Goal: Task Accomplishment & Management: Complete application form

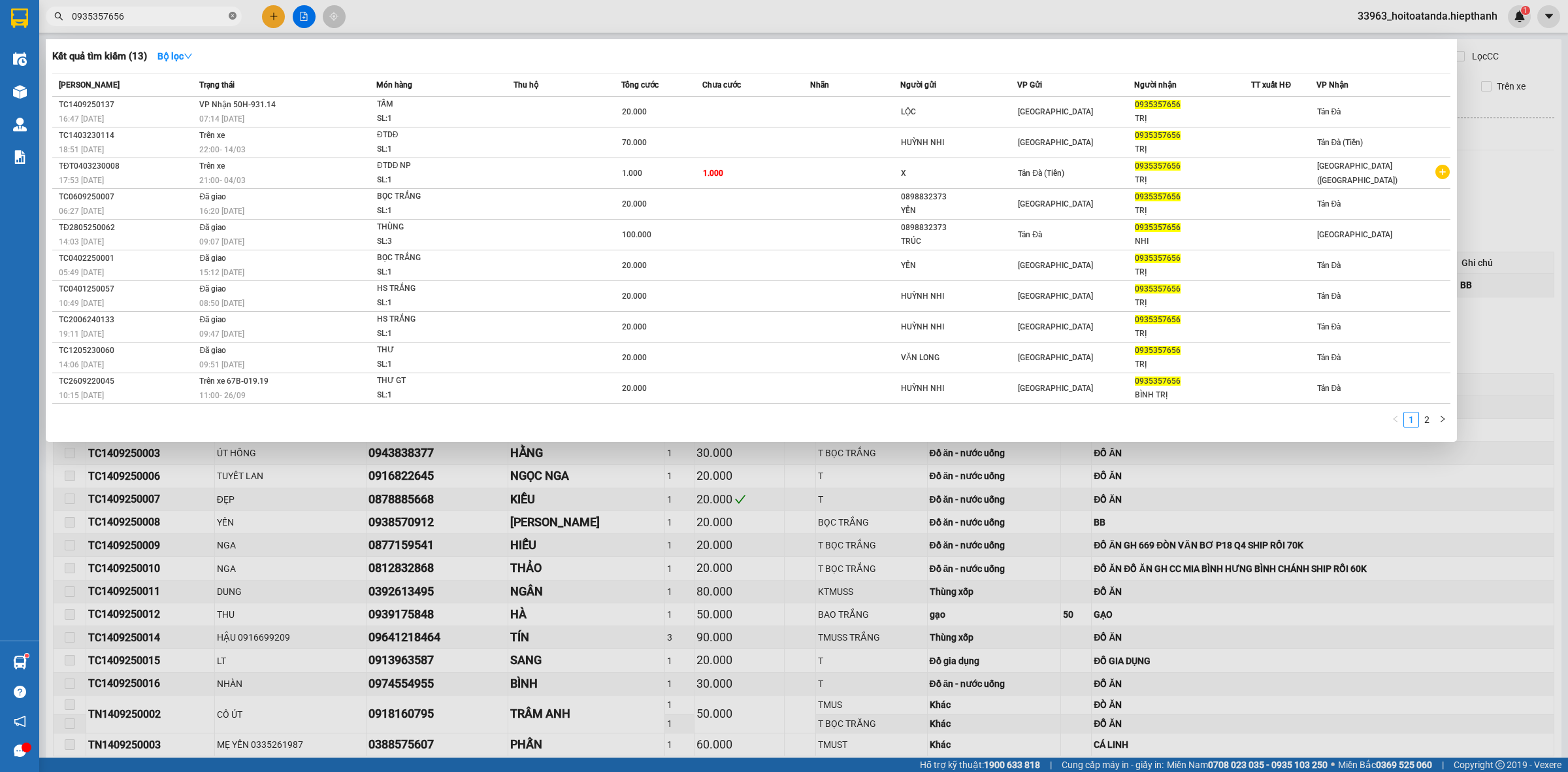
click at [231, 14] on icon "close-circle" at bounding box center [232, 16] width 8 height 8
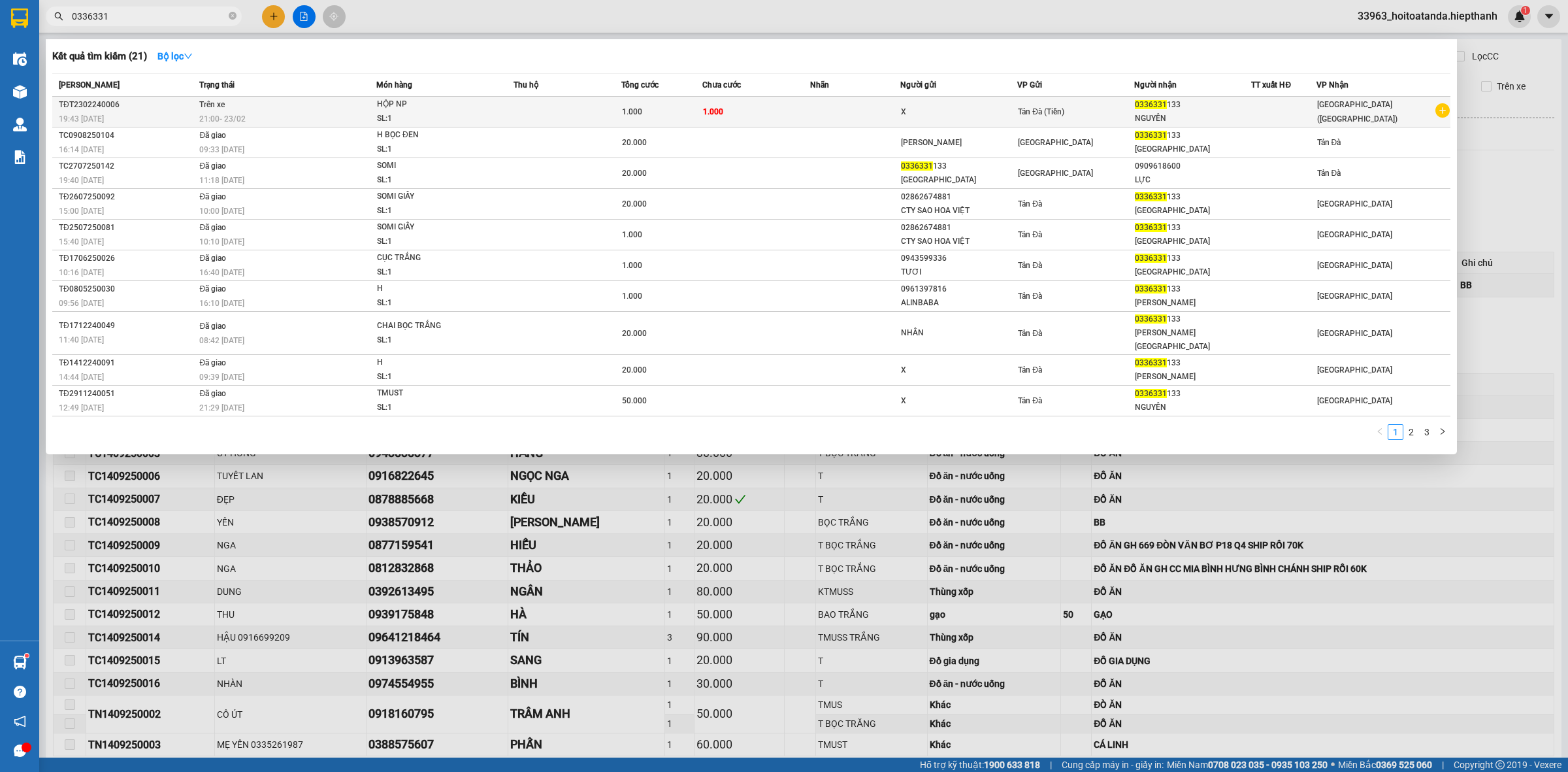
type input "0336331"
click at [944, 112] on div "X" at bounding box center [959, 112] width 116 height 14
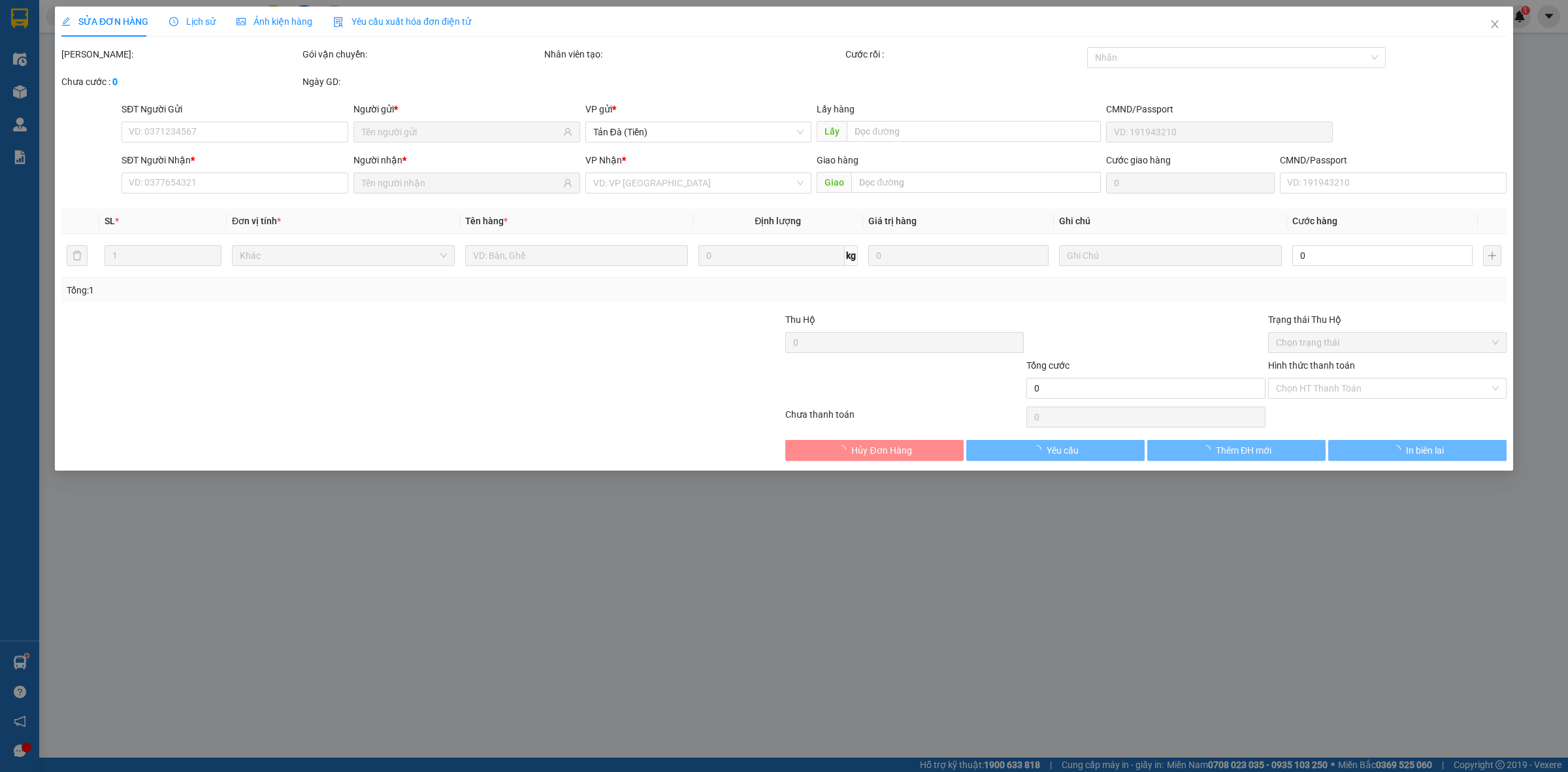
type input "0336331133"
type input "1.000"
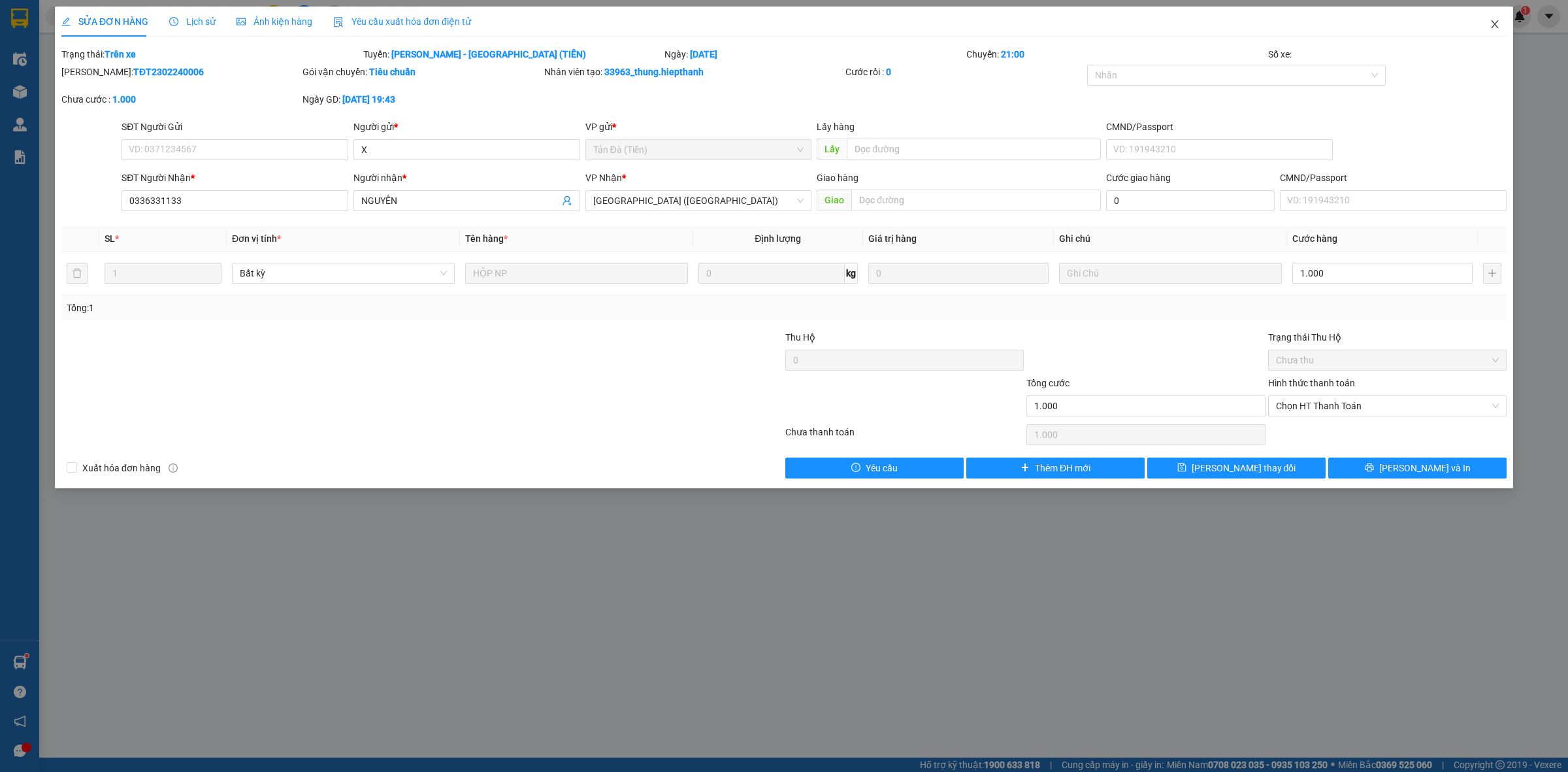
click at [1494, 23] on icon "close" at bounding box center [1495, 24] width 11 height 11
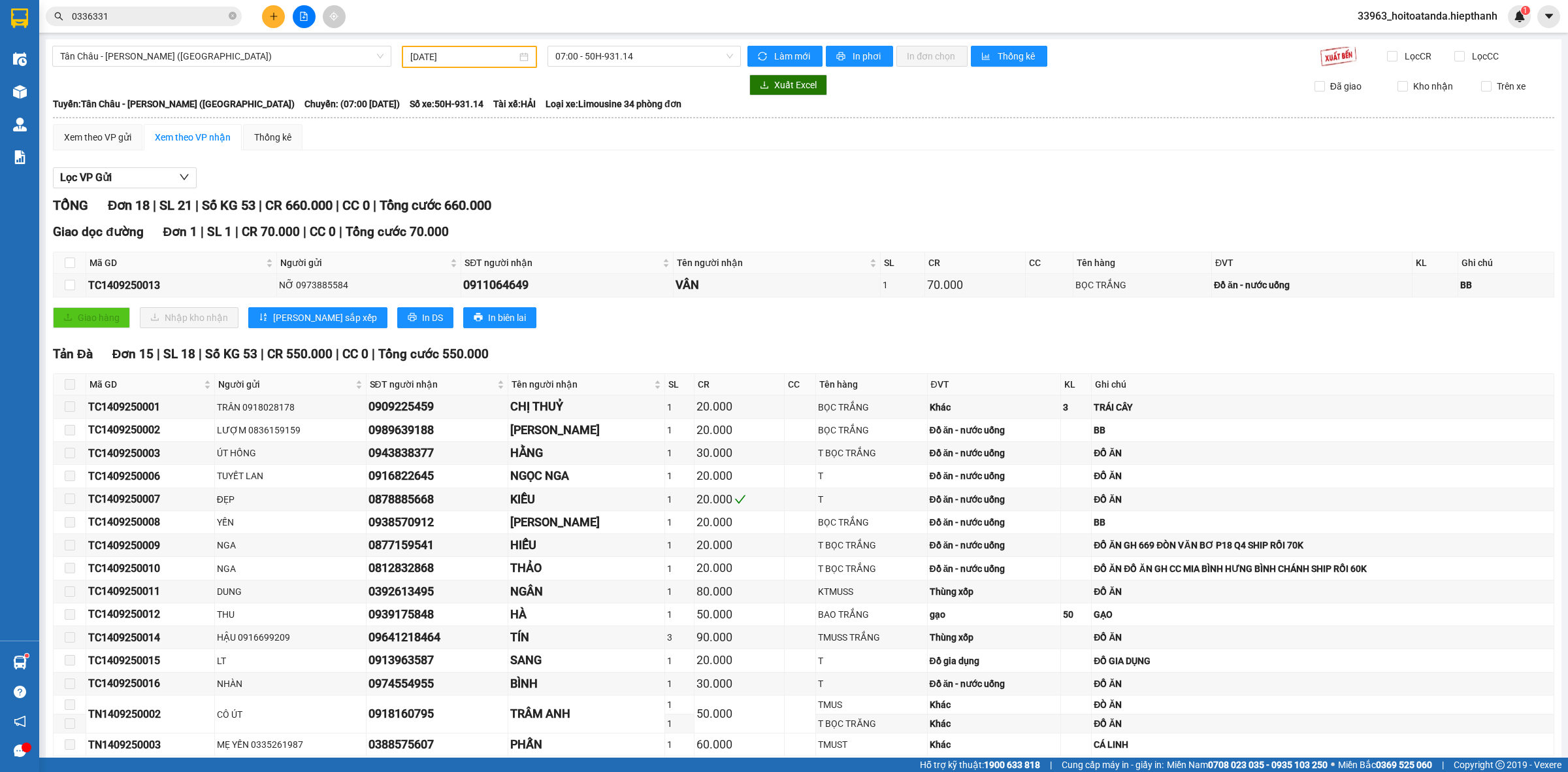
click at [134, 18] on input "0336331" at bounding box center [149, 16] width 154 height 14
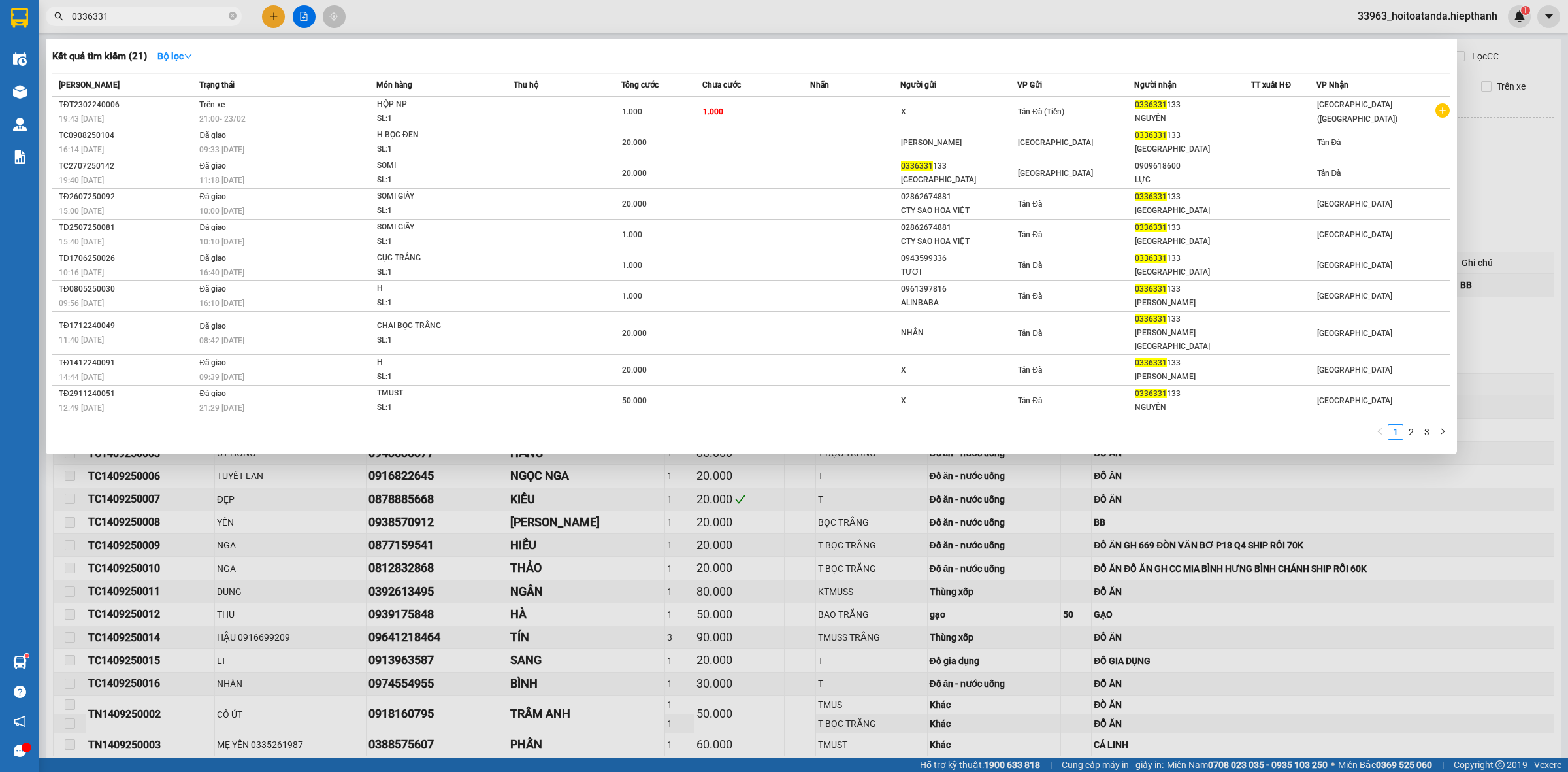
click at [272, 11] on div at bounding box center [784, 386] width 1568 height 772
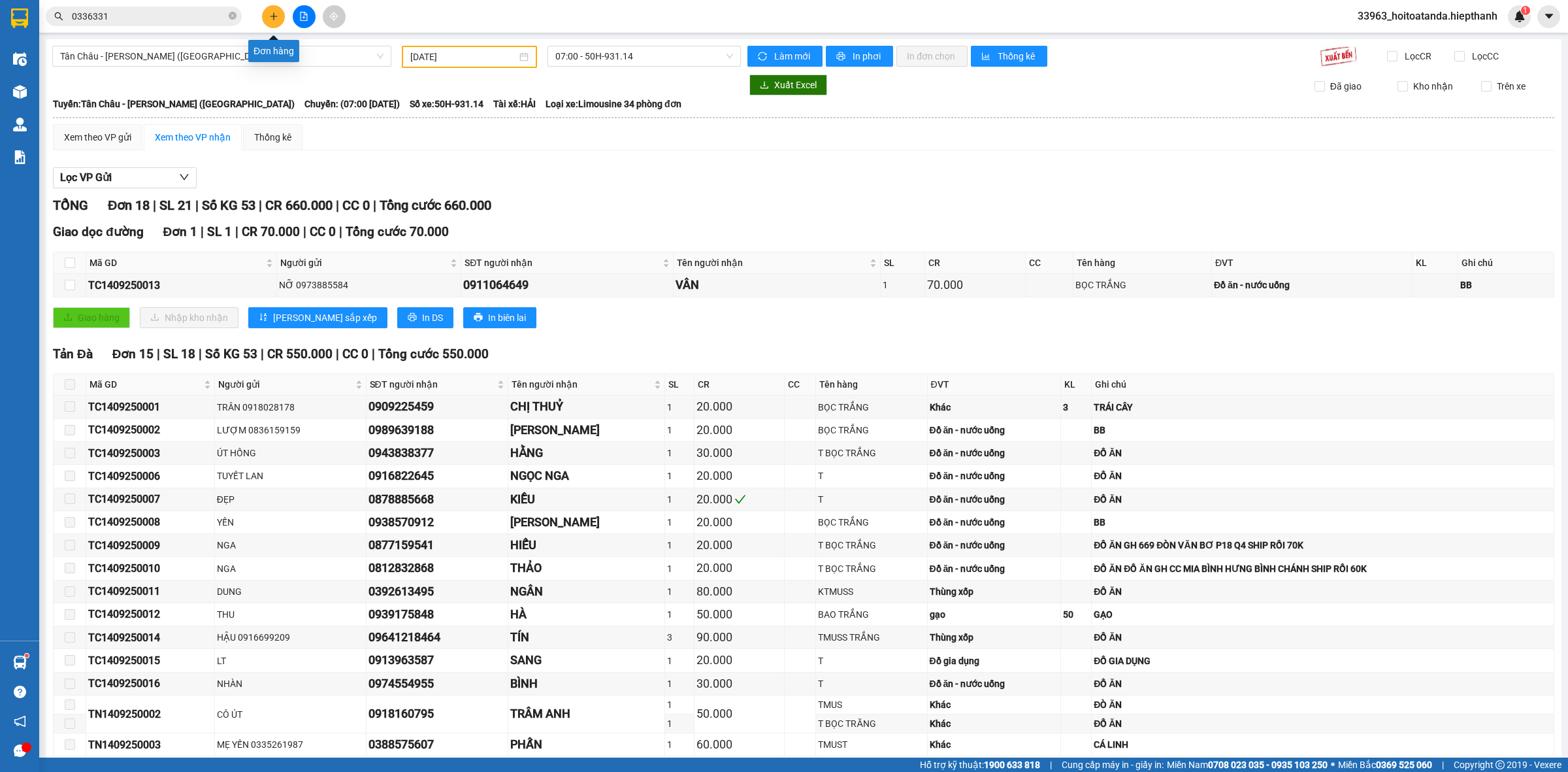
click at [278, 17] on icon "plus" at bounding box center [274, 17] width 9 height 9
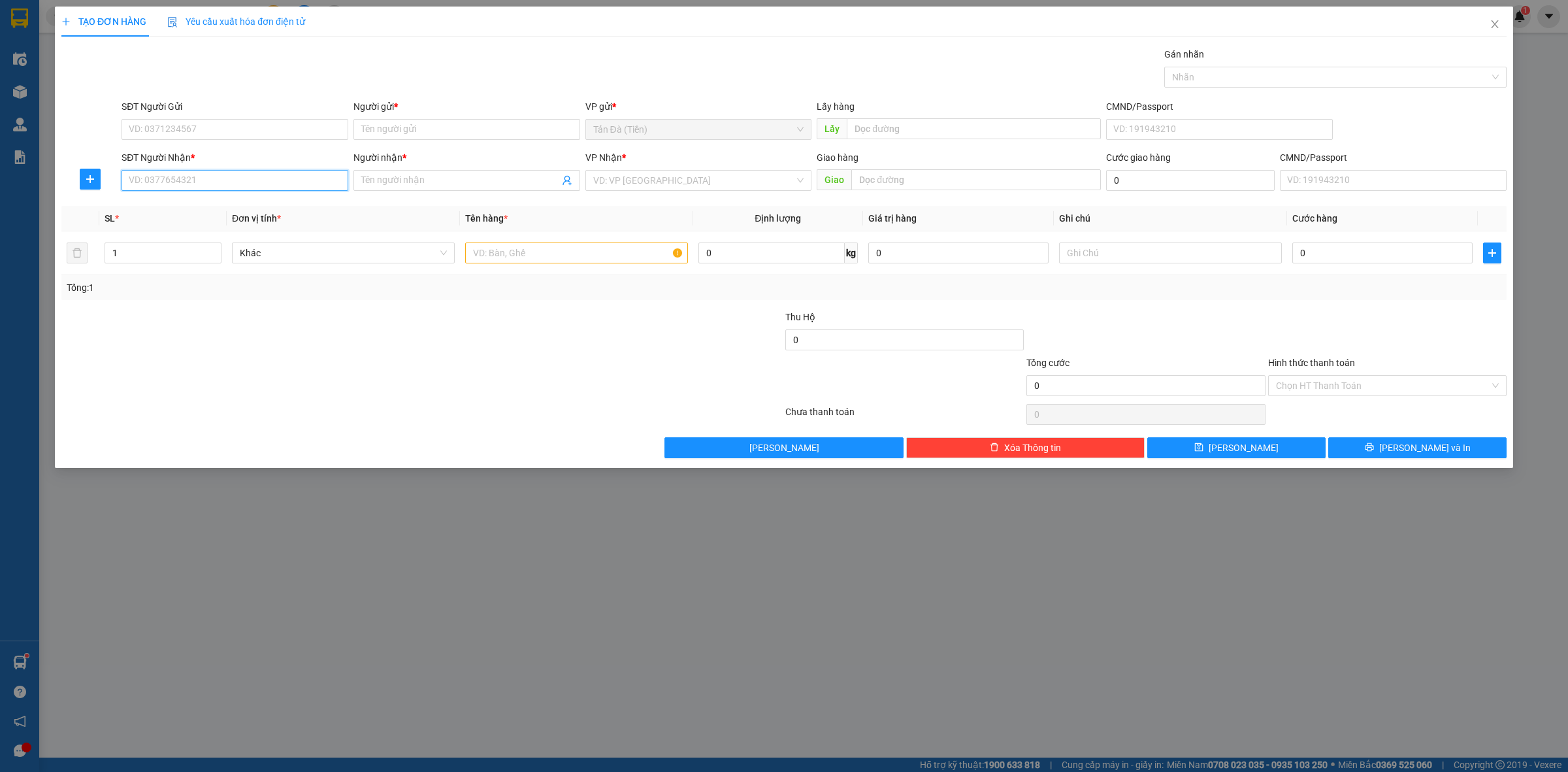
click at [219, 186] on input "SĐT Người Nhận *" at bounding box center [235, 180] width 227 height 21
type input "0914966552"
click at [237, 207] on div "0914966552 - KHƯƠNG" at bounding box center [235, 207] width 211 height 14
type input "KHƯƠNG"
type input "0914966552"
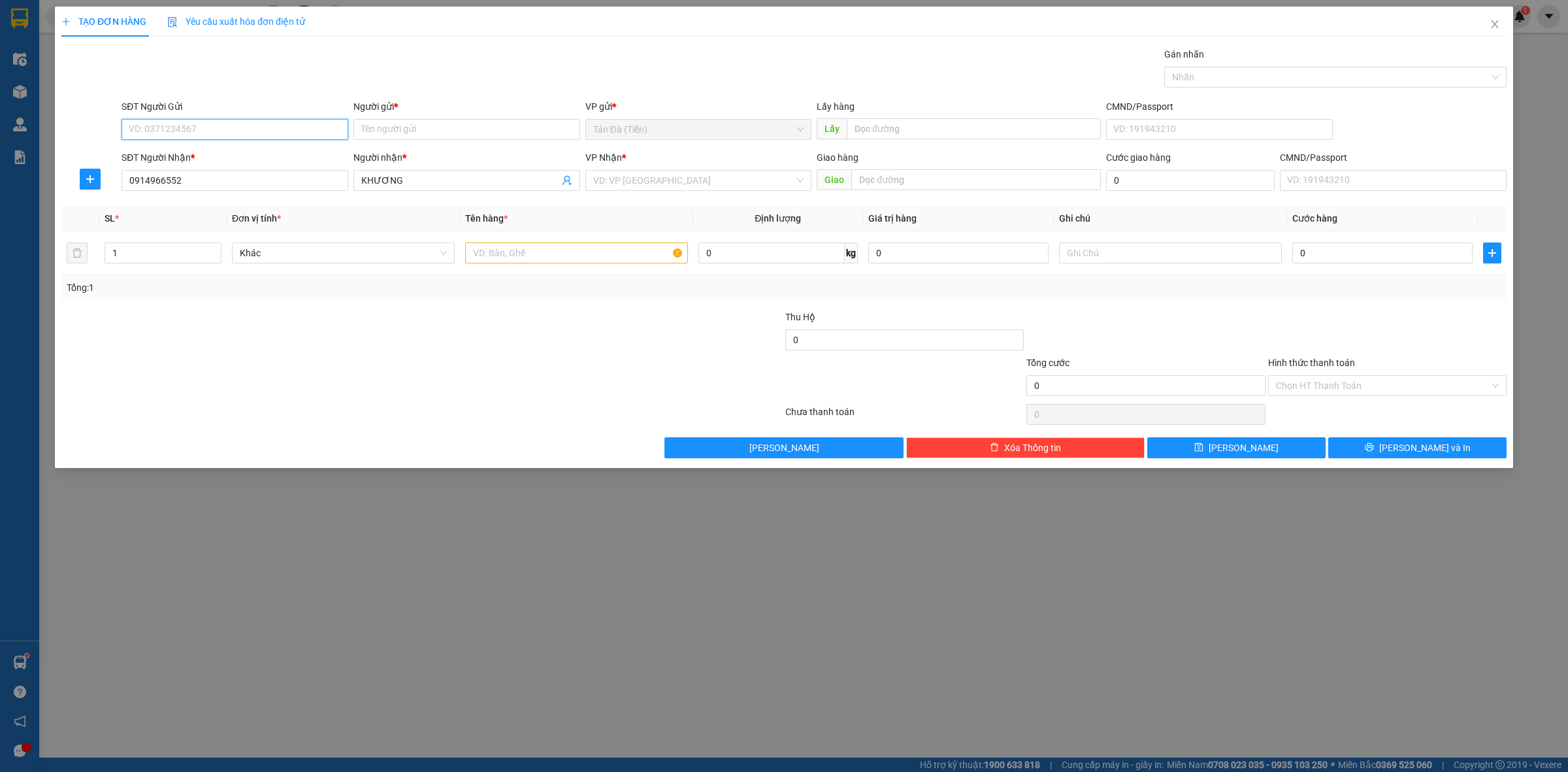
click at [249, 137] on input "SĐT Người Gửi" at bounding box center [235, 129] width 227 height 21
type input "0706110271"
click at [229, 155] on div "0706110271 - [PERSON_NAME]" at bounding box center [235, 156] width 211 height 14
type input "TRINH"
type input "0706110271"
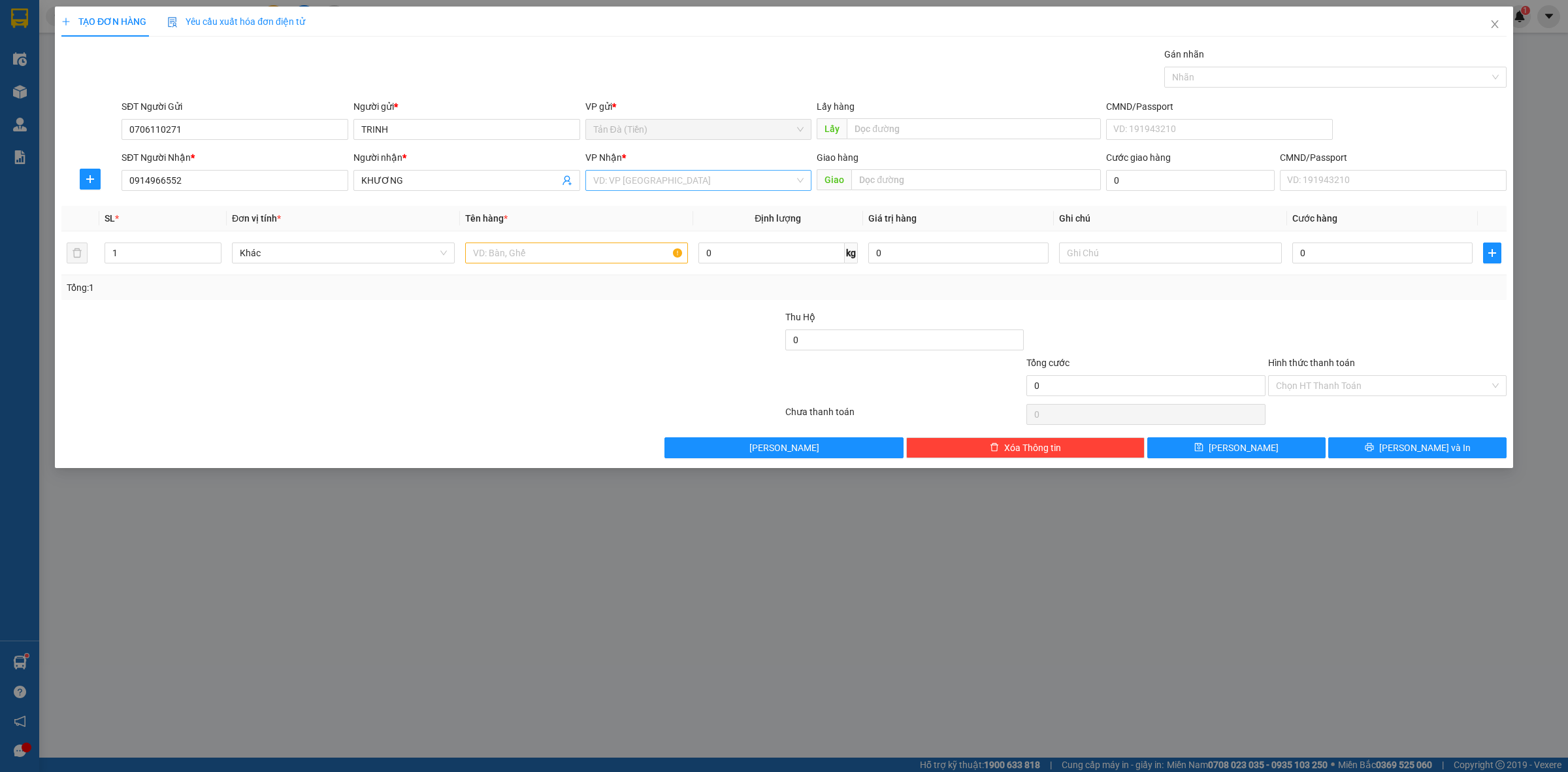
click at [655, 180] on input "search" at bounding box center [694, 180] width 202 height 20
click at [639, 289] on div "[GEOGRAPHIC_DATA] ([GEOGRAPHIC_DATA])" at bounding box center [698, 291] width 211 height 14
click at [513, 253] on input "text" at bounding box center [577, 253] width 222 height 21
click at [541, 251] on input "GOI" at bounding box center [577, 253] width 222 height 21
type input "GOI NP"
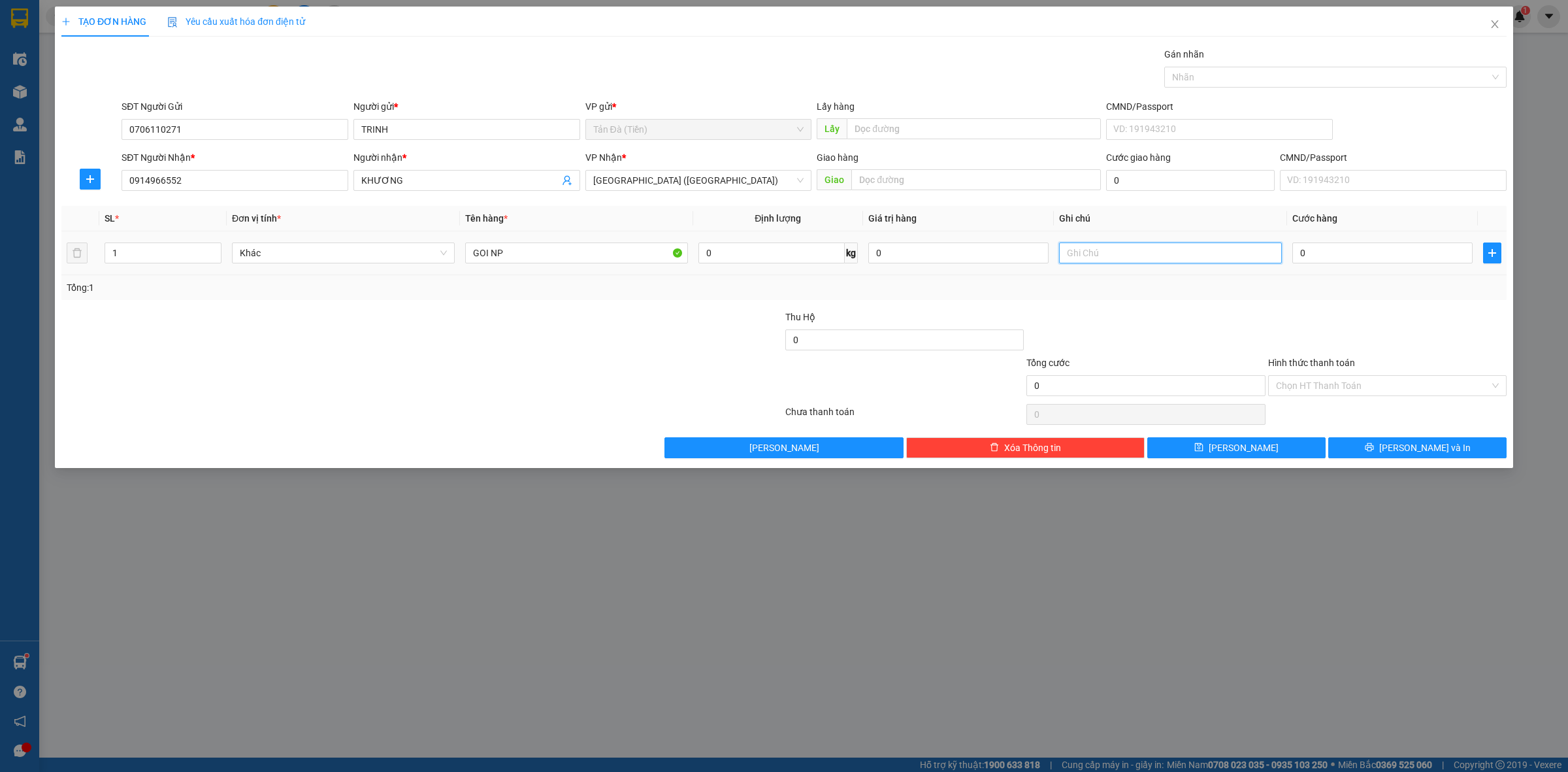
click at [1070, 250] on input "text" at bounding box center [1170, 253] width 222 height 21
type input "DT"
click at [897, 251] on input "0" at bounding box center [958, 253] width 180 height 21
type input "10.000.000"
click at [1112, 338] on div at bounding box center [1146, 332] width 241 height 45
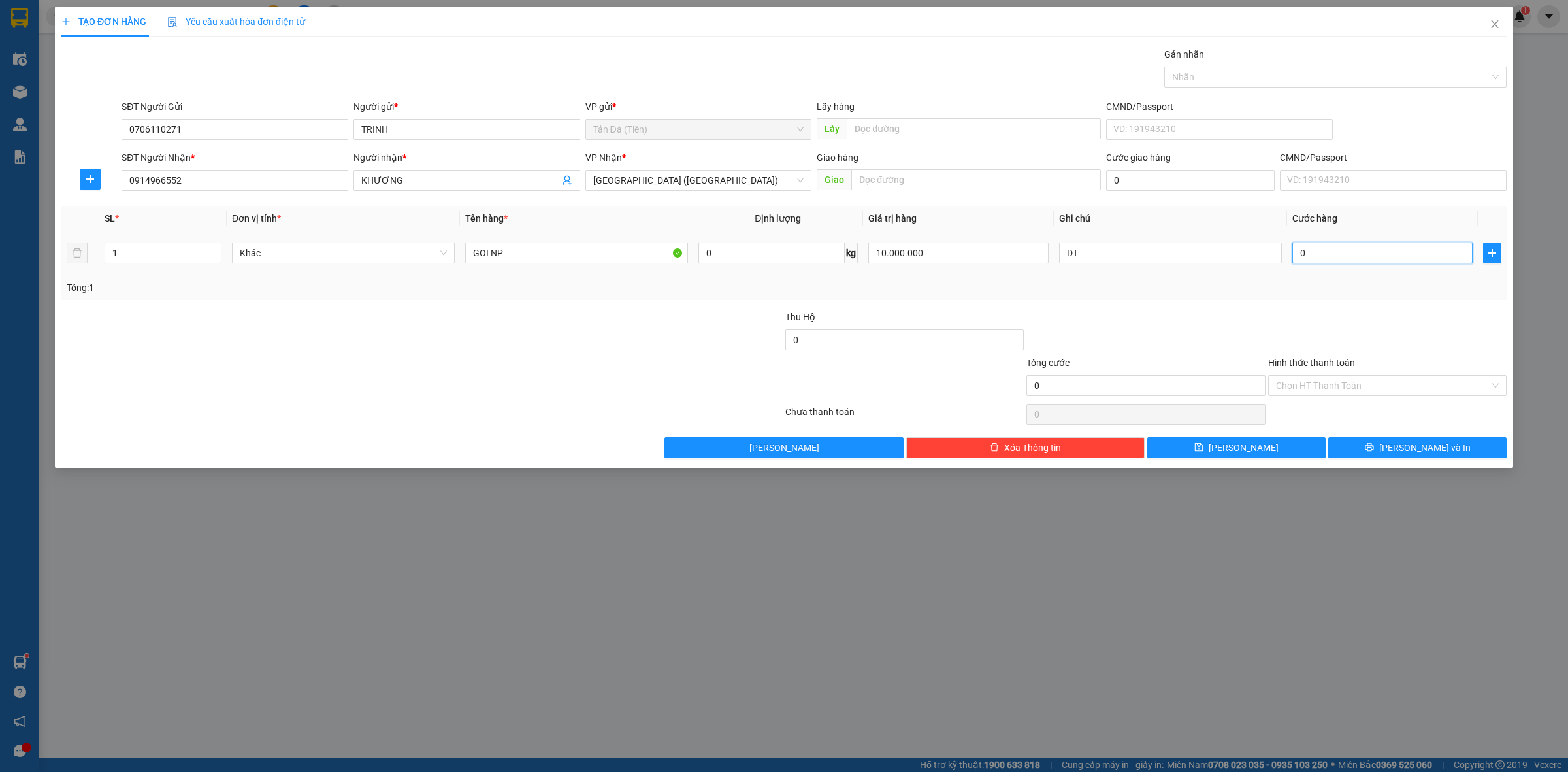
click at [1338, 260] on input "0" at bounding box center [1383, 253] width 180 height 21
type input "7"
type input "70"
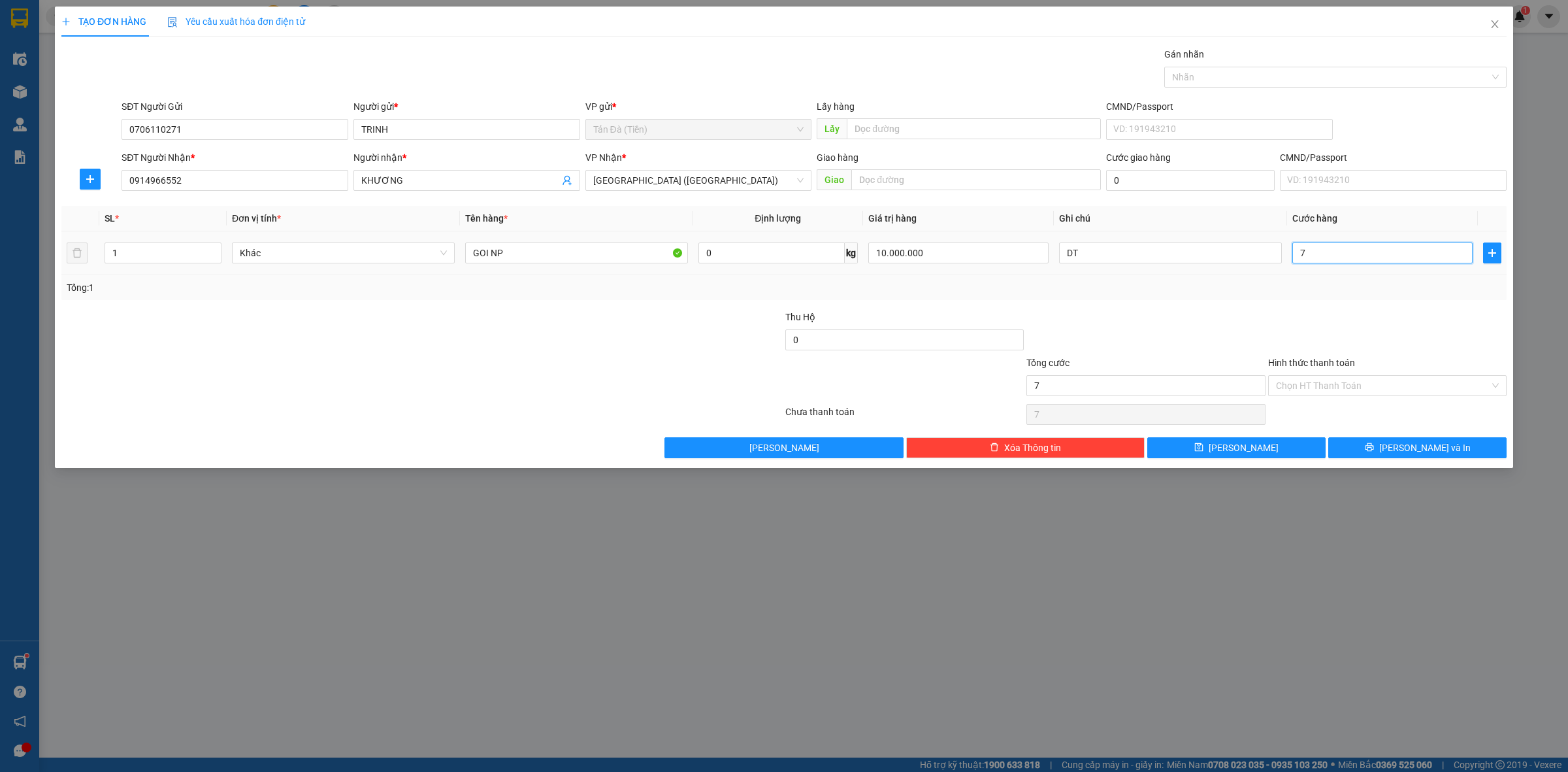
type input "70"
type input "70.000"
click at [1301, 314] on div at bounding box center [1387, 332] width 241 height 45
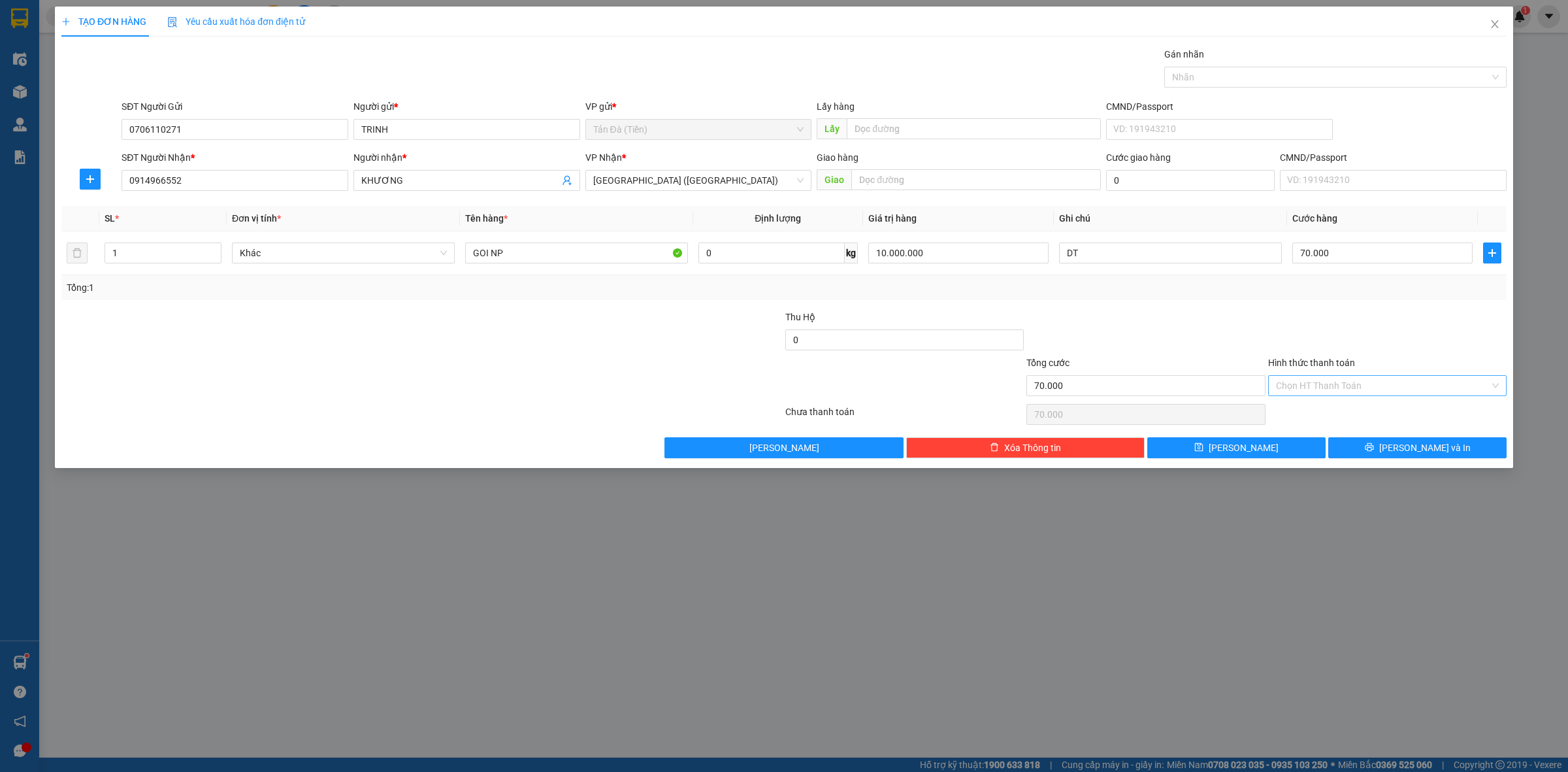
drag, startPoint x: 1336, startPoint y: 384, endPoint x: 1340, endPoint y: 397, distance: 13.6
click at [1336, 384] on input "Hình thức thanh toán" at bounding box center [1383, 385] width 213 height 20
click at [1330, 413] on div "Tại văn phòng" at bounding box center [1387, 412] width 222 height 14
type input "0"
click at [1374, 444] on icon "printer" at bounding box center [1370, 447] width 9 height 9
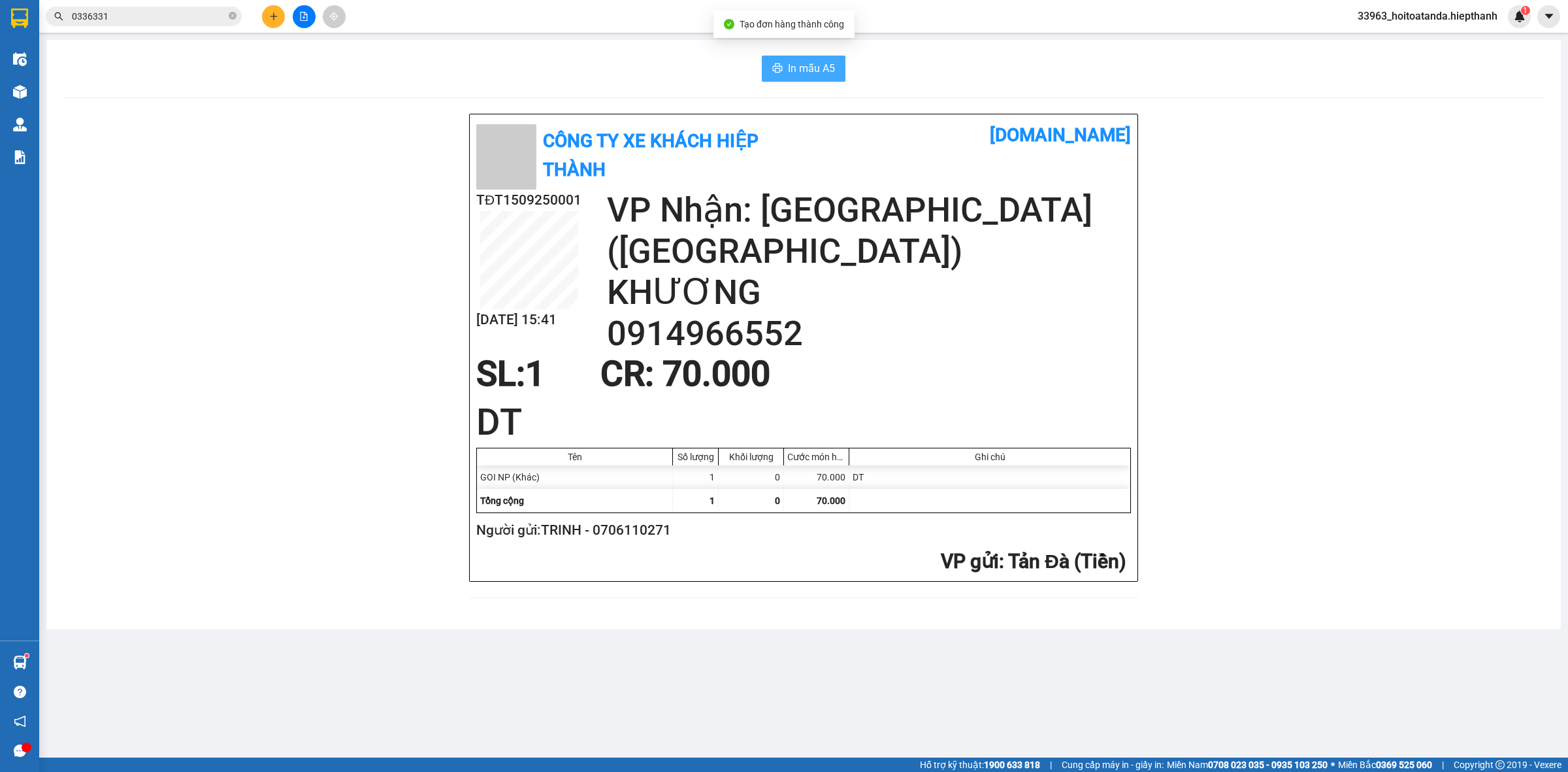
click at [814, 66] on span "In mẫu A5" at bounding box center [811, 68] width 47 height 17
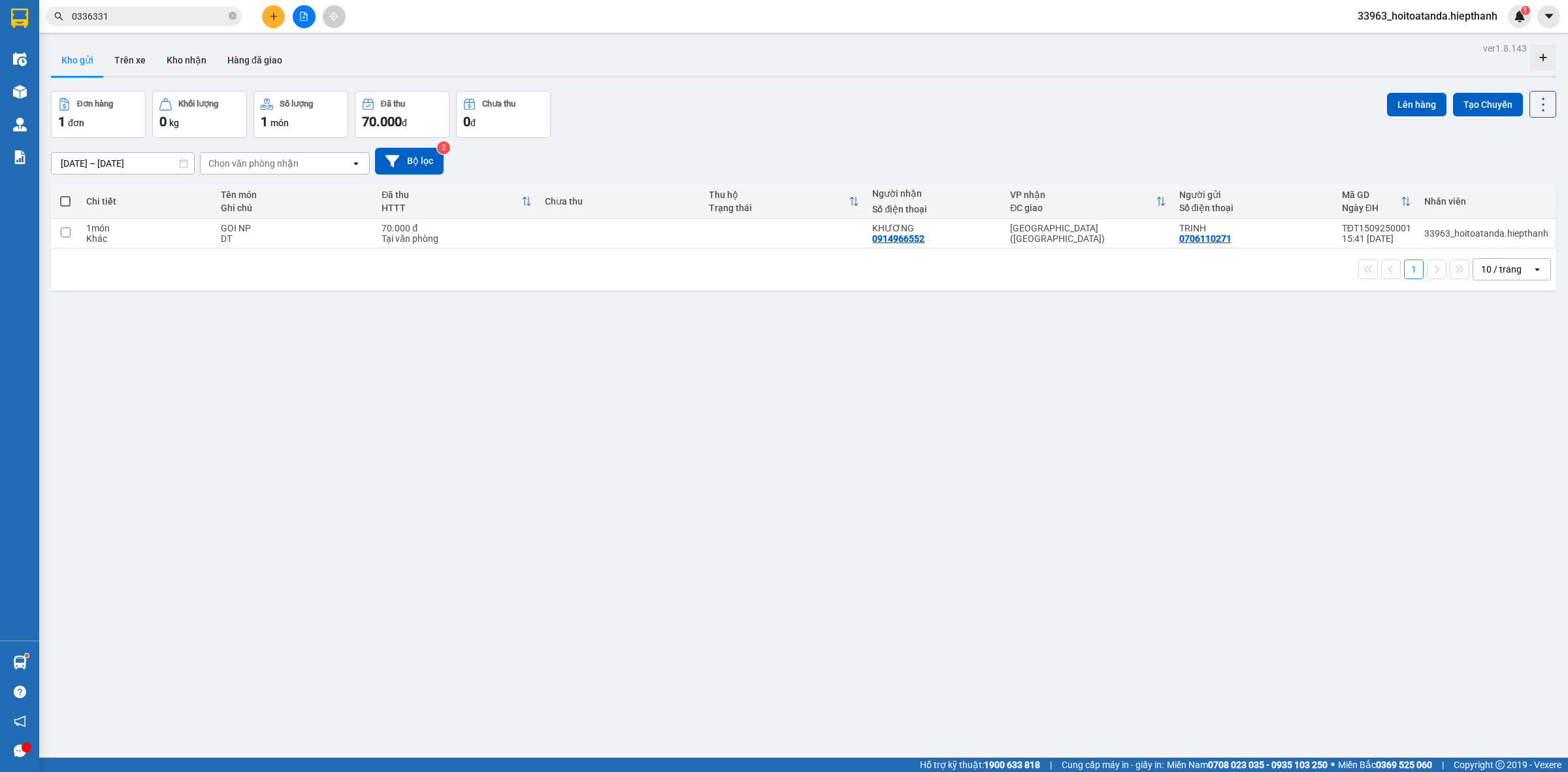
click at [982, 126] on div "Đơn hàng 1 đơn Khối lượng 0 kg Số lượng 1 món Đã thu 70.000 đ Chưa thu 0 đ Lên …" at bounding box center [803, 114] width 1505 height 47
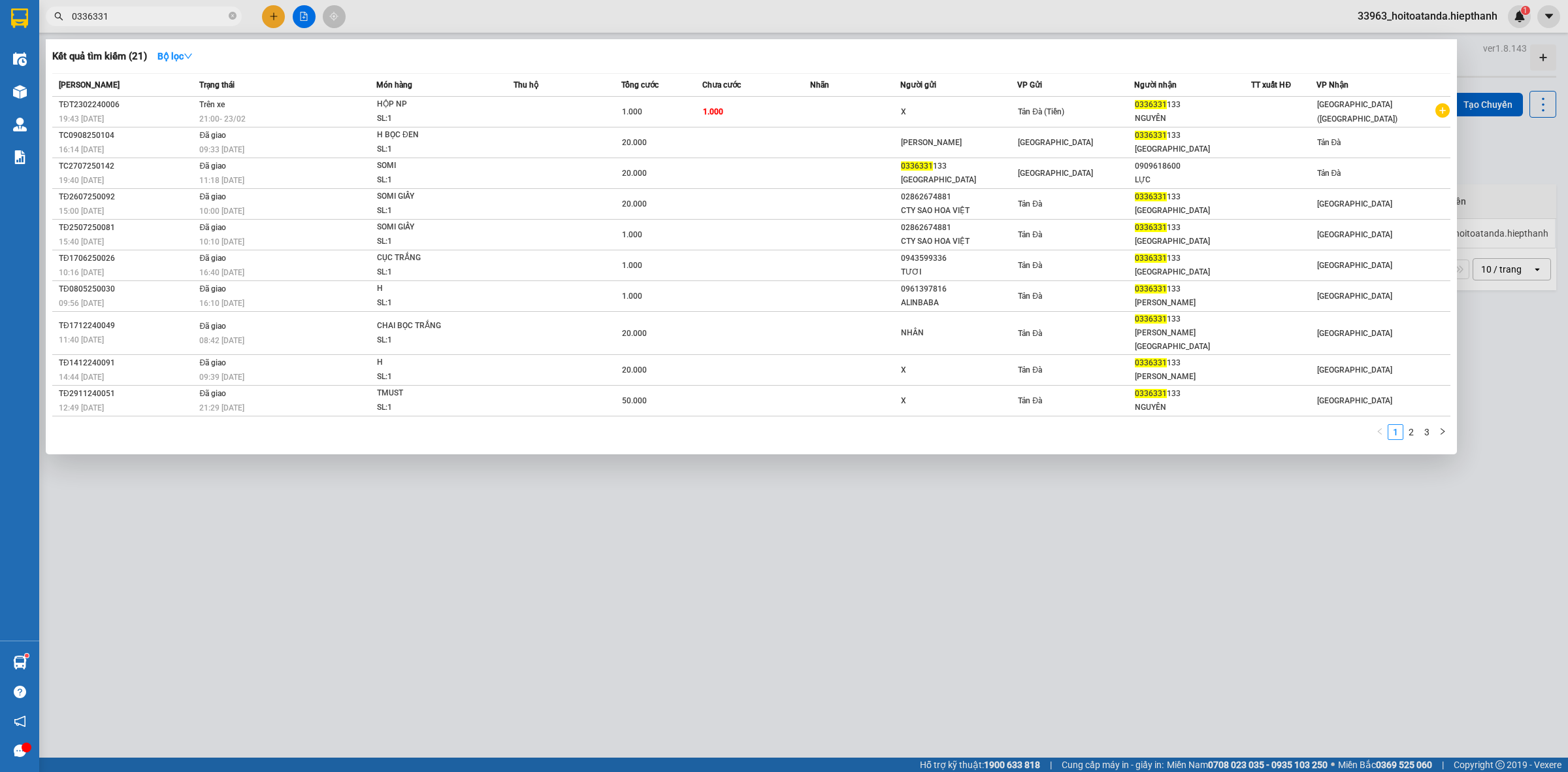
drag, startPoint x: 135, startPoint y: 20, endPoint x: 61, endPoint y: 21, distance: 74.0
click at [61, 21] on span "0336331" at bounding box center [143, 17] width 196 height 20
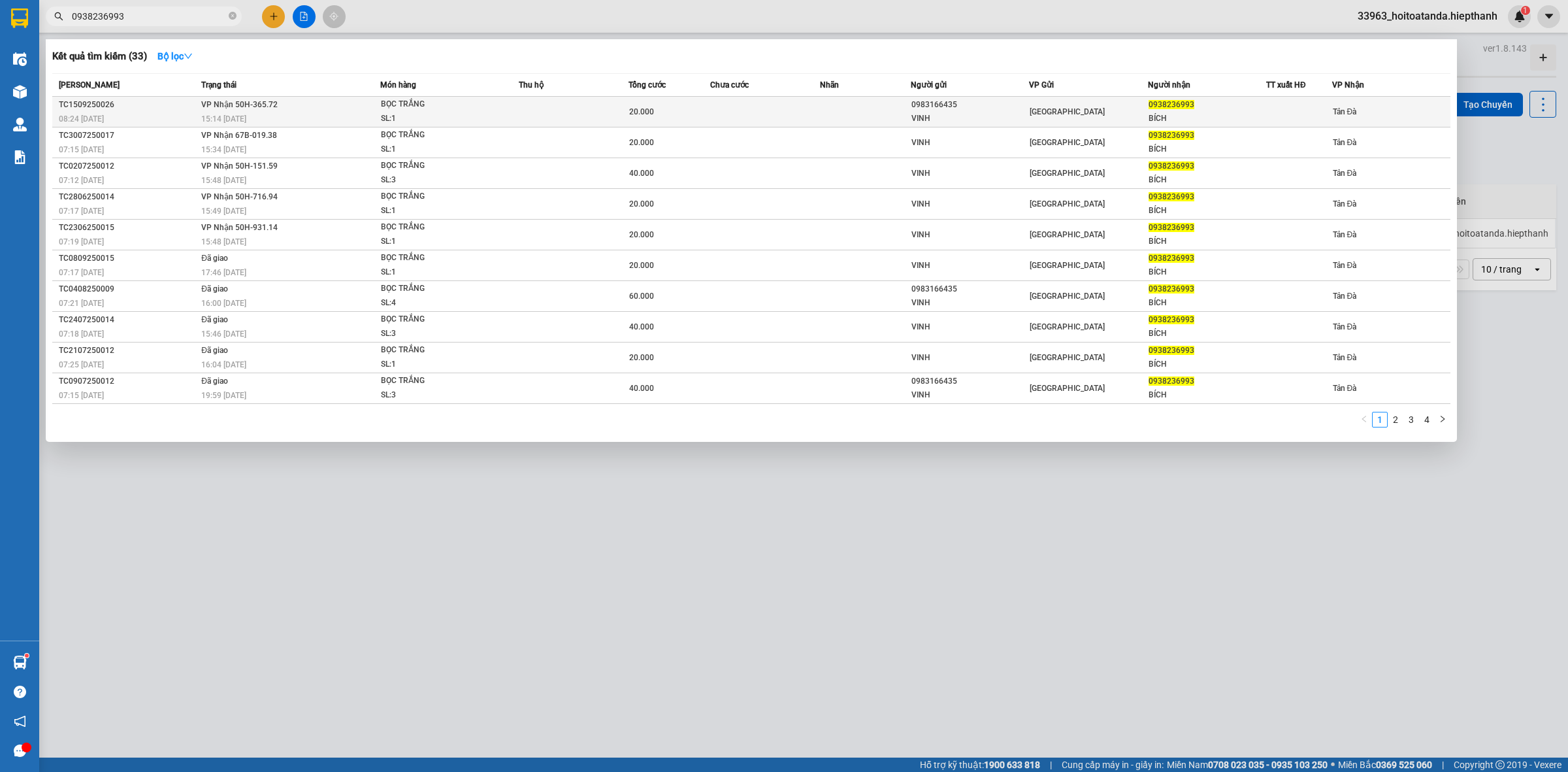
type input "0938236993"
click at [798, 107] on td at bounding box center [764, 112] width 109 height 31
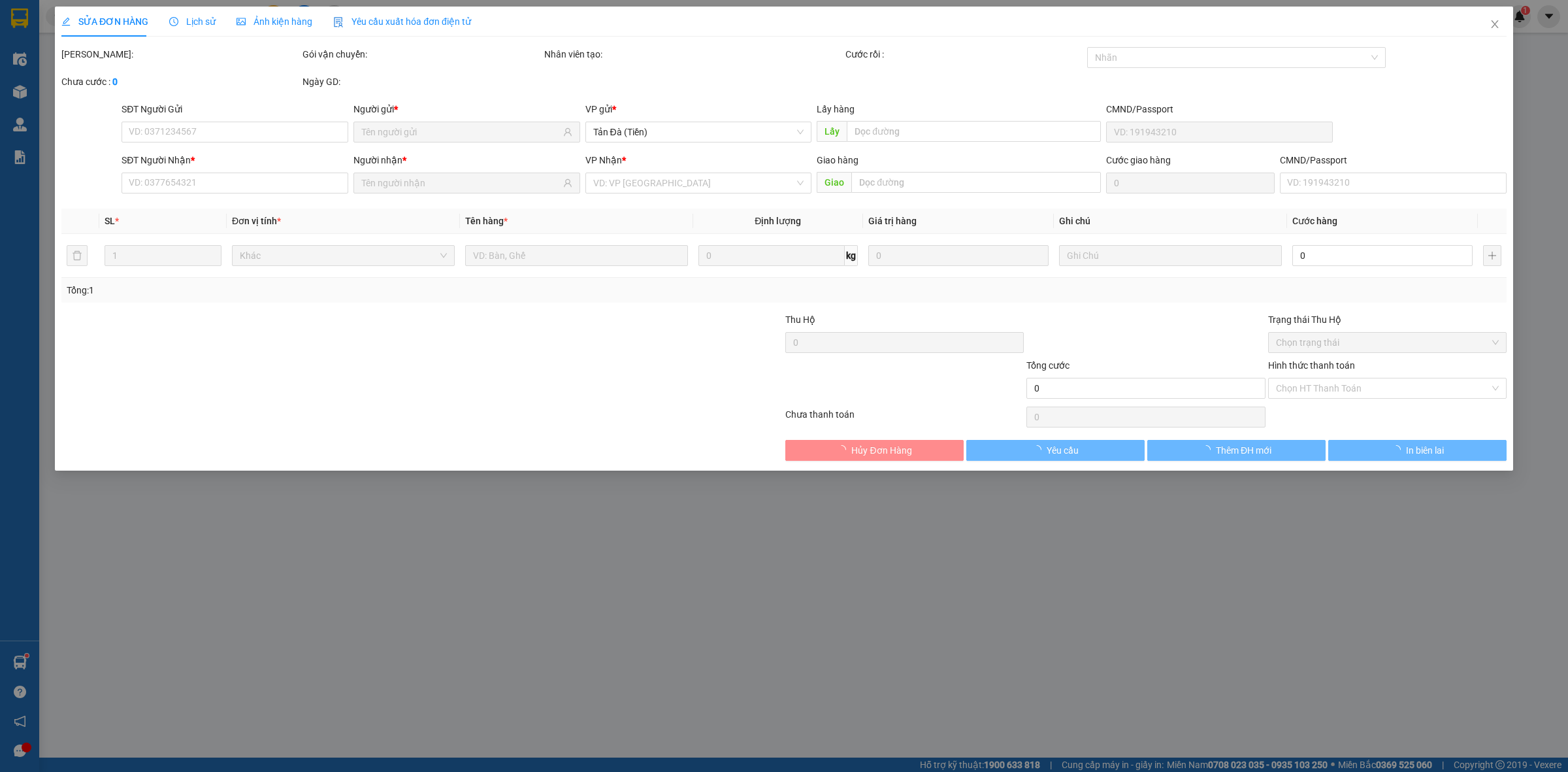
type input "0983166435"
type input "VINH"
type input "0938236993"
type input "BÍCH"
type input "20.000"
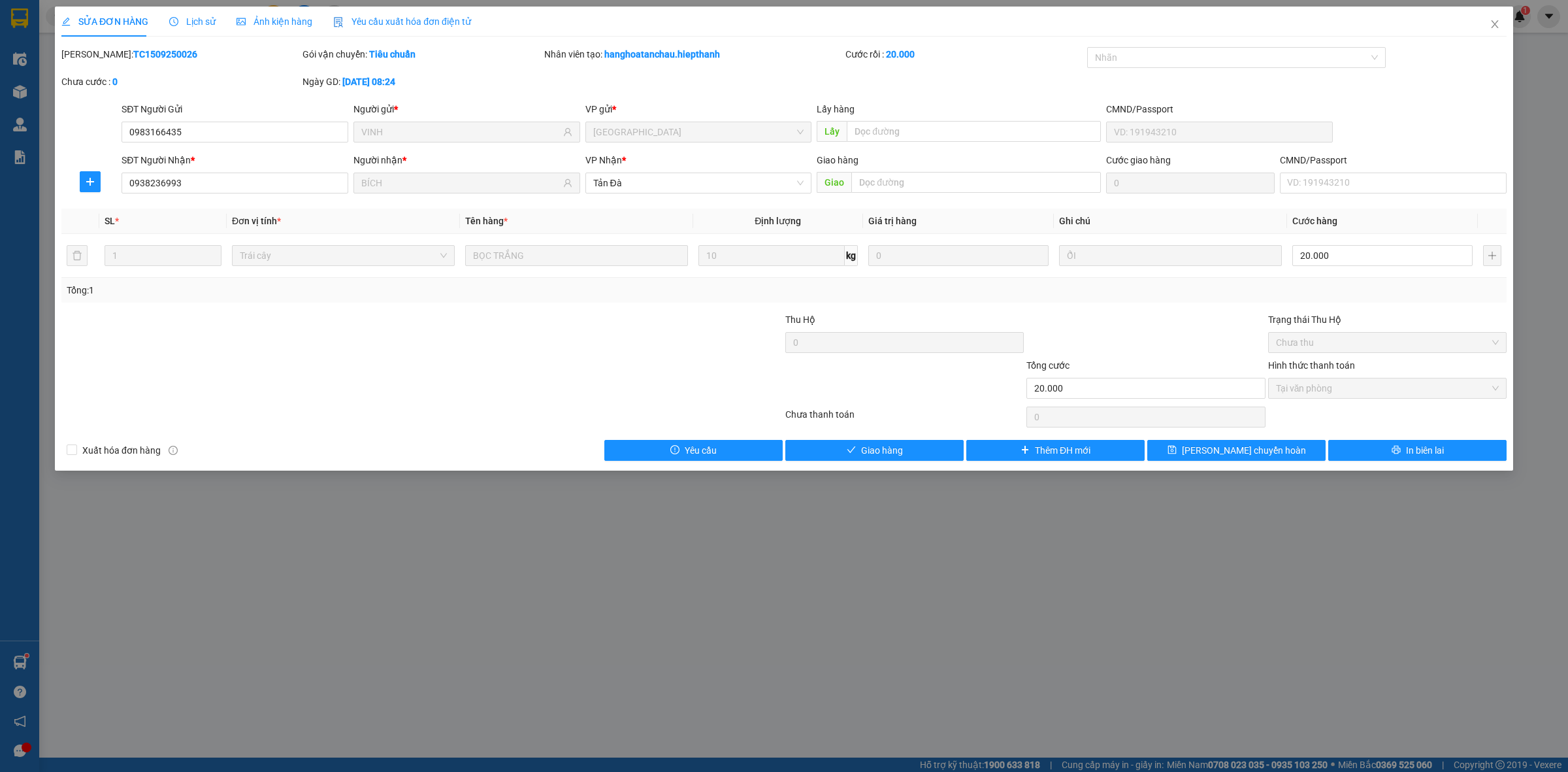
click at [870, 438] on div "Total Paid Fee 20.000 Total UnPaid Fee 0 Cash Collection Total Fee Mã ĐH: TC150…" at bounding box center [784, 254] width 1445 height 413
click at [866, 449] on span "Giao hàng" at bounding box center [882, 450] width 42 height 14
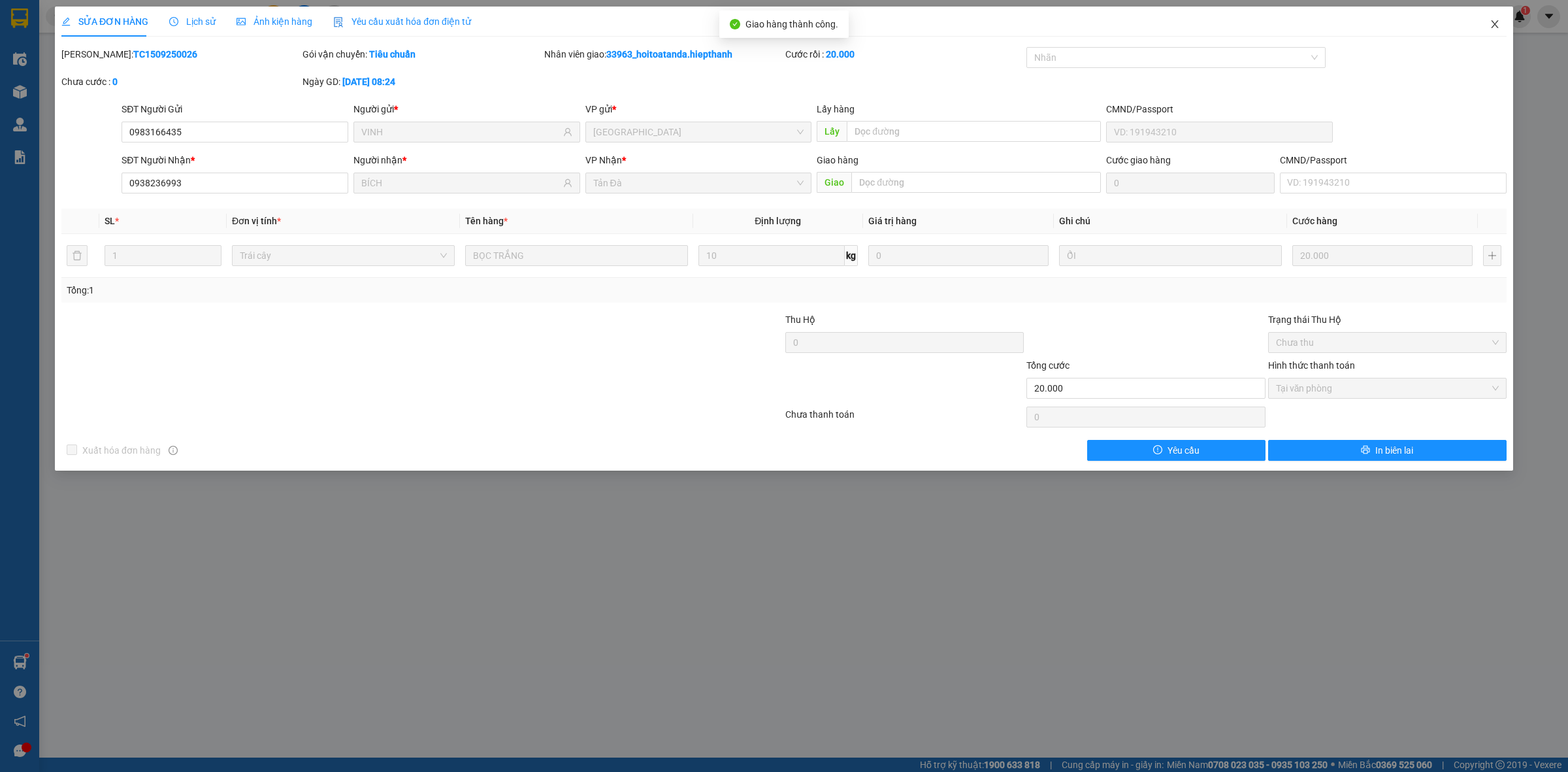
click at [1489, 30] on span "Close" at bounding box center [1495, 25] width 36 height 36
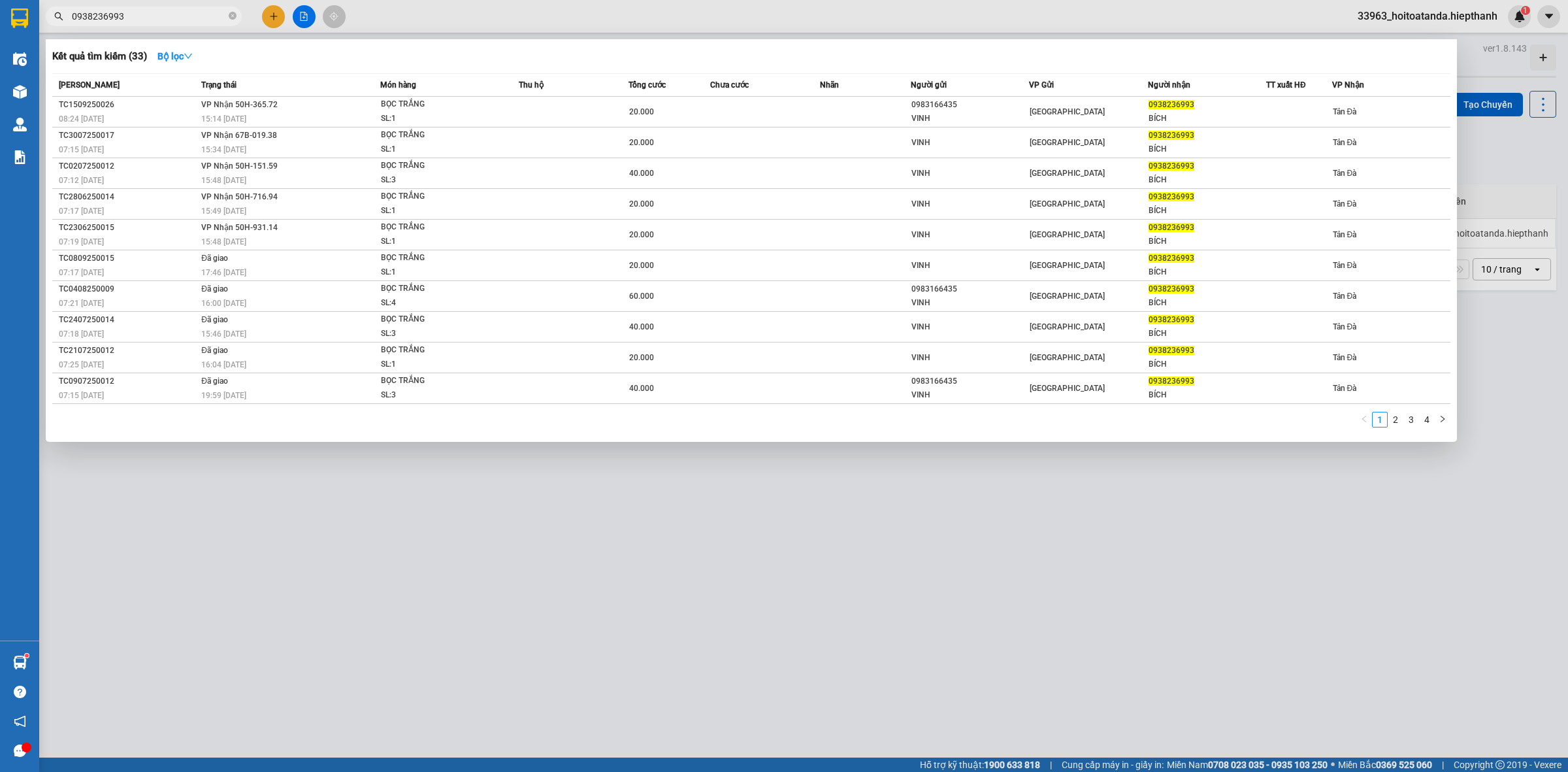
drag, startPoint x: 89, startPoint y: 31, endPoint x: 64, endPoint y: 37, distance: 25.7
click at [64, 28] on div "Kết quả tìm kiếm ( 33 ) Bộ lọc Mã ĐH Trạng thái Món hàng Thu hộ Tổng cước Chưa …" at bounding box center [127, 17] width 255 height 23
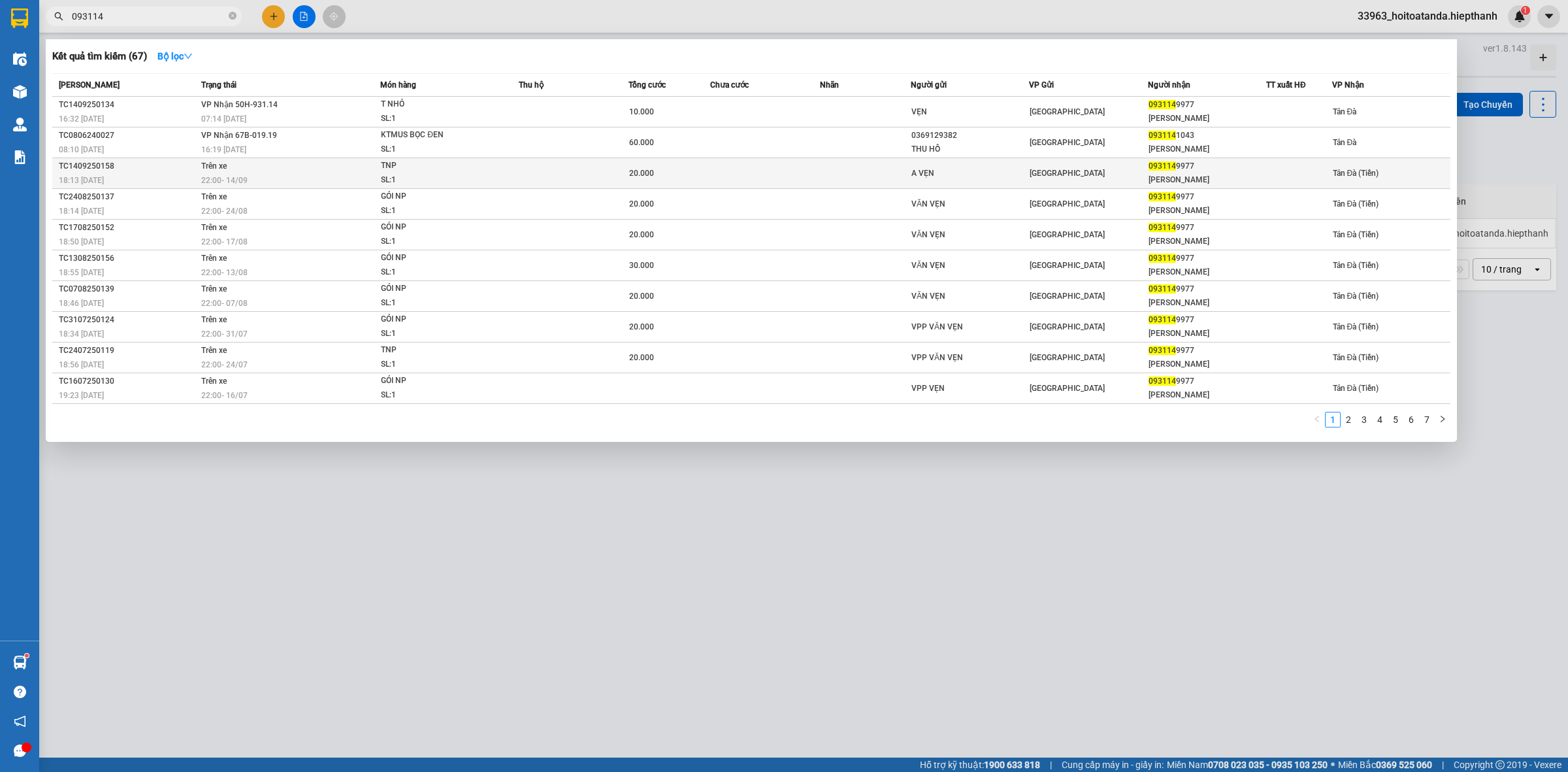
type input "093114"
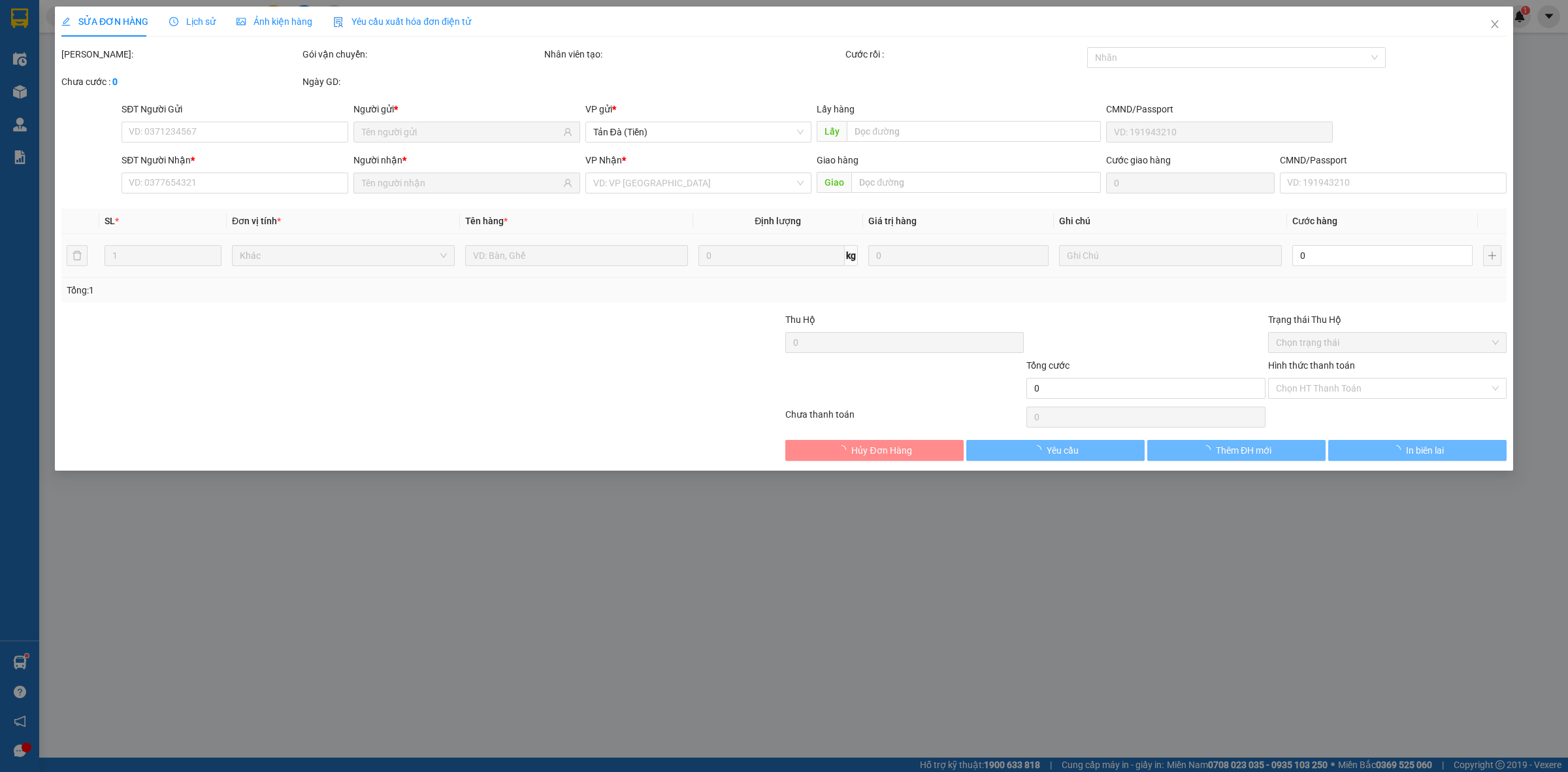
type input "A VẸN"
type input "0931149977"
type input "[PERSON_NAME]"
type input "20.000"
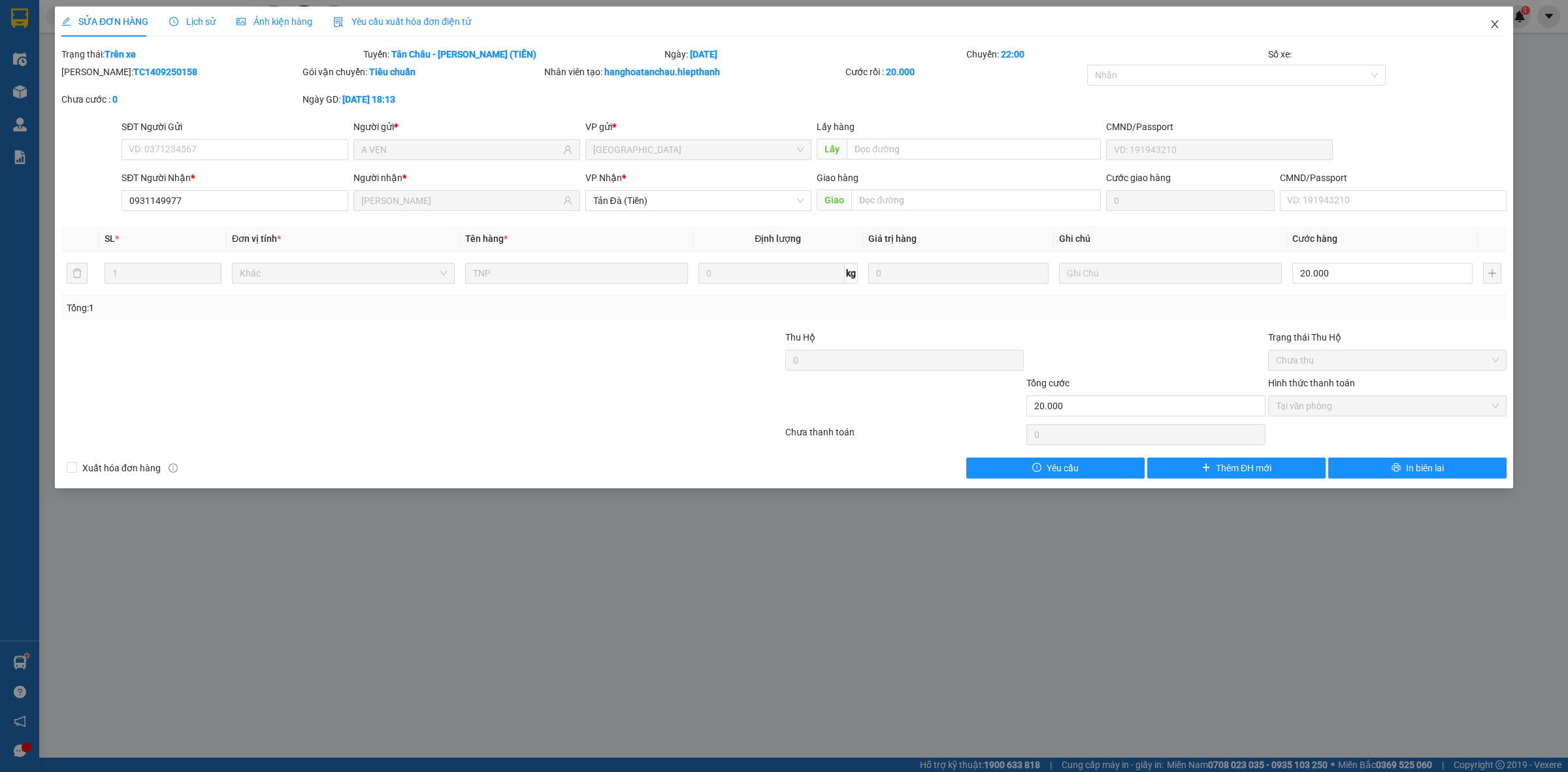
click at [1499, 26] on icon "close" at bounding box center [1495, 24] width 11 height 11
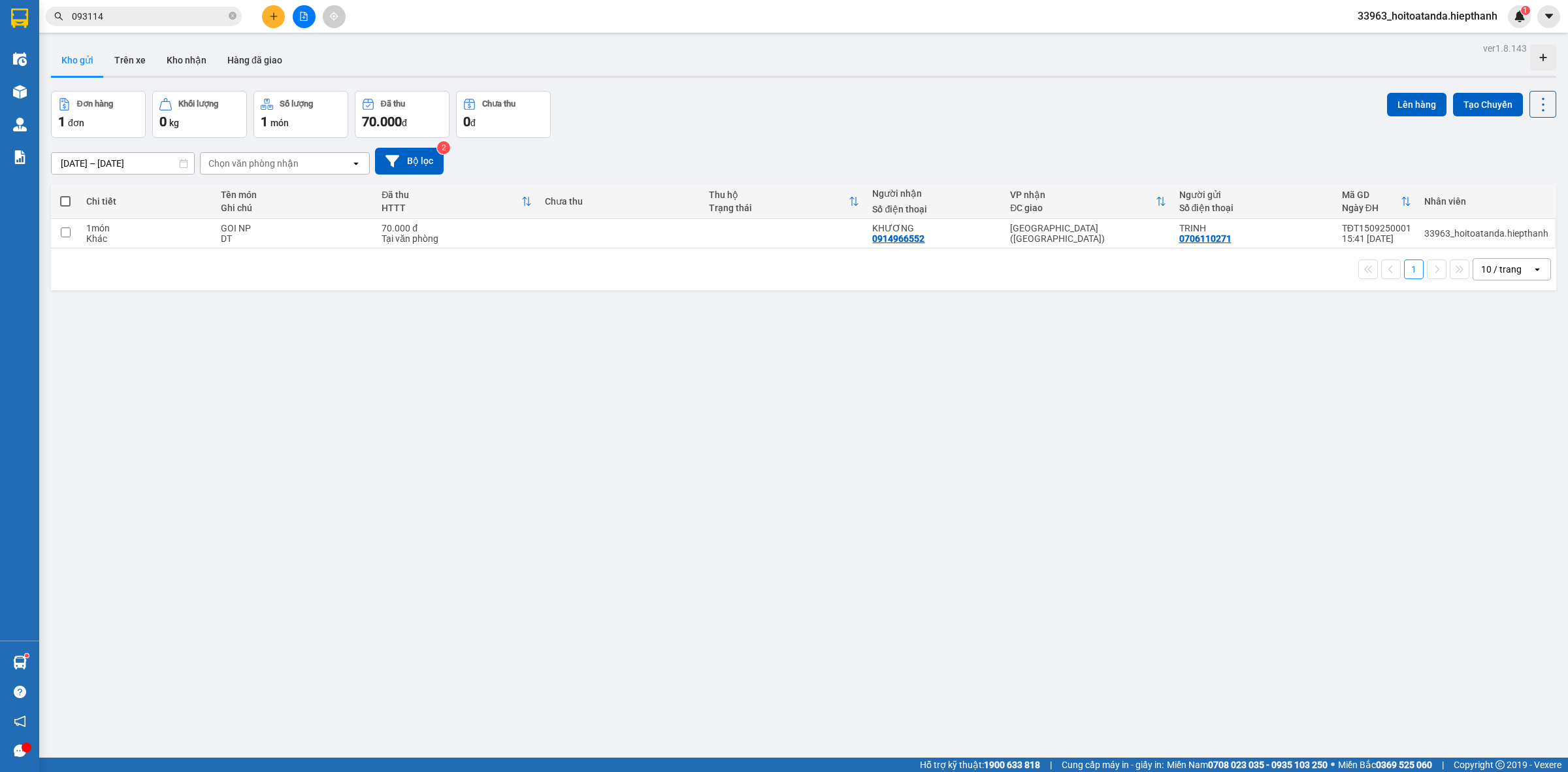
click at [303, 17] on icon "file-add" at bounding box center [303, 17] width 9 height 9
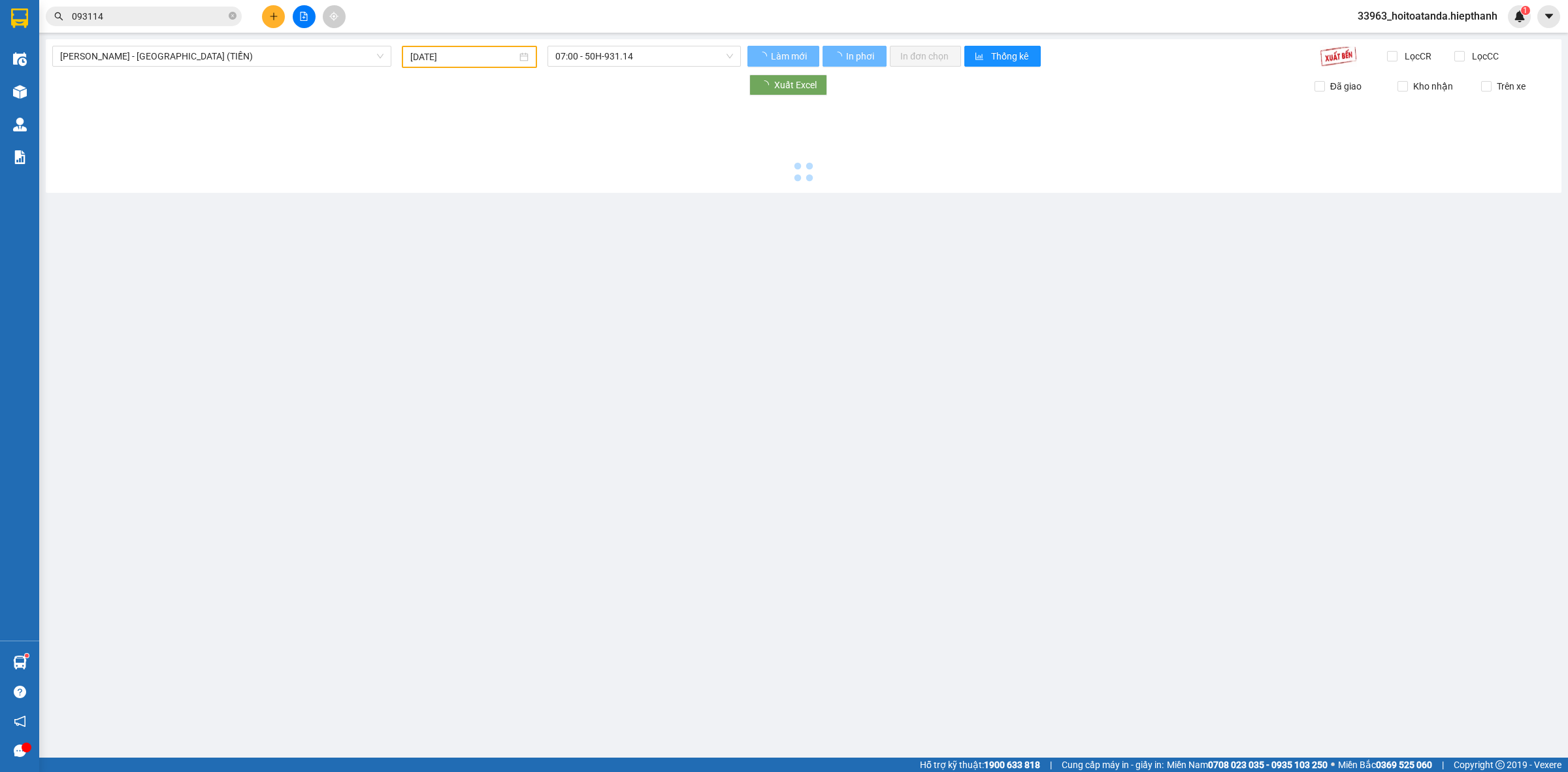
type input "[DATE]"
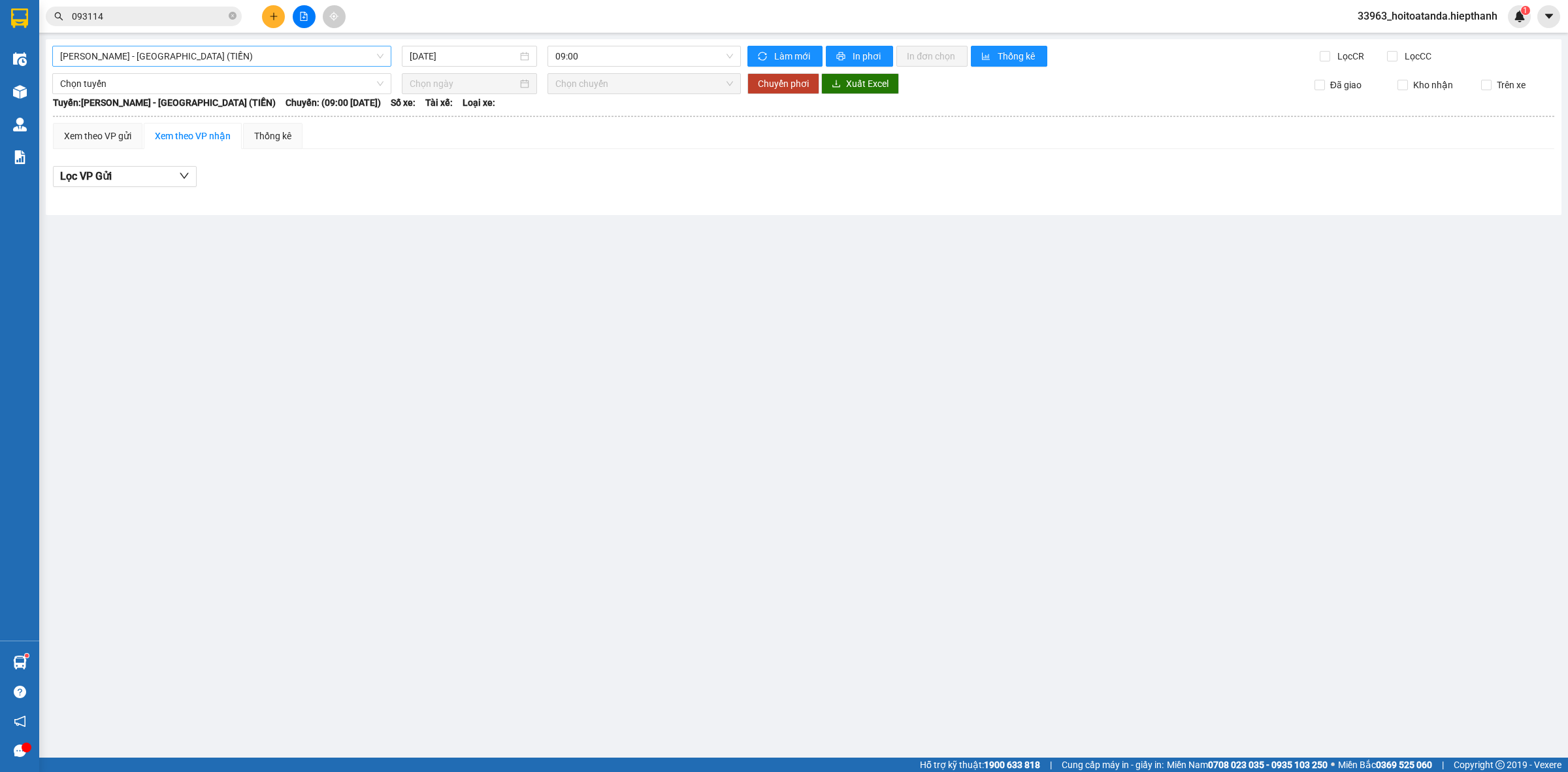
click at [207, 60] on span "[PERSON_NAME] - [GEOGRAPHIC_DATA] (TIỀN)" at bounding box center [221, 56] width 323 height 20
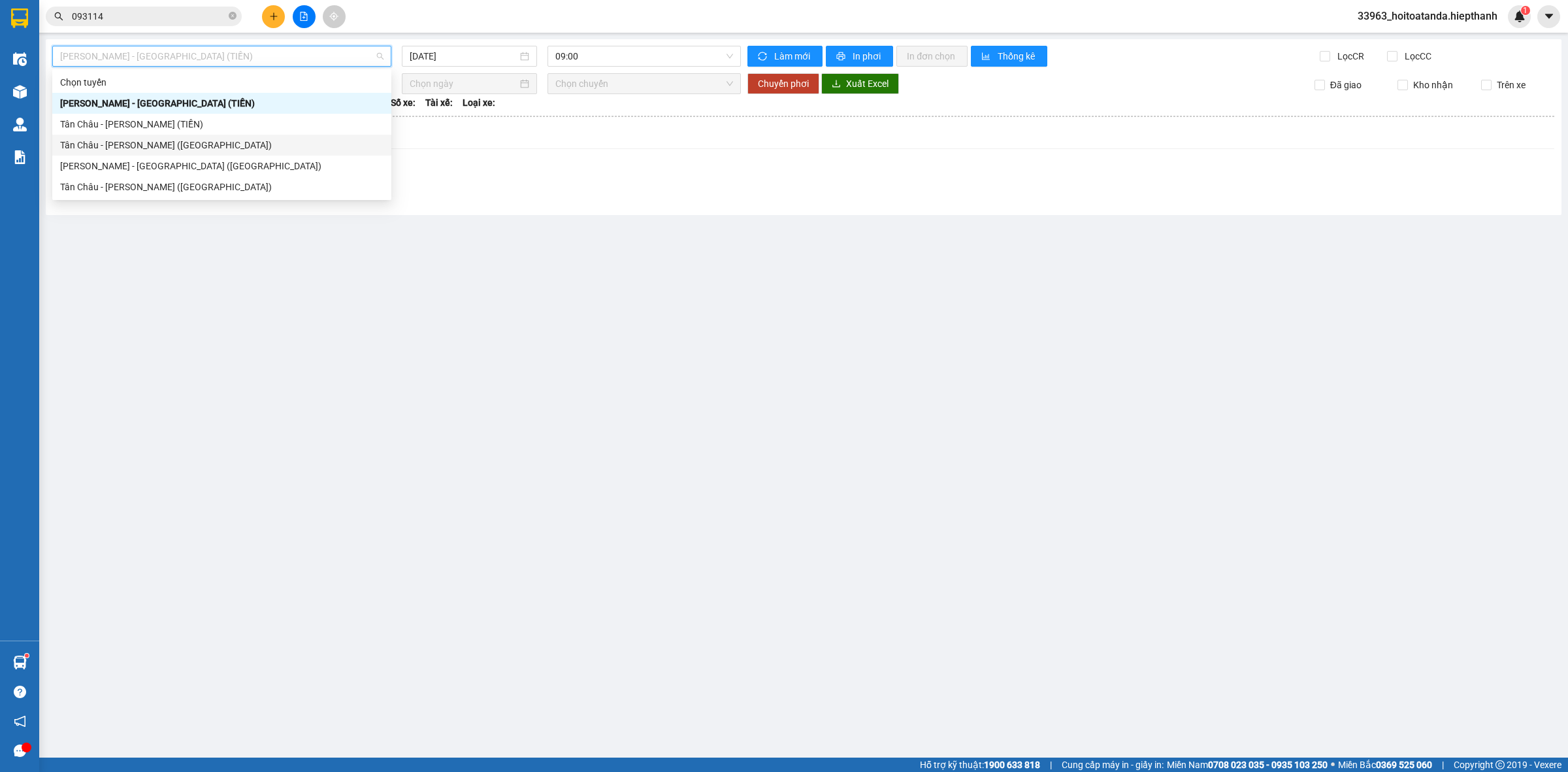
click at [204, 147] on div "Tân Châu - [PERSON_NAME] ([GEOGRAPHIC_DATA])" at bounding box center [221, 145] width 323 height 14
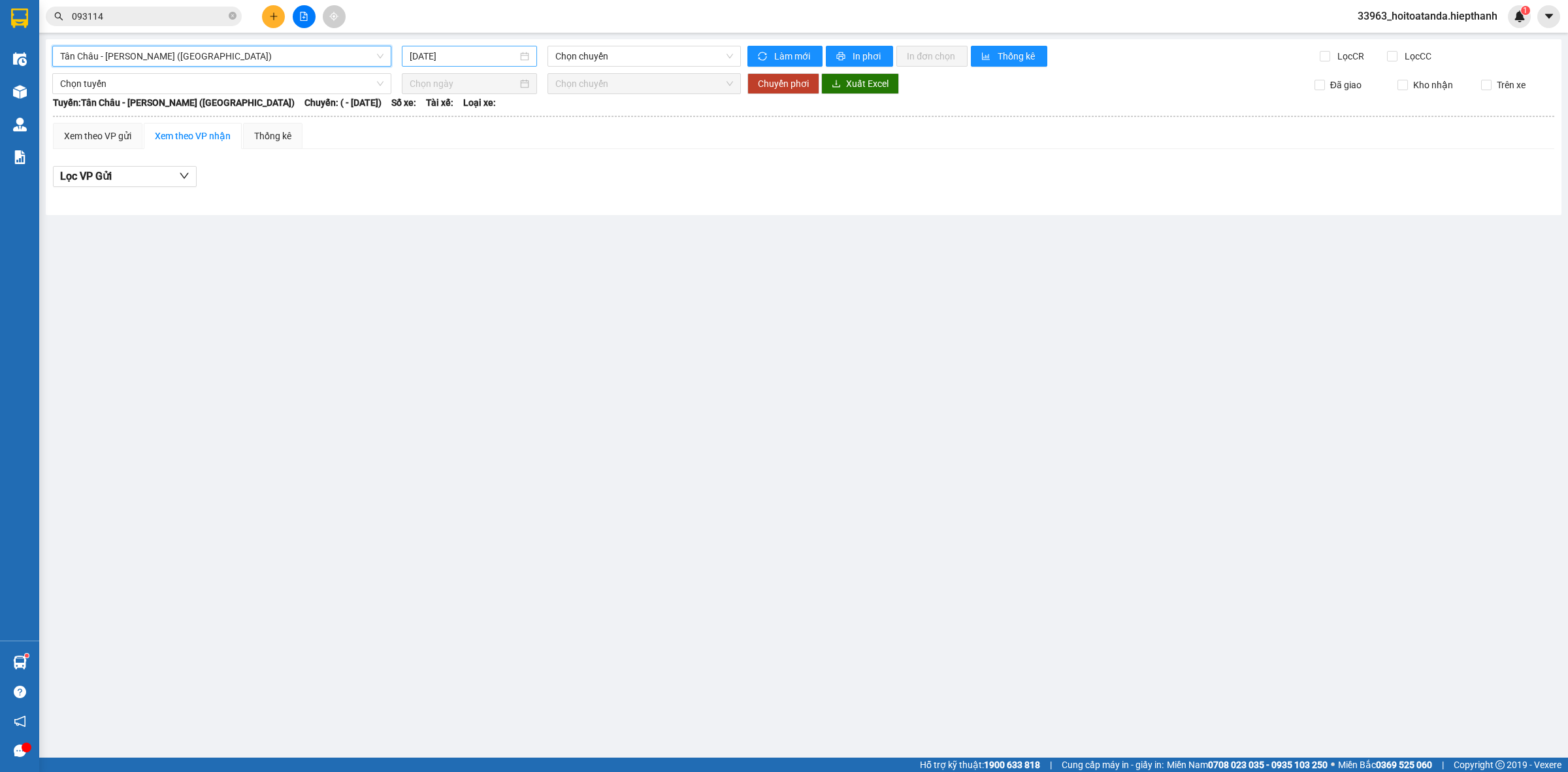
click at [471, 47] on div "[DATE]" at bounding box center [469, 56] width 135 height 21
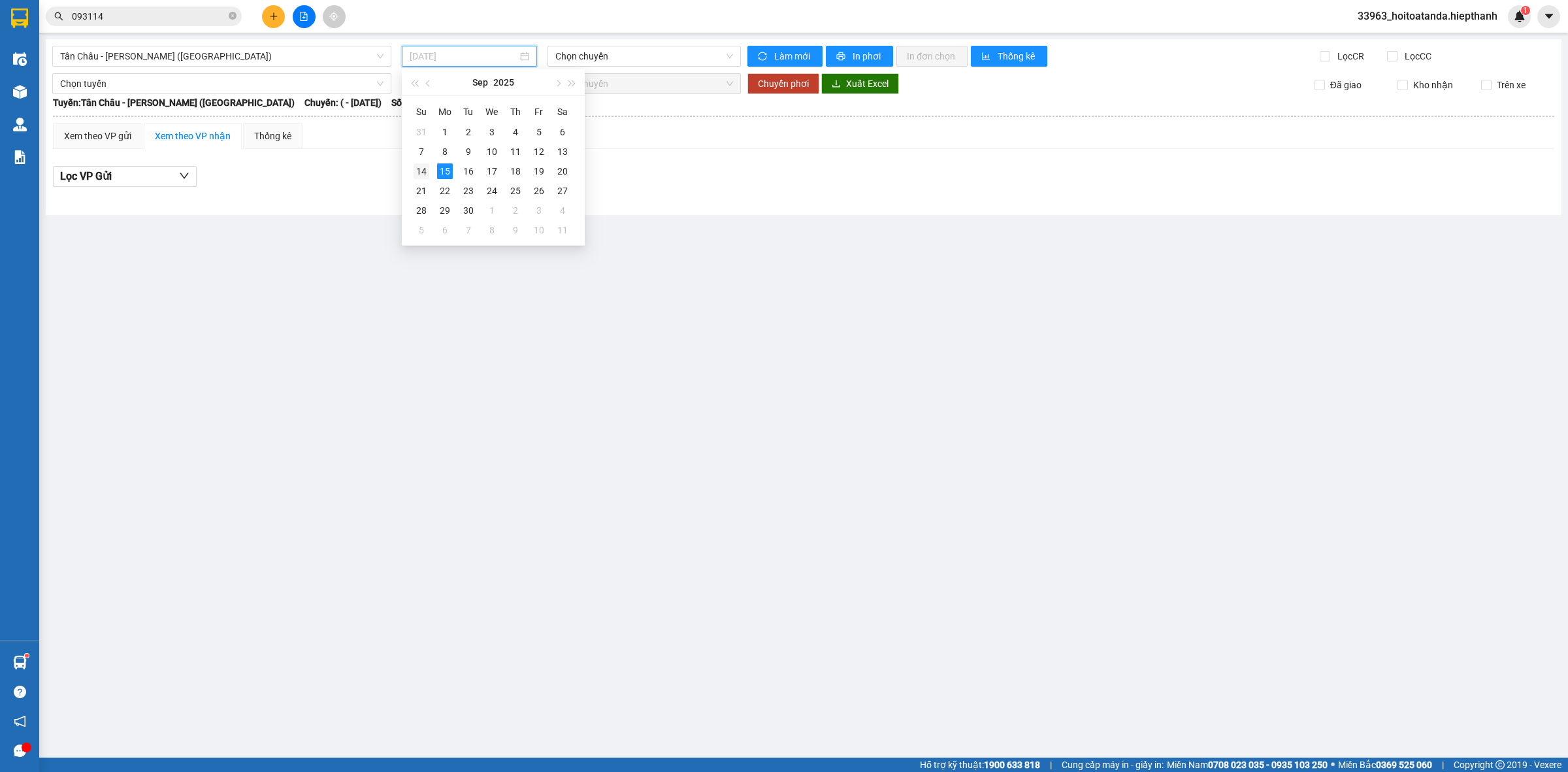
click at [420, 165] on div "14" at bounding box center [421, 171] width 16 height 16
type input "[DATE]"
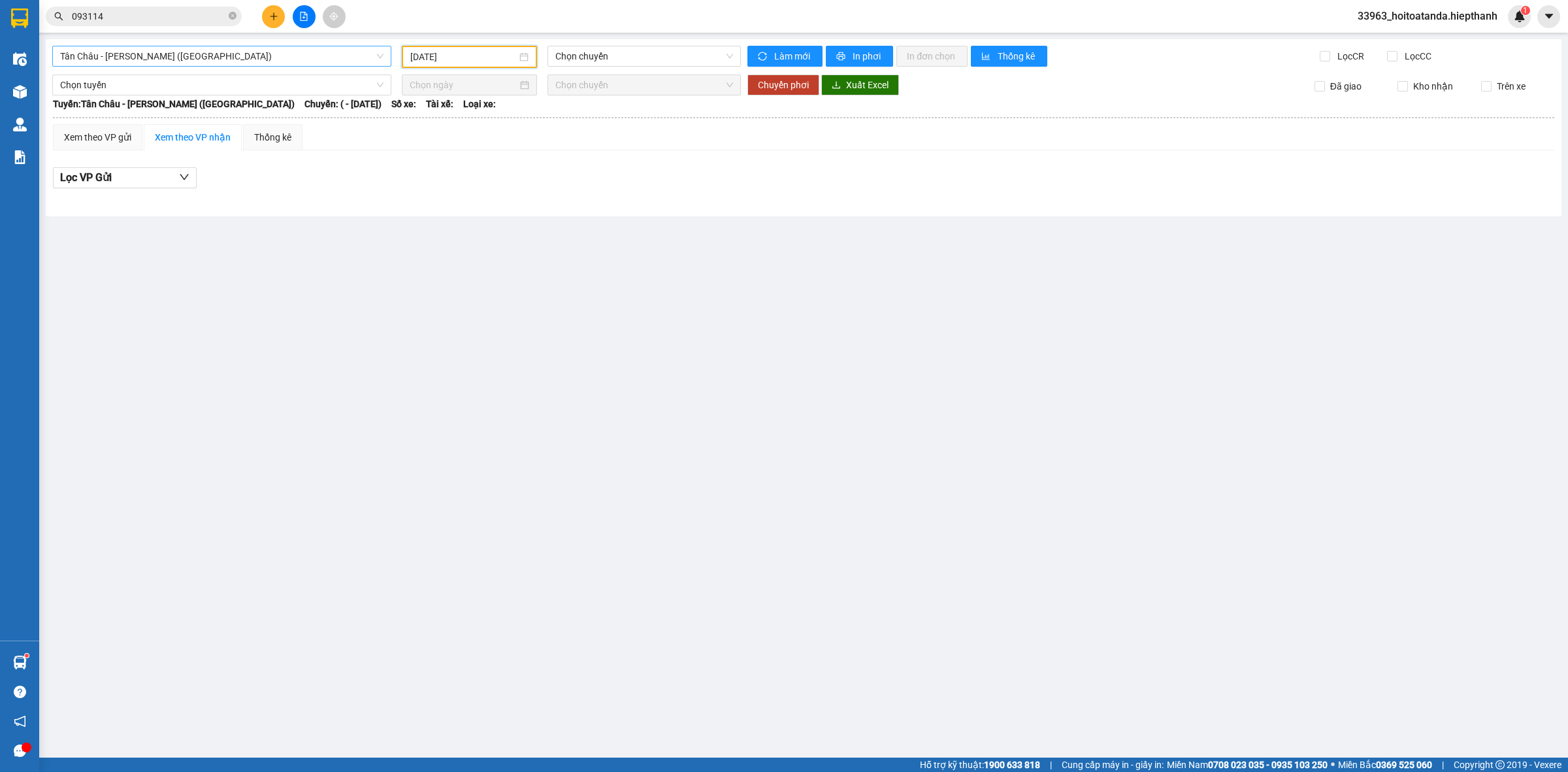
click at [198, 59] on span "Tân Châu - [PERSON_NAME] ([GEOGRAPHIC_DATA])" at bounding box center [221, 56] width 323 height 20
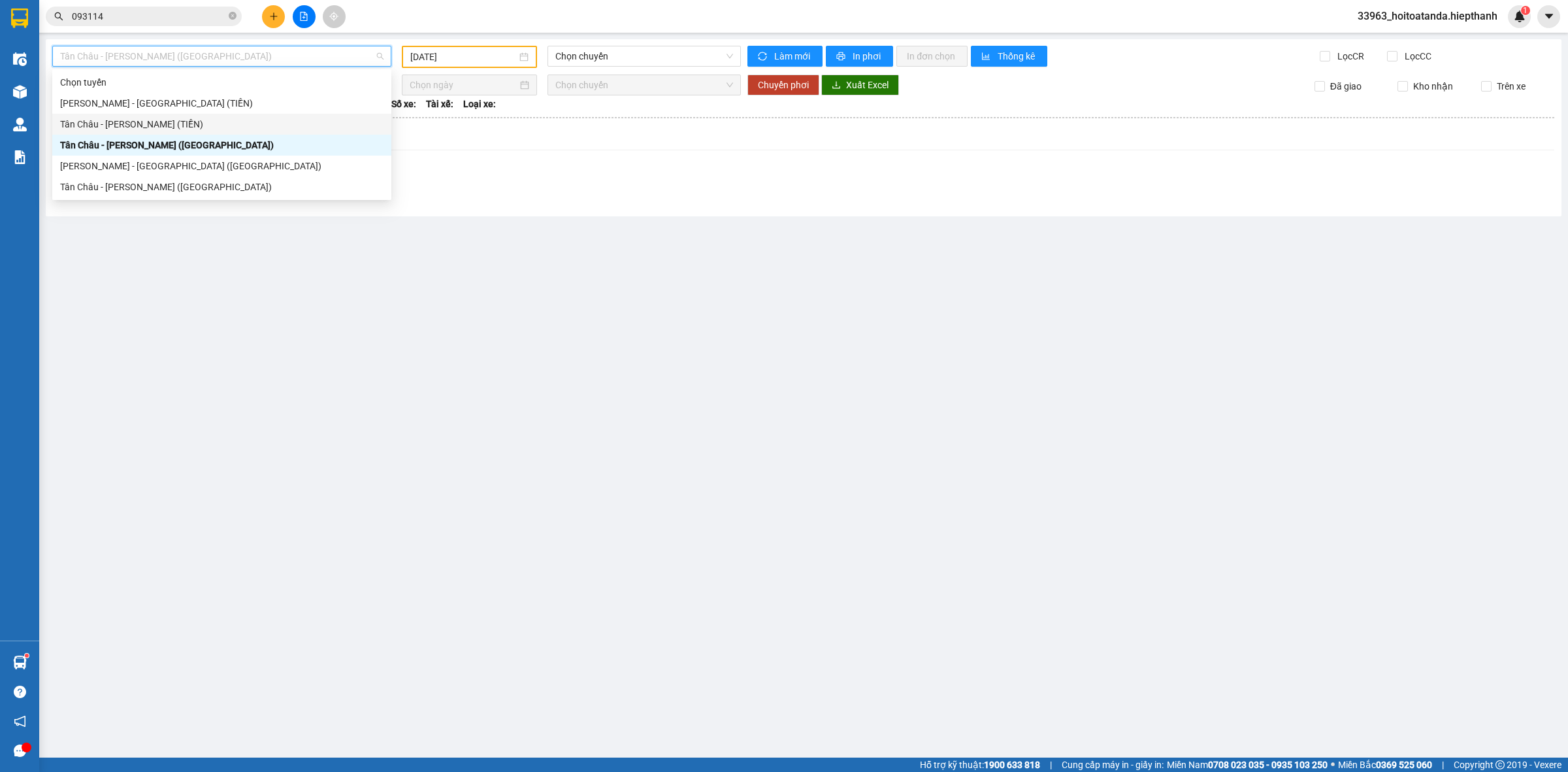
click at [194, 123] on div "Tân Châu - [PERSON_NAME] (TIỀN)" at bounding box center [221, 124] width 323 height 14
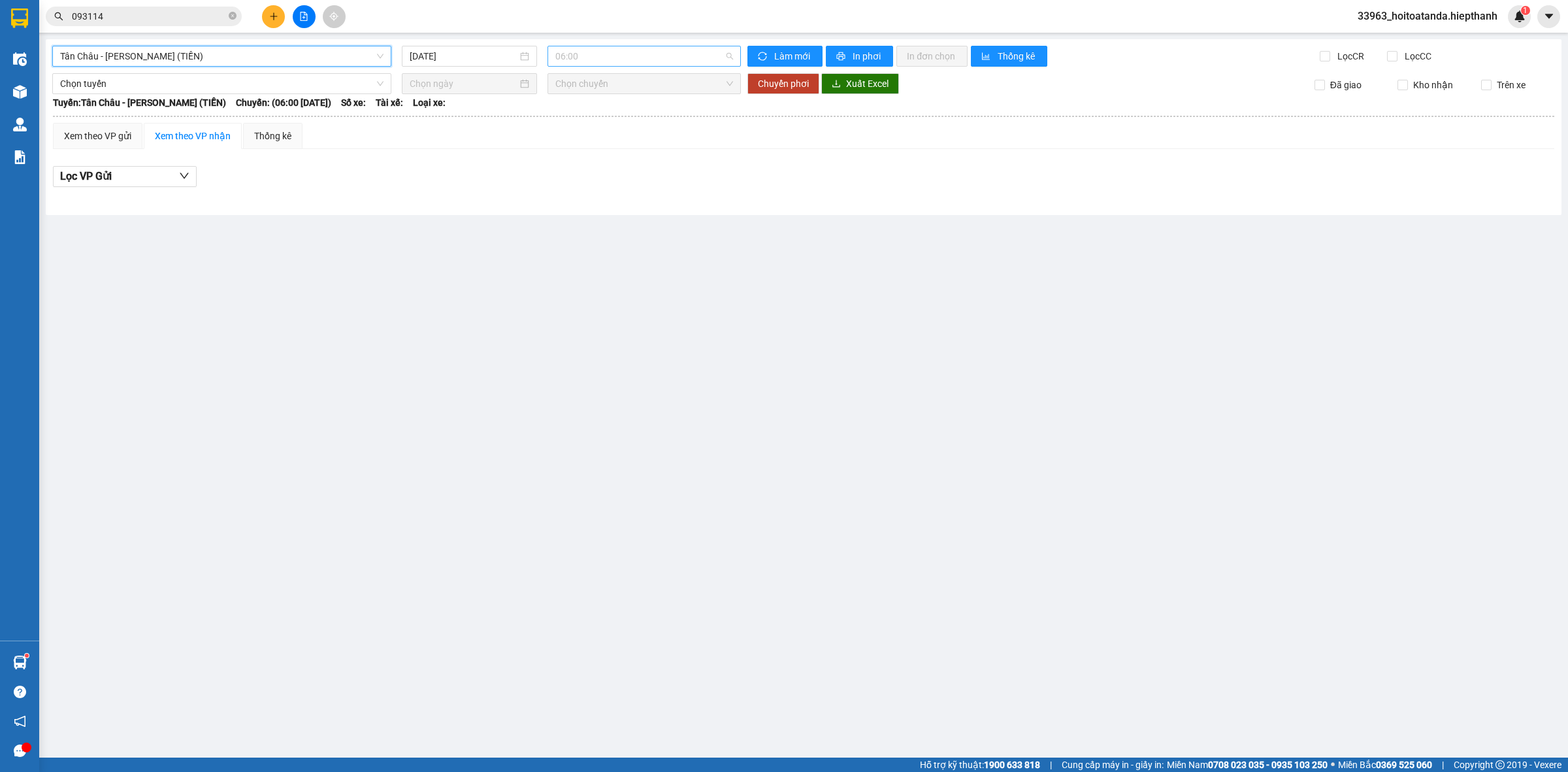
click at [630, 55] on span "06:00" at bounding box center [644, 56] width 178 height 20
click at [603, 203] on div "22:00" at bounding box center [606, 207] width 102 height 14
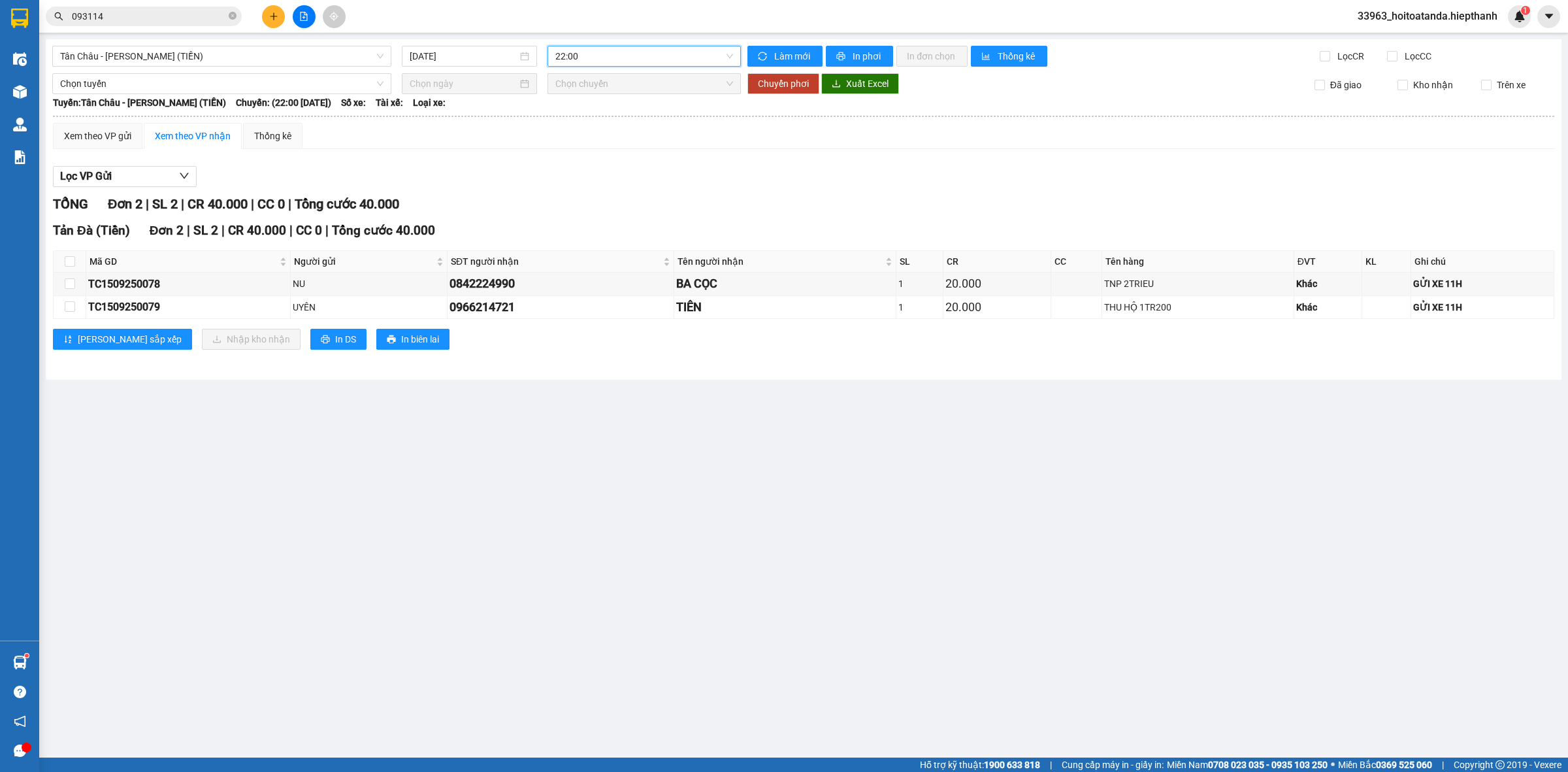
drag, startPoint x: 430, startPoint y: 64, endPoint x: 456, endPoint y: 79, distance: 30.0
click at [431, 64] on div "[DATE]" at bounding box center [469, 56] width 135 height 21
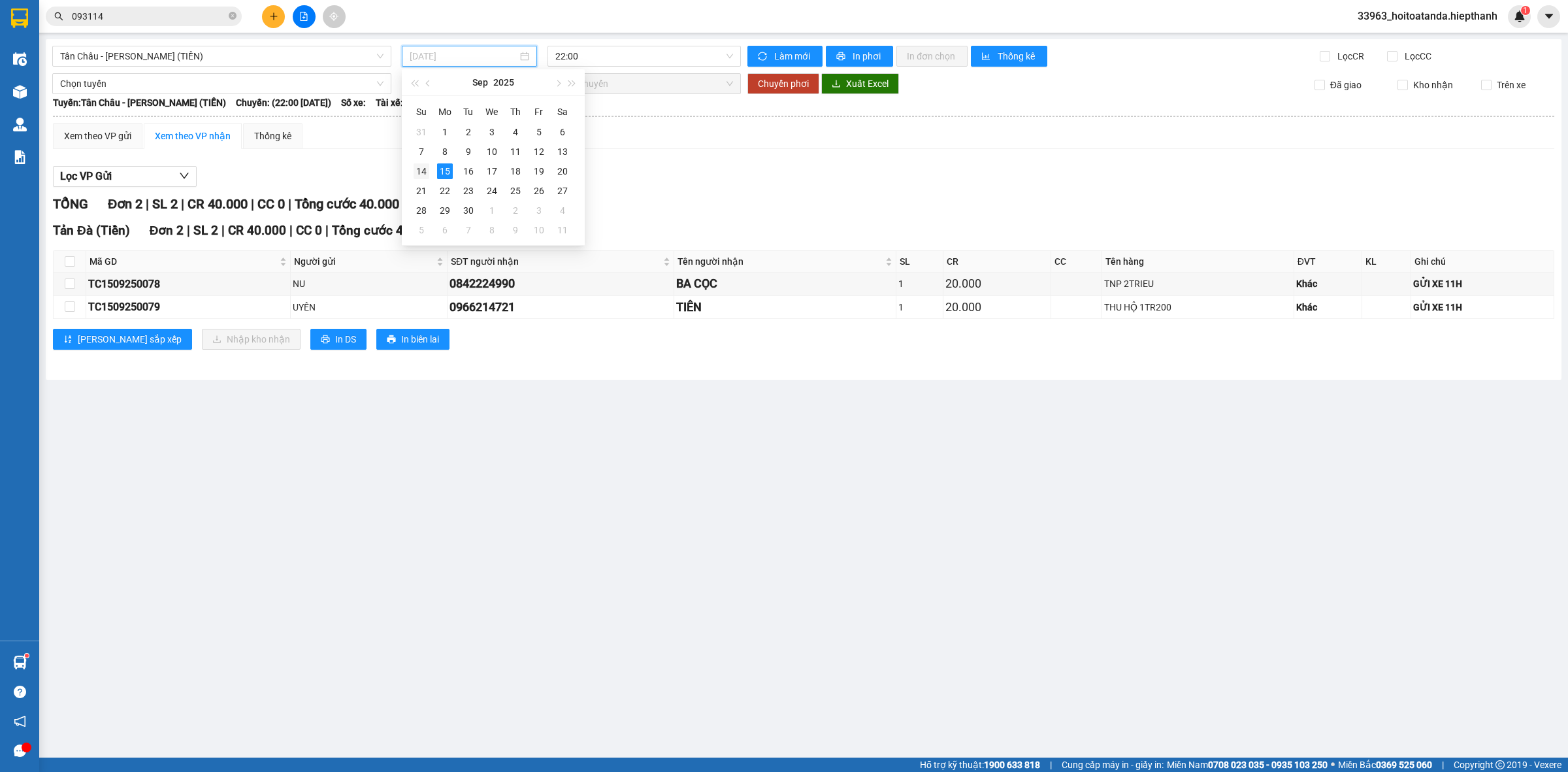
click at [422, 171] on div "14" at bounding box center [421, 171] width 16 height 16
type input "[DATE]"
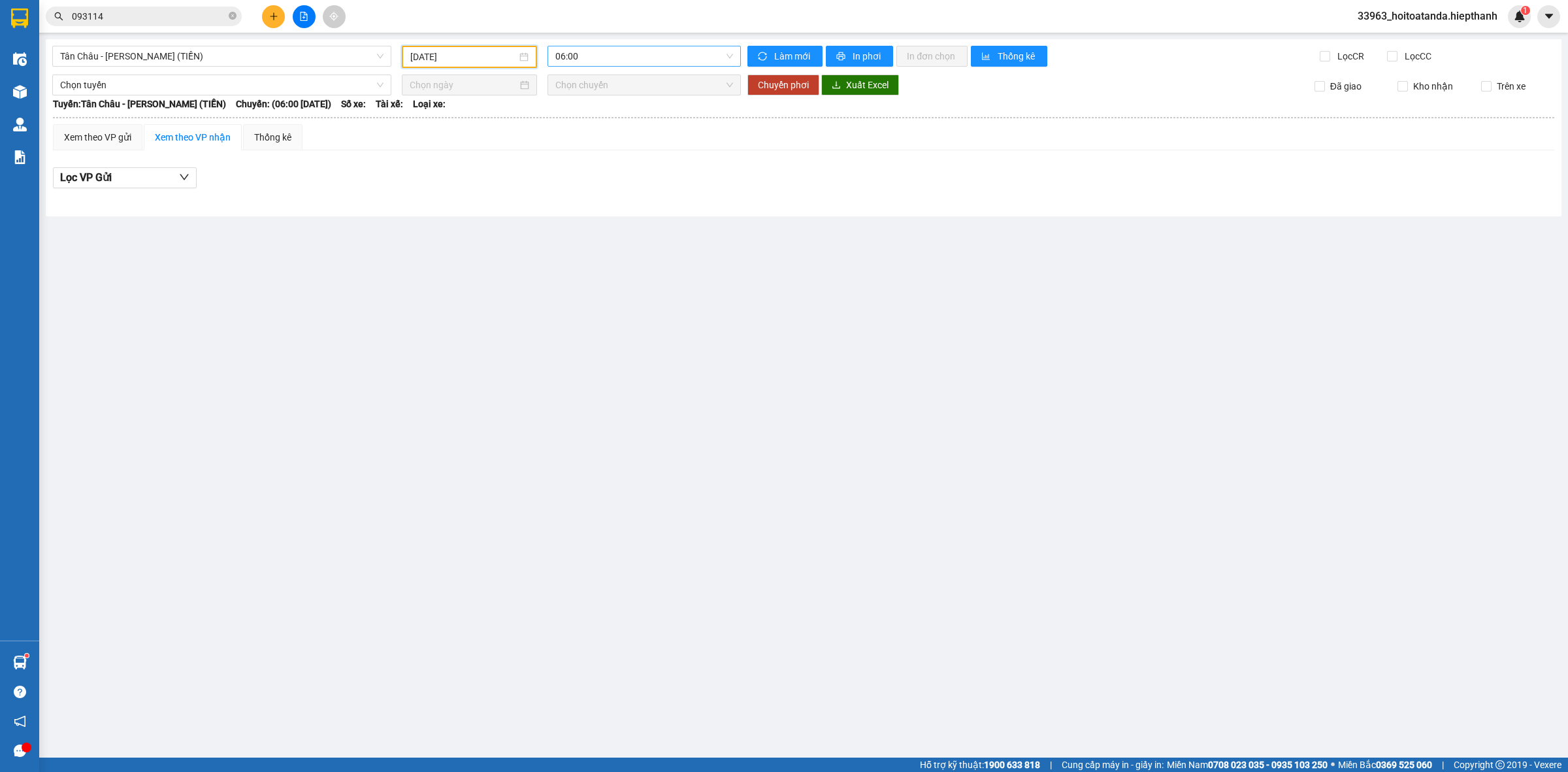
click at [624, 52] on span "06:00" at bounding box center [644, 56] width 178 height 20
click at [578, 209] on div "22:00" at bounding box center [606, 207] width 102 height 14
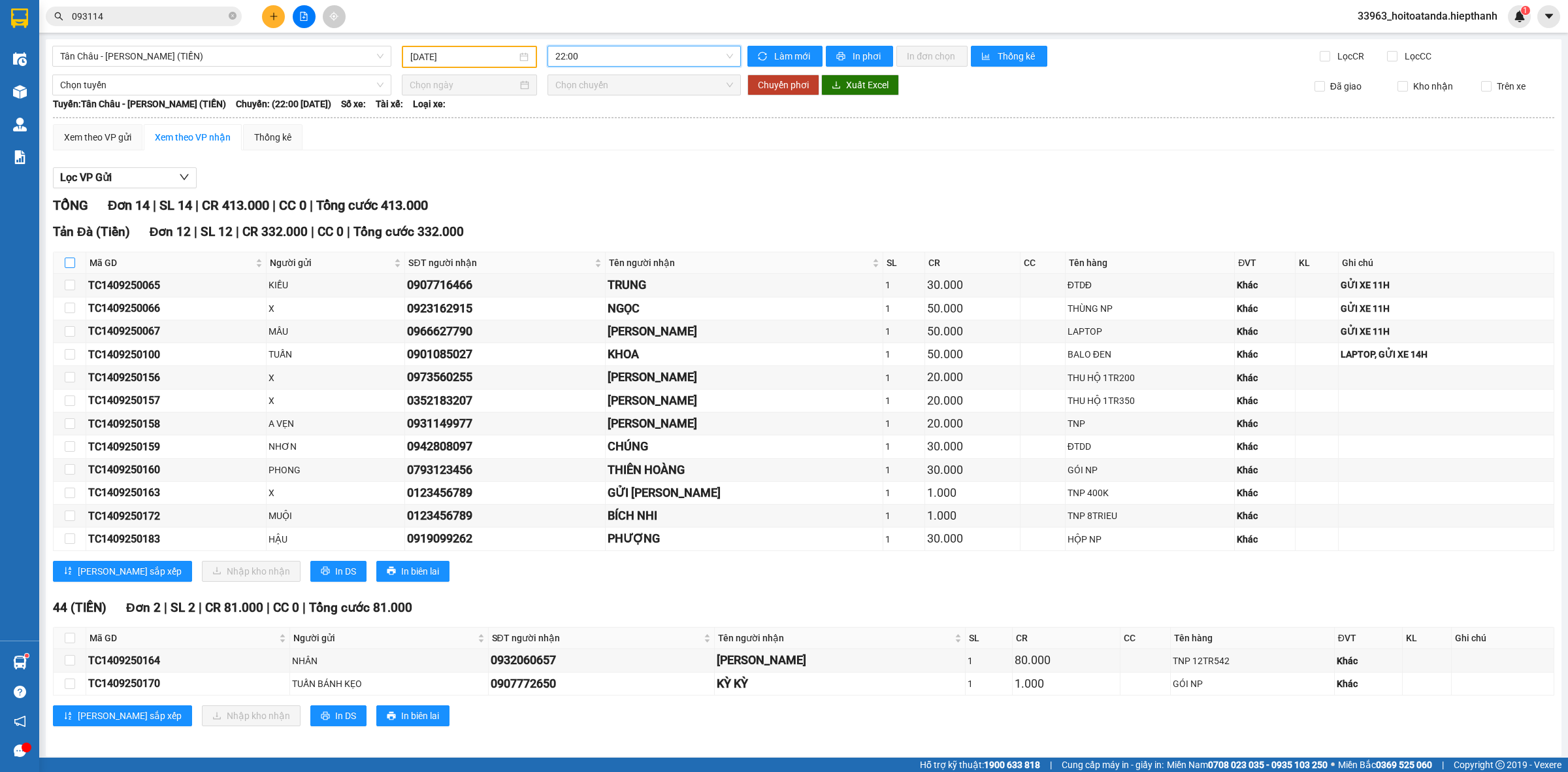
click at [73, 262] on input "checkbox" at bounding box center [70, 263] width 11 height 11
checkbox input "true"
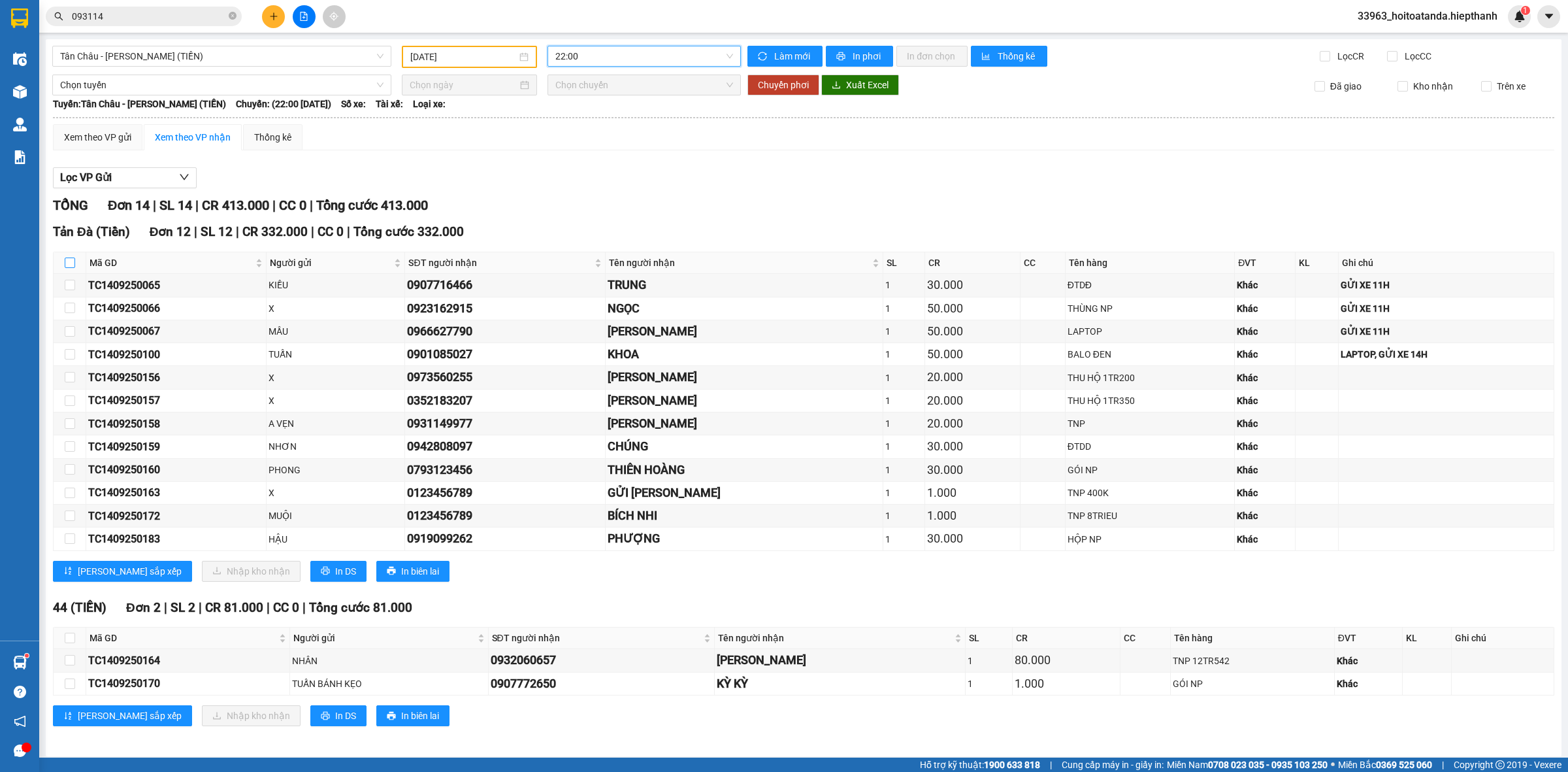
checkbox input "true"
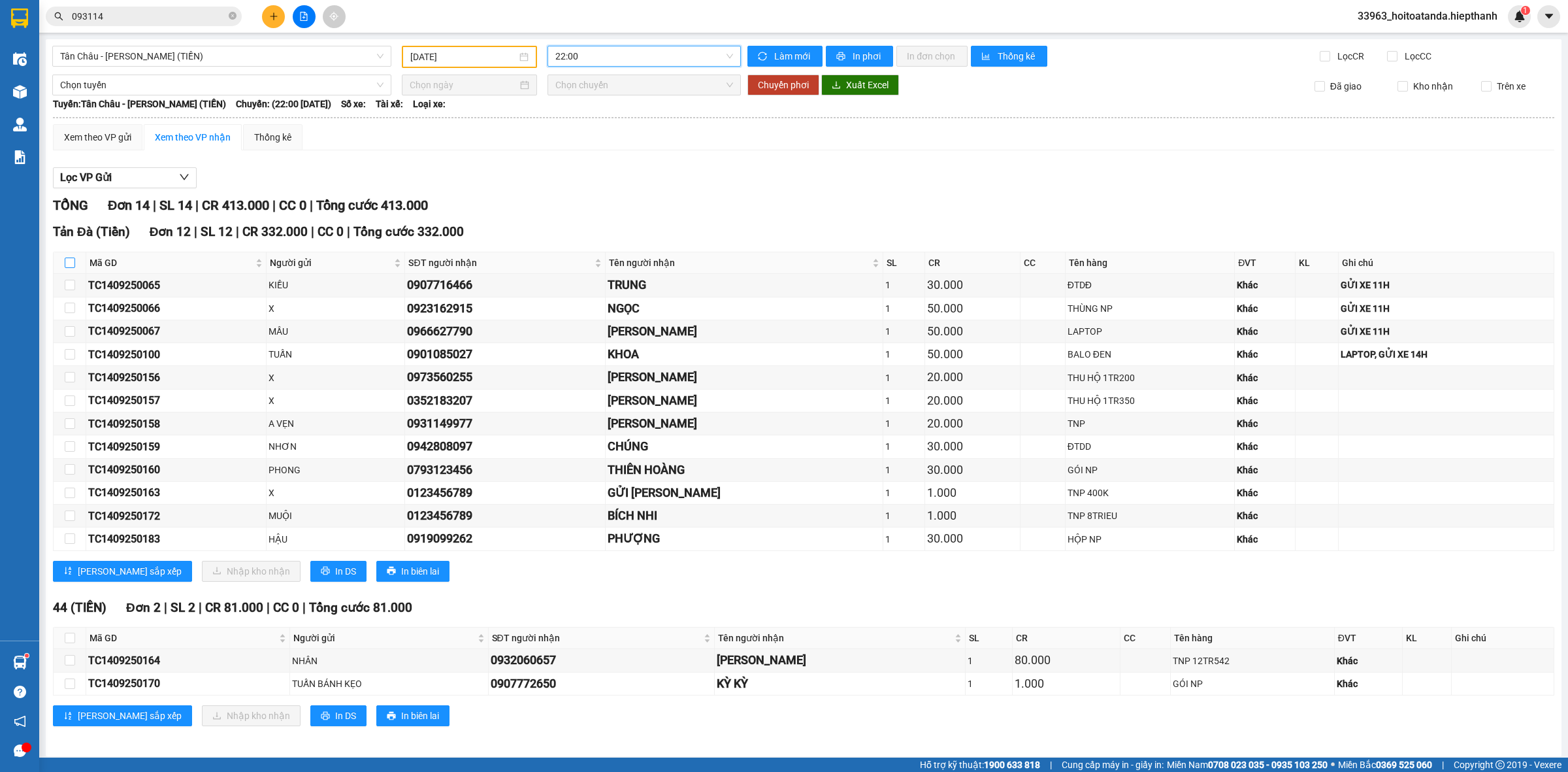
checkbox input "true"
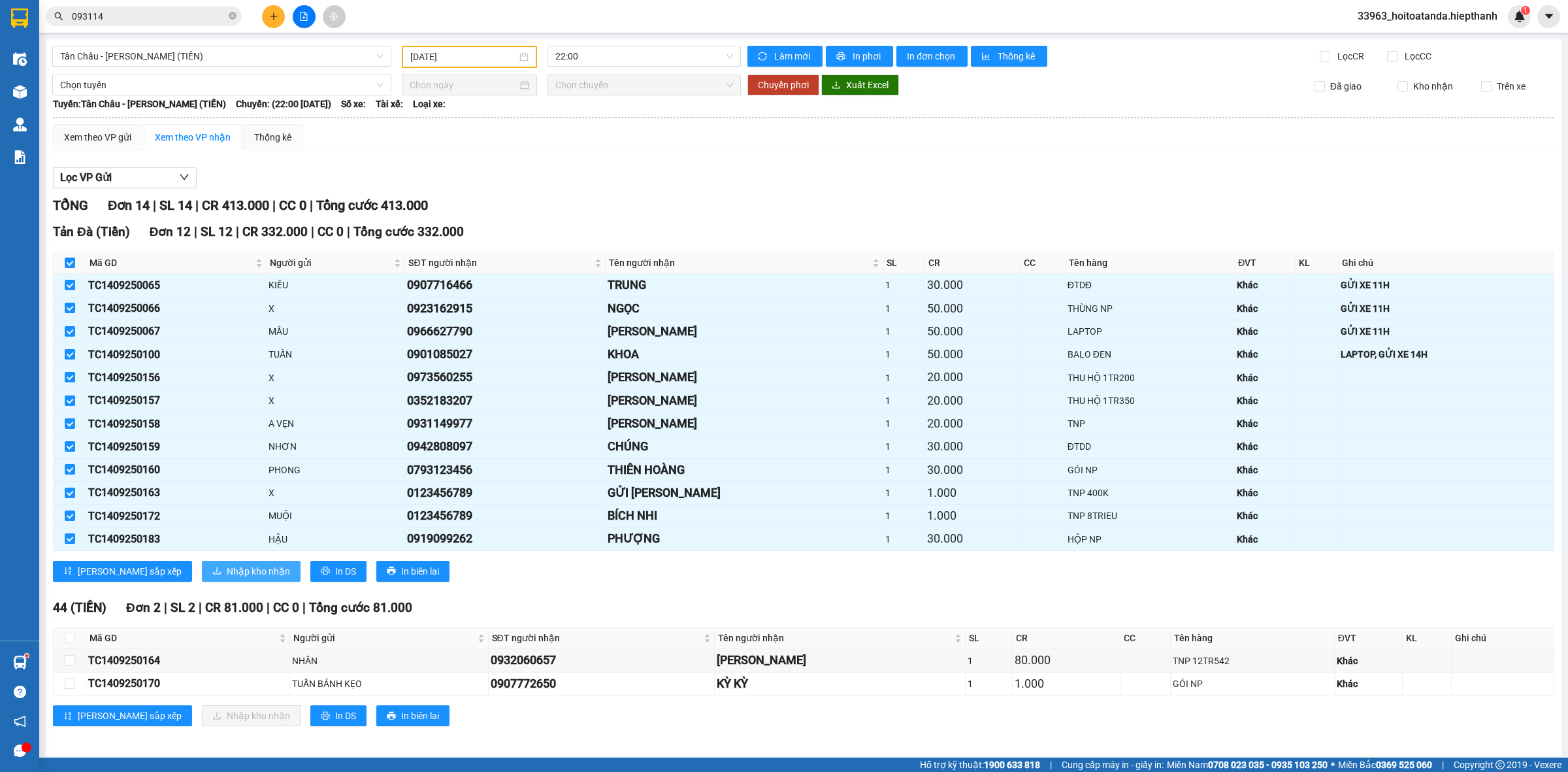
click at [227, 578] on span "Nhập kho nhận" at bounding box center [259, 571] width 64 height 14
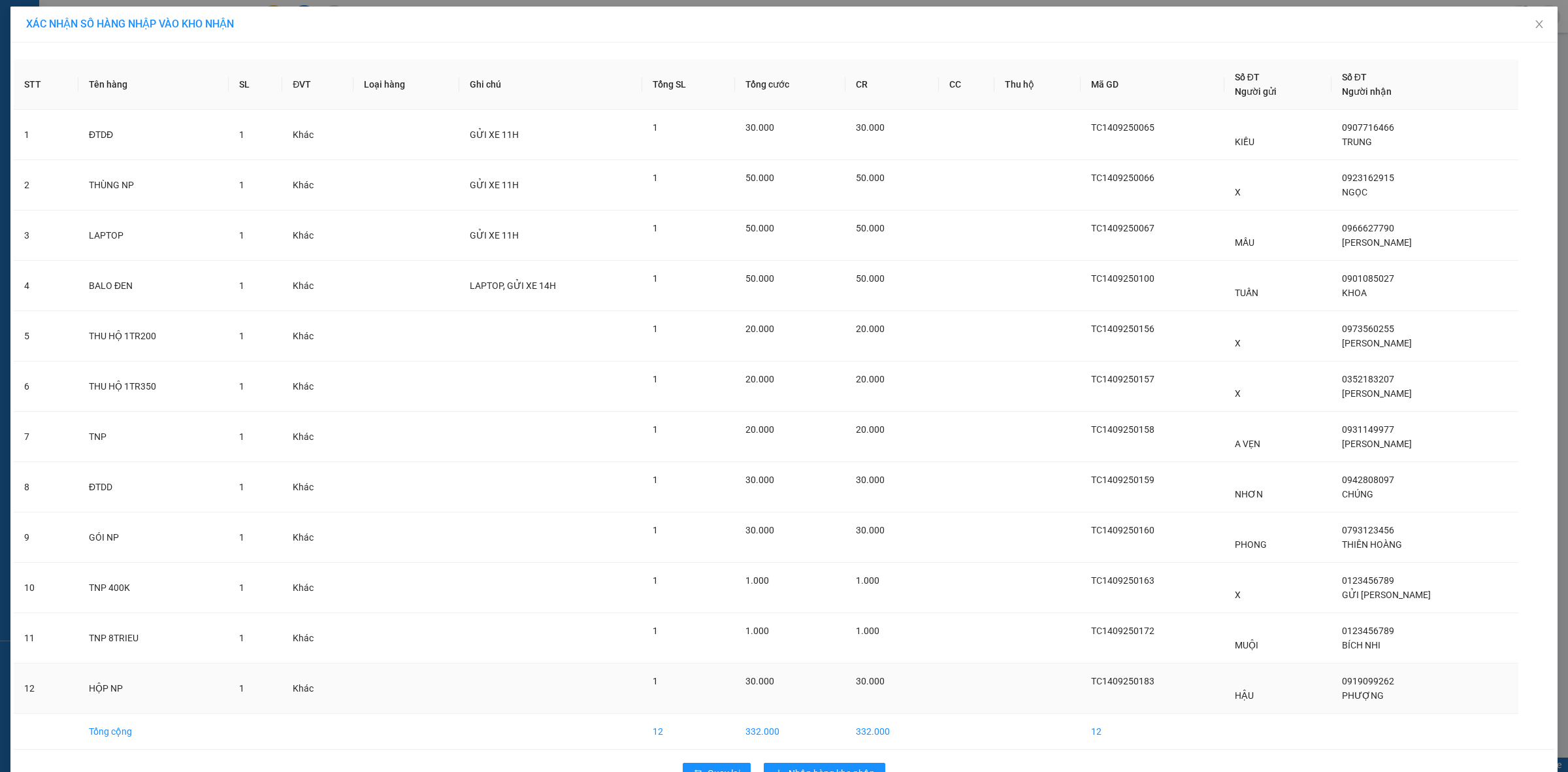
scroll to position [39, 0]
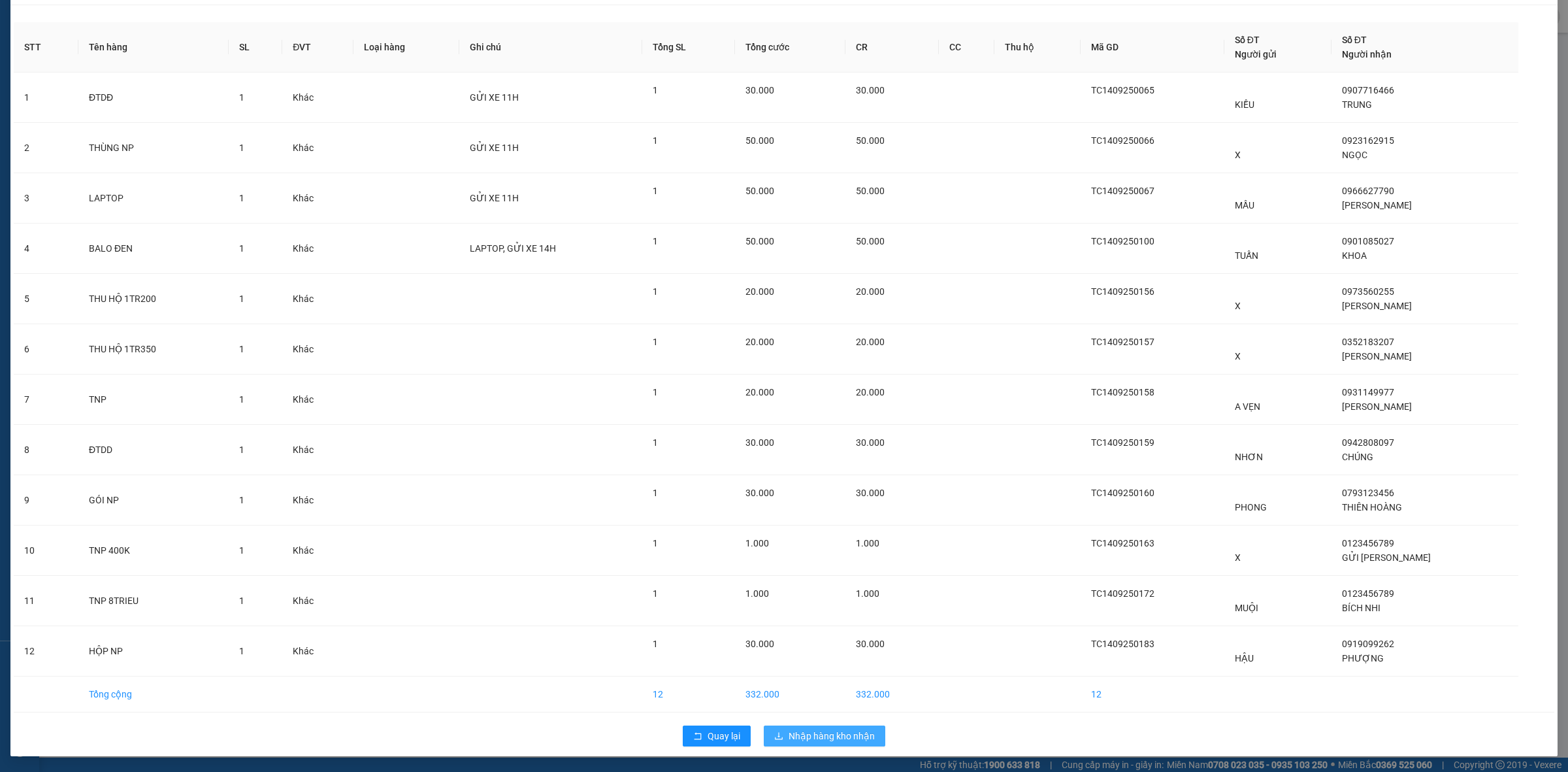
click at [827, 733] on span "Nhập hàng kho nhận" at bounding box center [832, 736] width 86 height 14
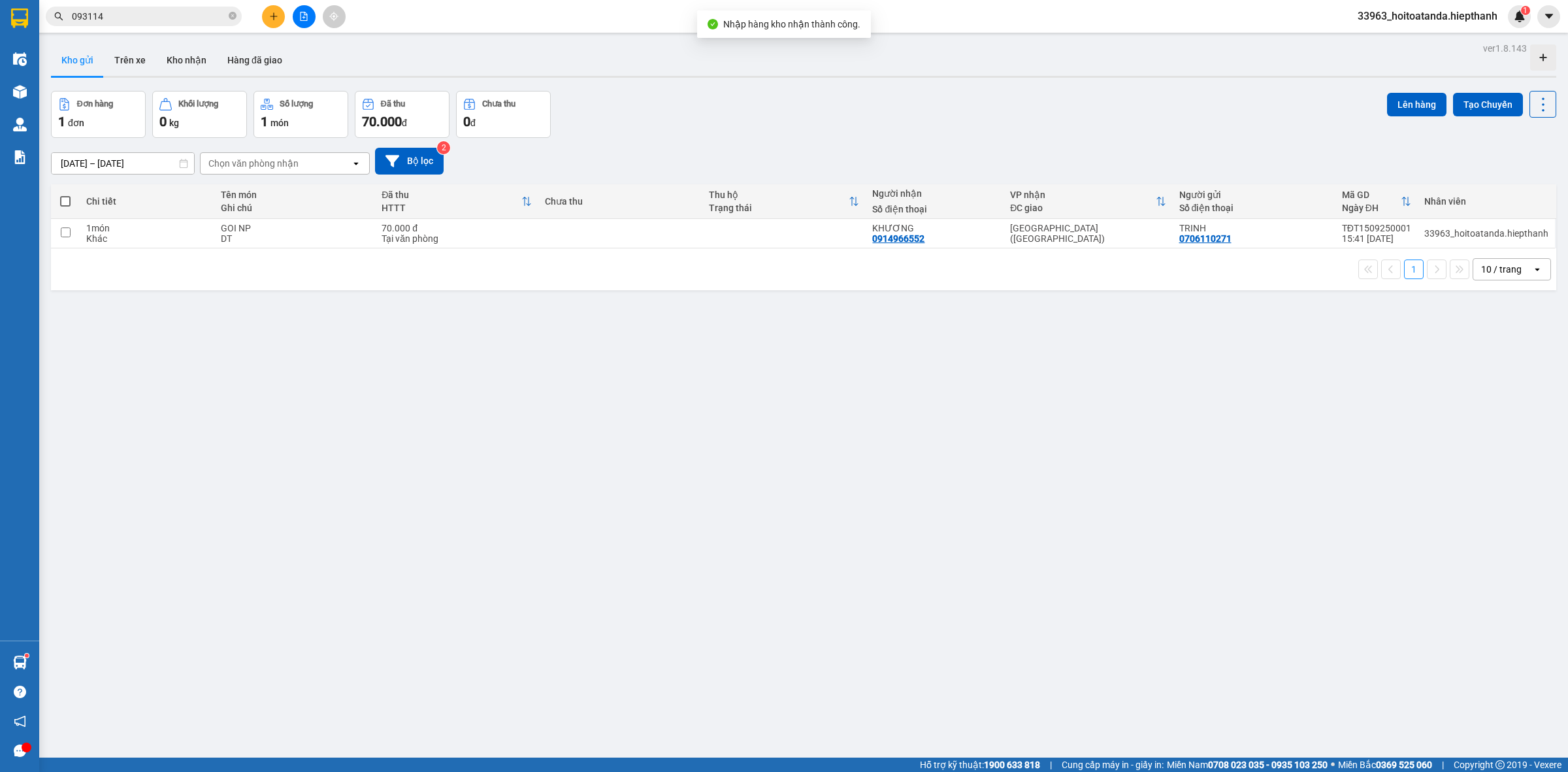
click at [683, 146] on div "[DATE] – [DATE] Press the down arrow key to interact with the calendar and sele…" at bounding box center [803, 160] width 1505 height 46
click at [155, 23] on input "093114" at bounding box center [149, 16] width 154 height 14
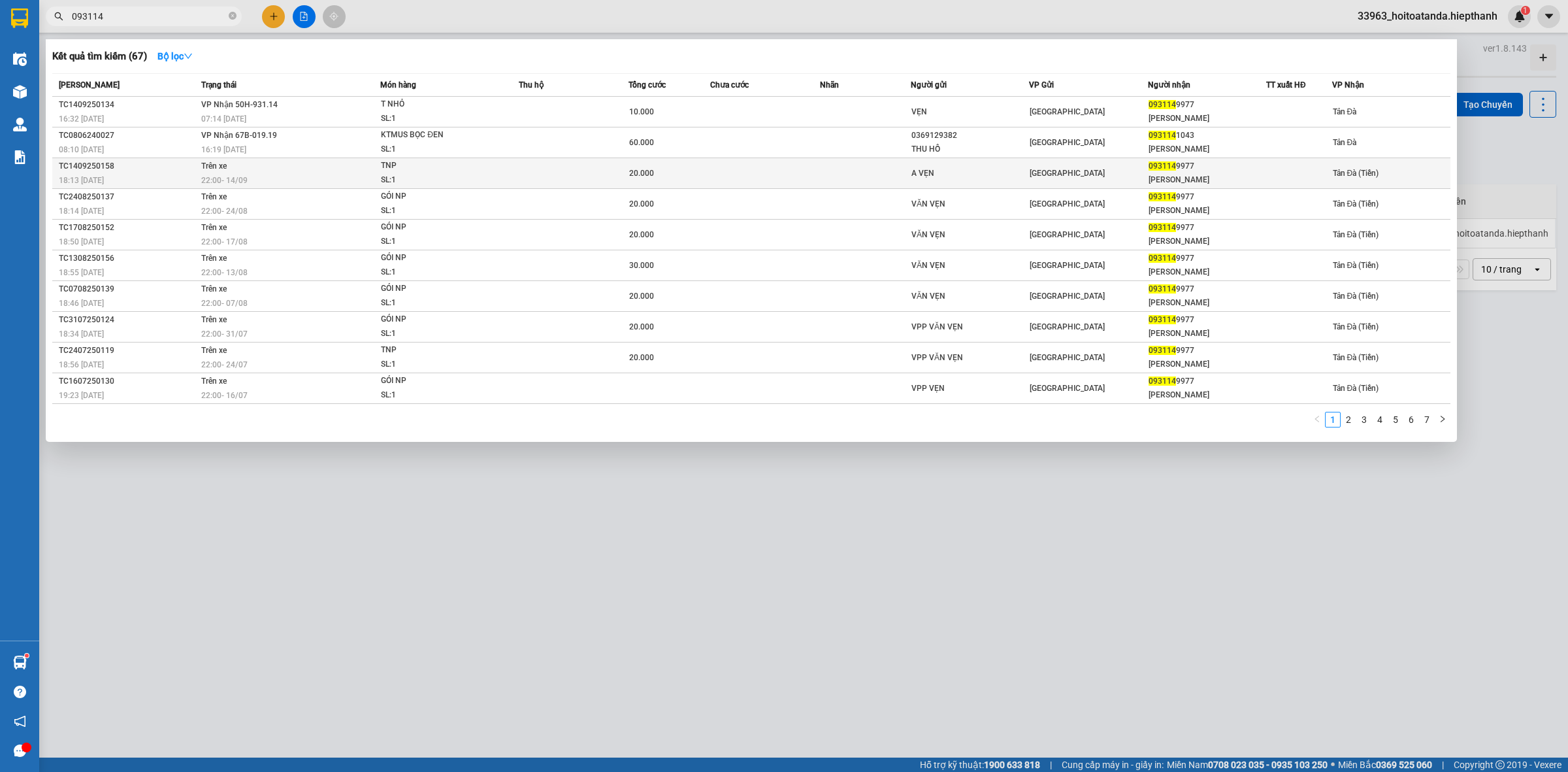
click at [490, 178] on span "TNP SL: 1" at bounding box center [449, 173] width 137 height 28
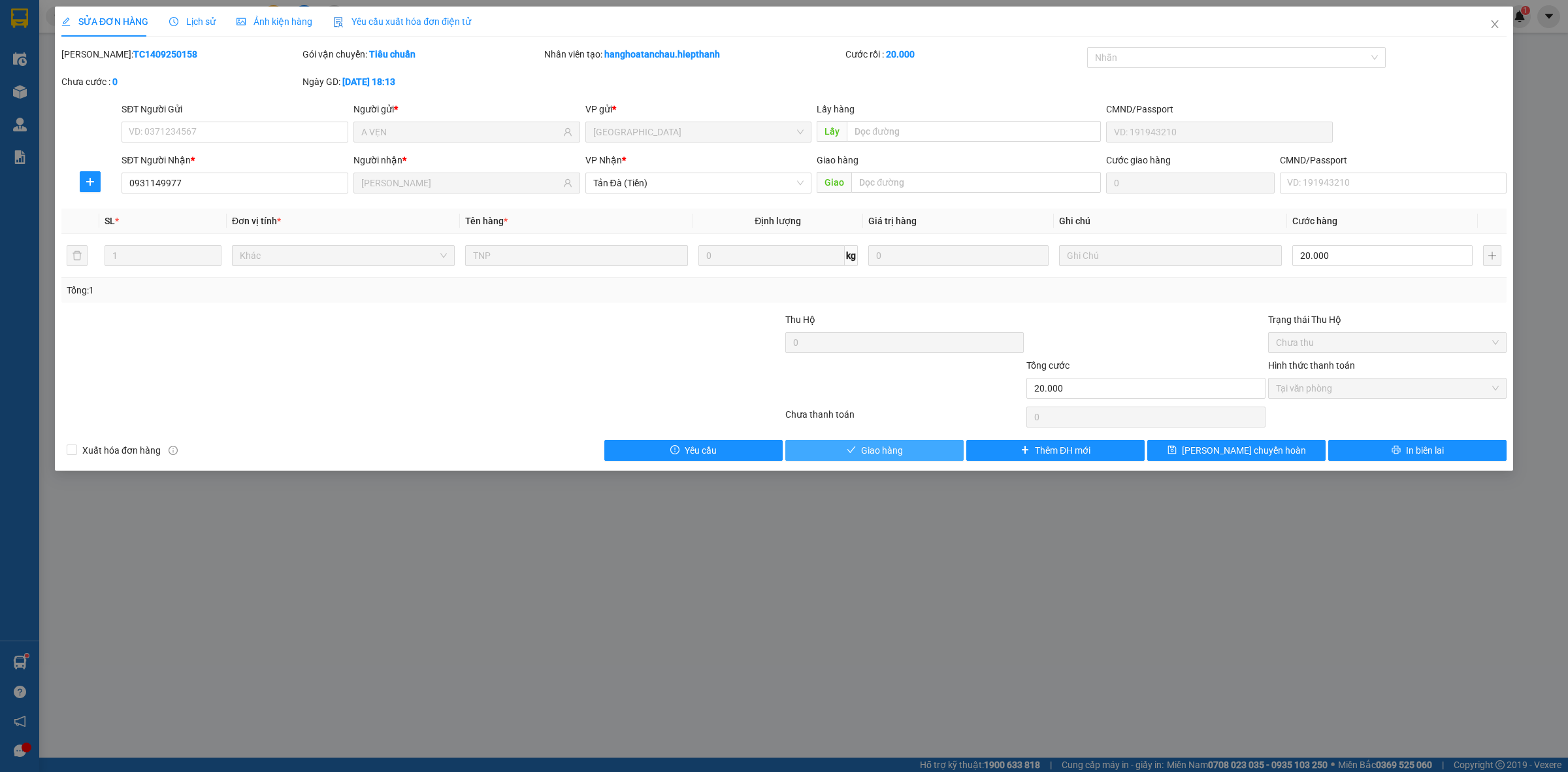
click at [899, 456] on span "Giao hàng" at bounding box center [882, 450] width 42 height 14
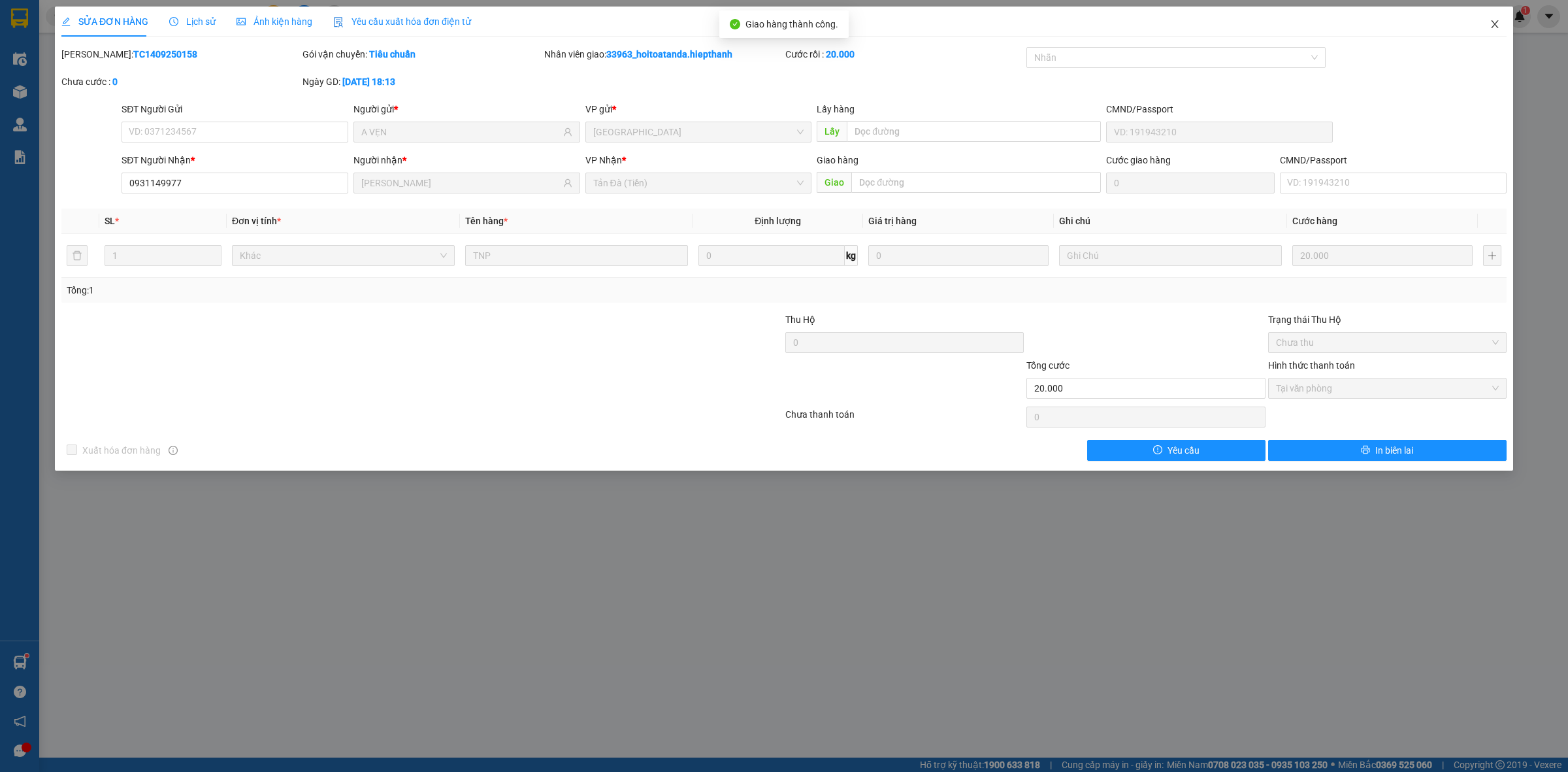
click at [1486, 28] on span "Close" at bounding box center [1495, 25] width 36 height 36
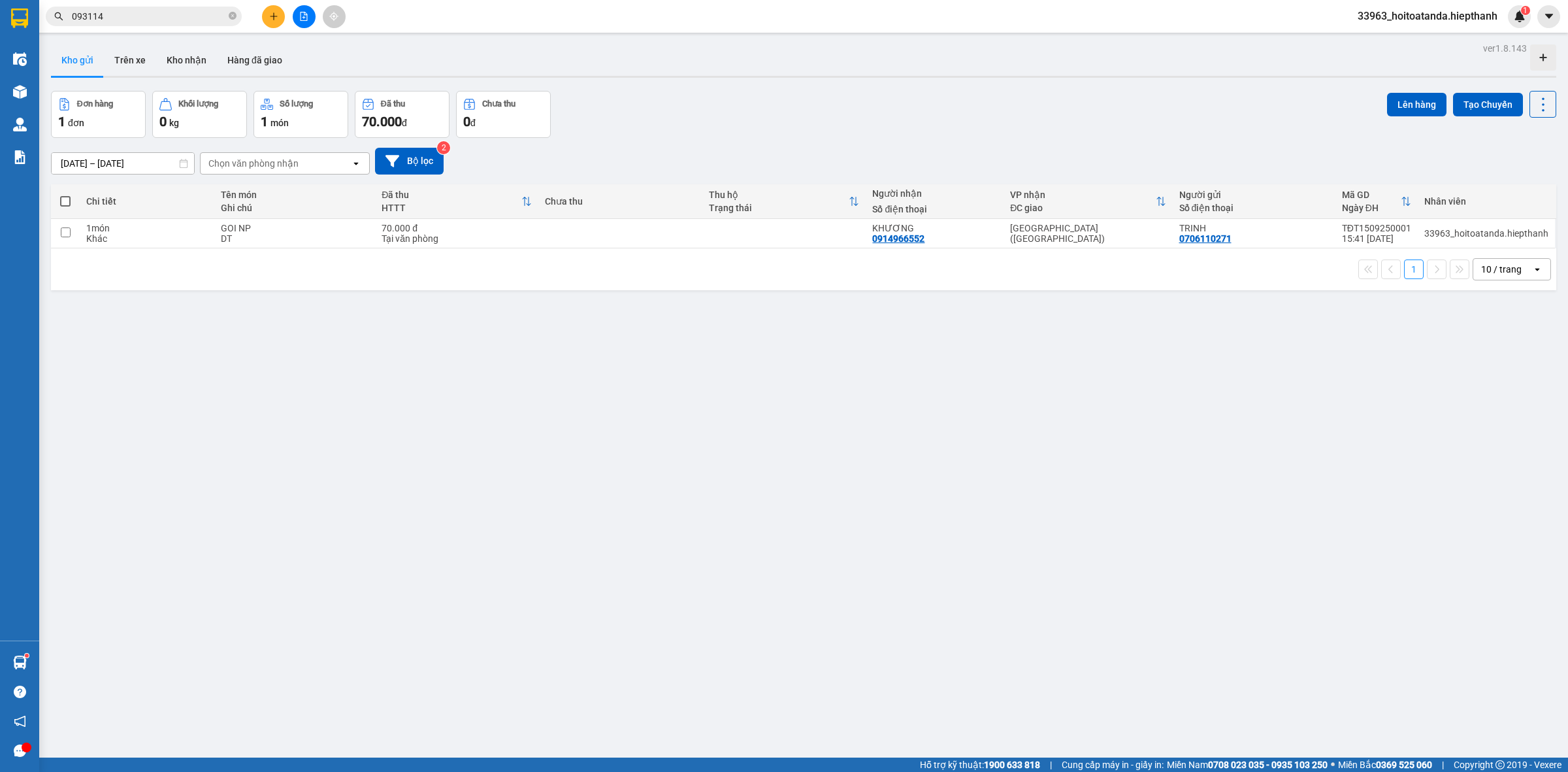
click at [271, 21] on button at bounding box center [273, 17] width 23 height 23
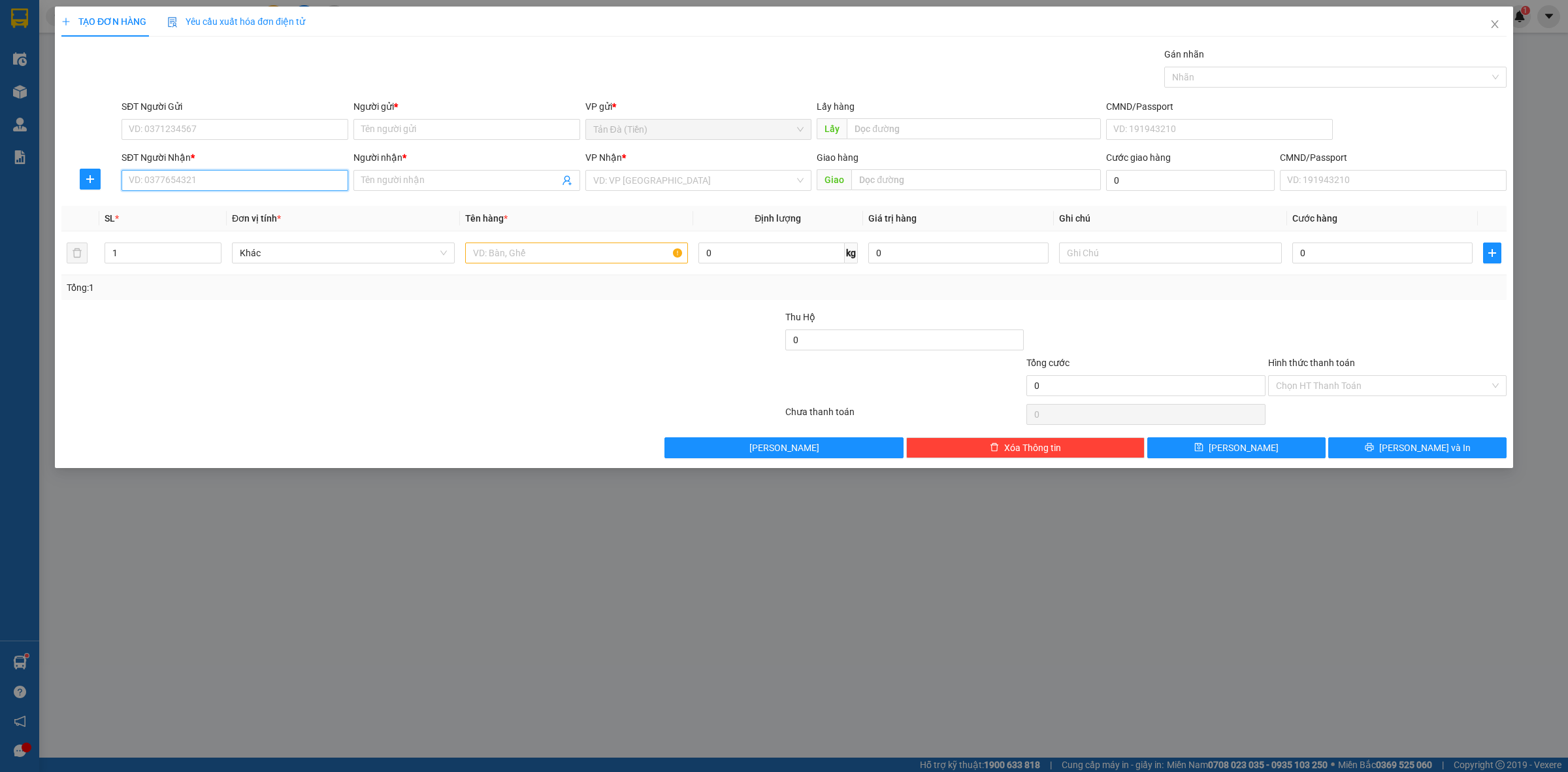
click at [232, 177] on input "SĐT Người Nhận *" at bounding box center [235, 180] width 227 height 21
type input "0938191530"
click at [434, 137] on input "Người gửi *" at bounding box center [467, 129] width 227 height 21
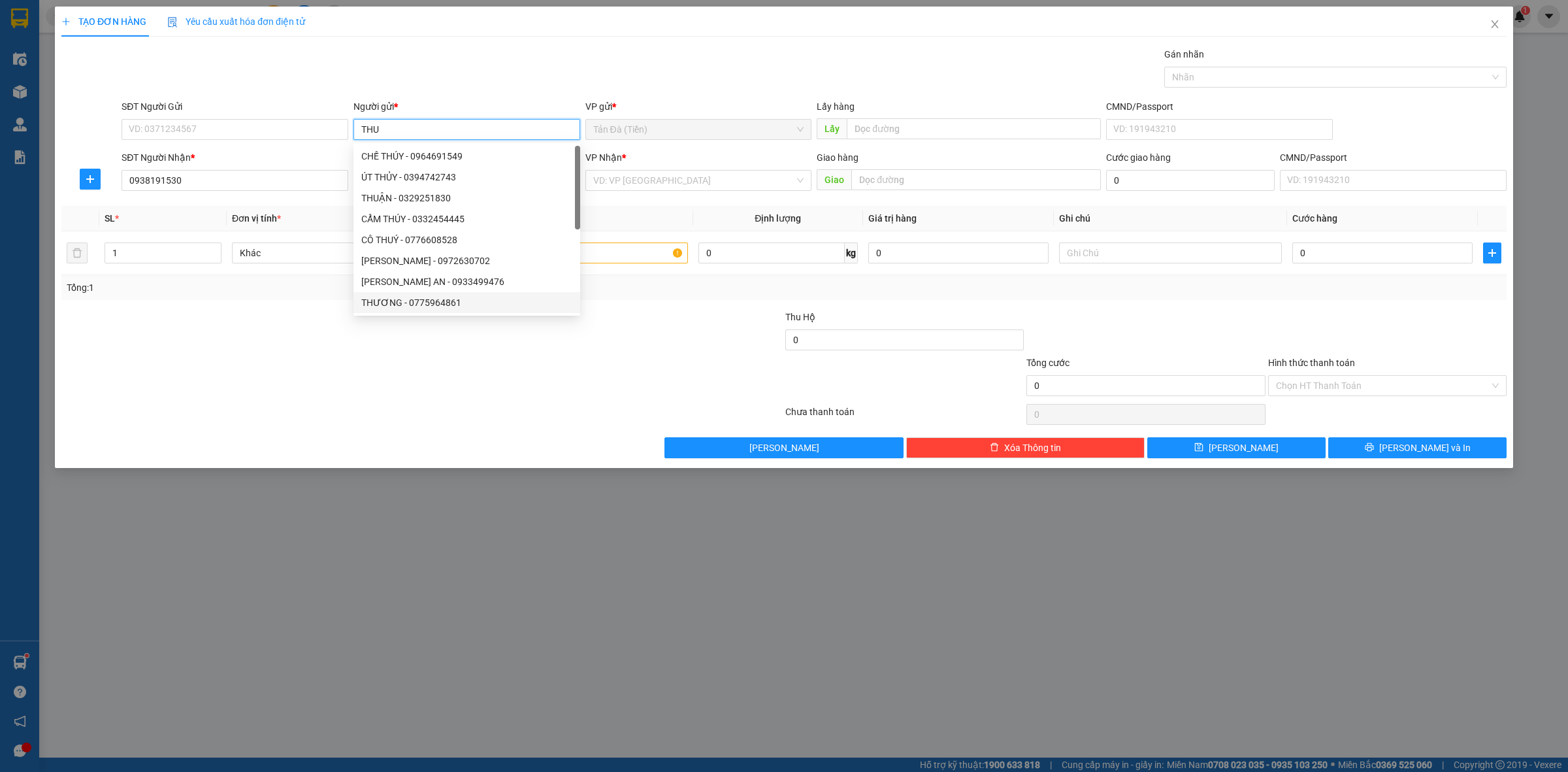
type input "THU"
click at [394, 347] on div at bounding box center [301, 332] width 483 height 45
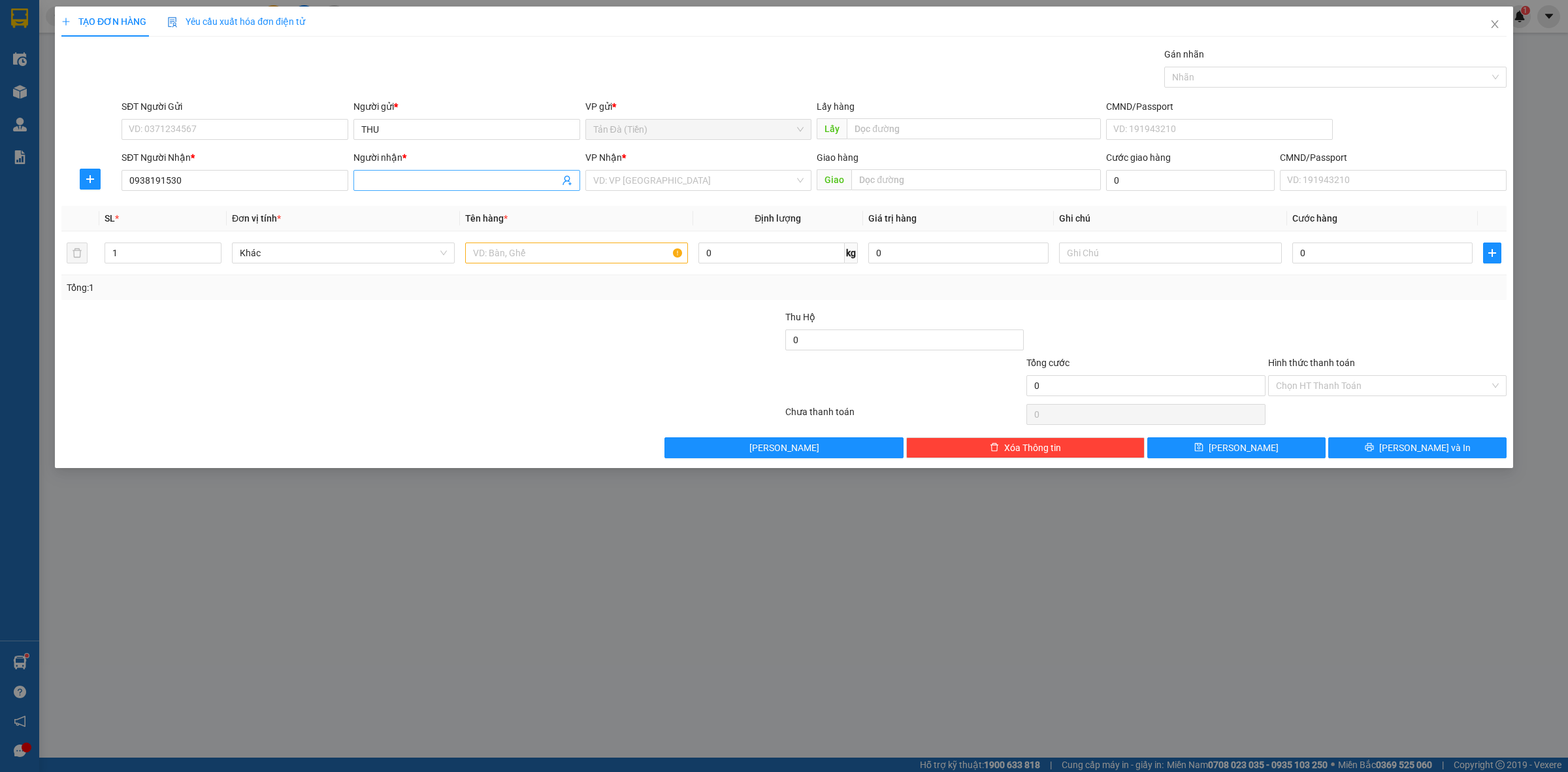
click at [425, 177] on input "Người nhận *" at bounding box center [460, 180] width 198 height 14
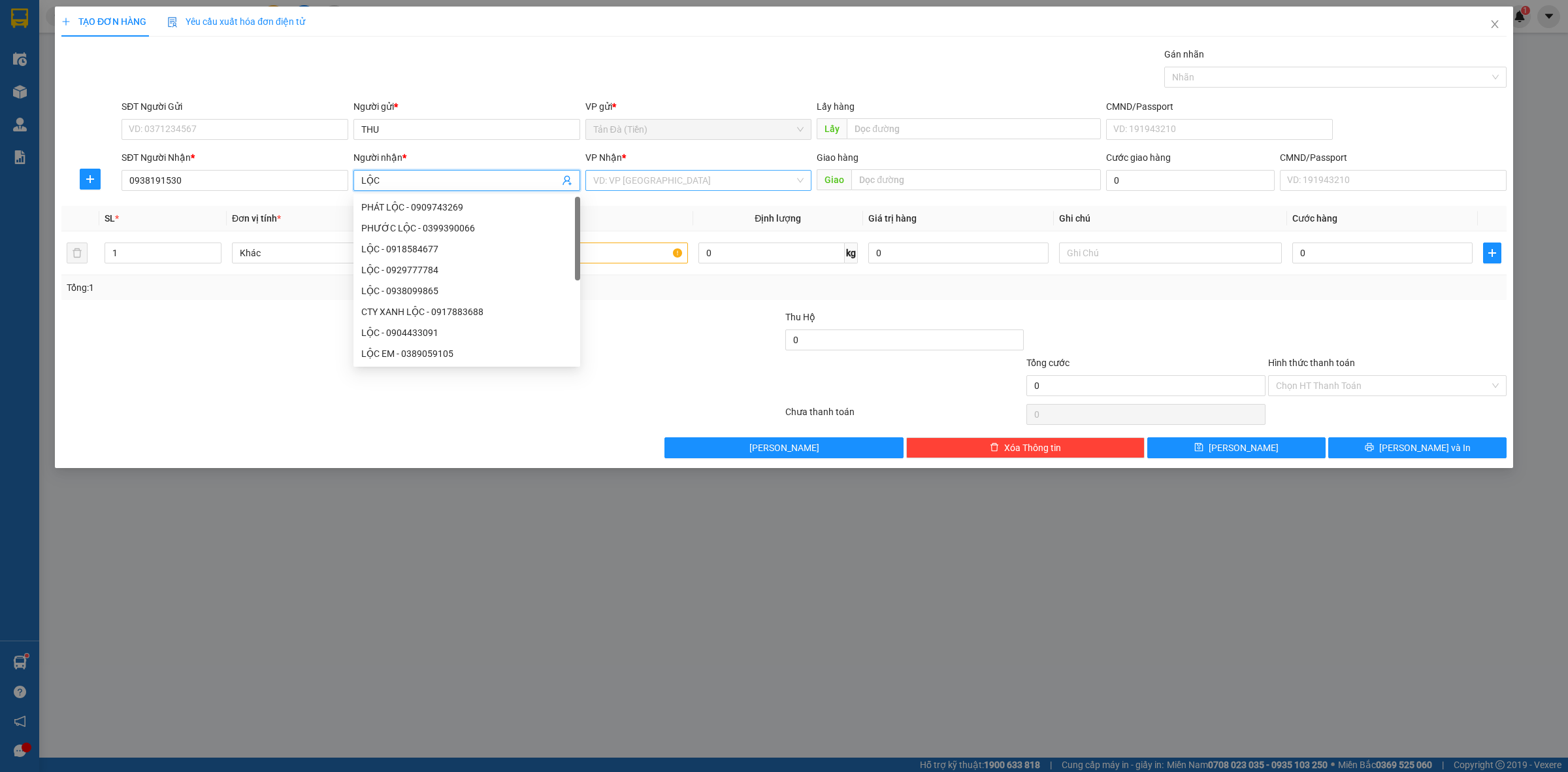
type input "LỘC"
click at [674, 180] on input "search" at bounding box center [694, 180] width 202 height 20
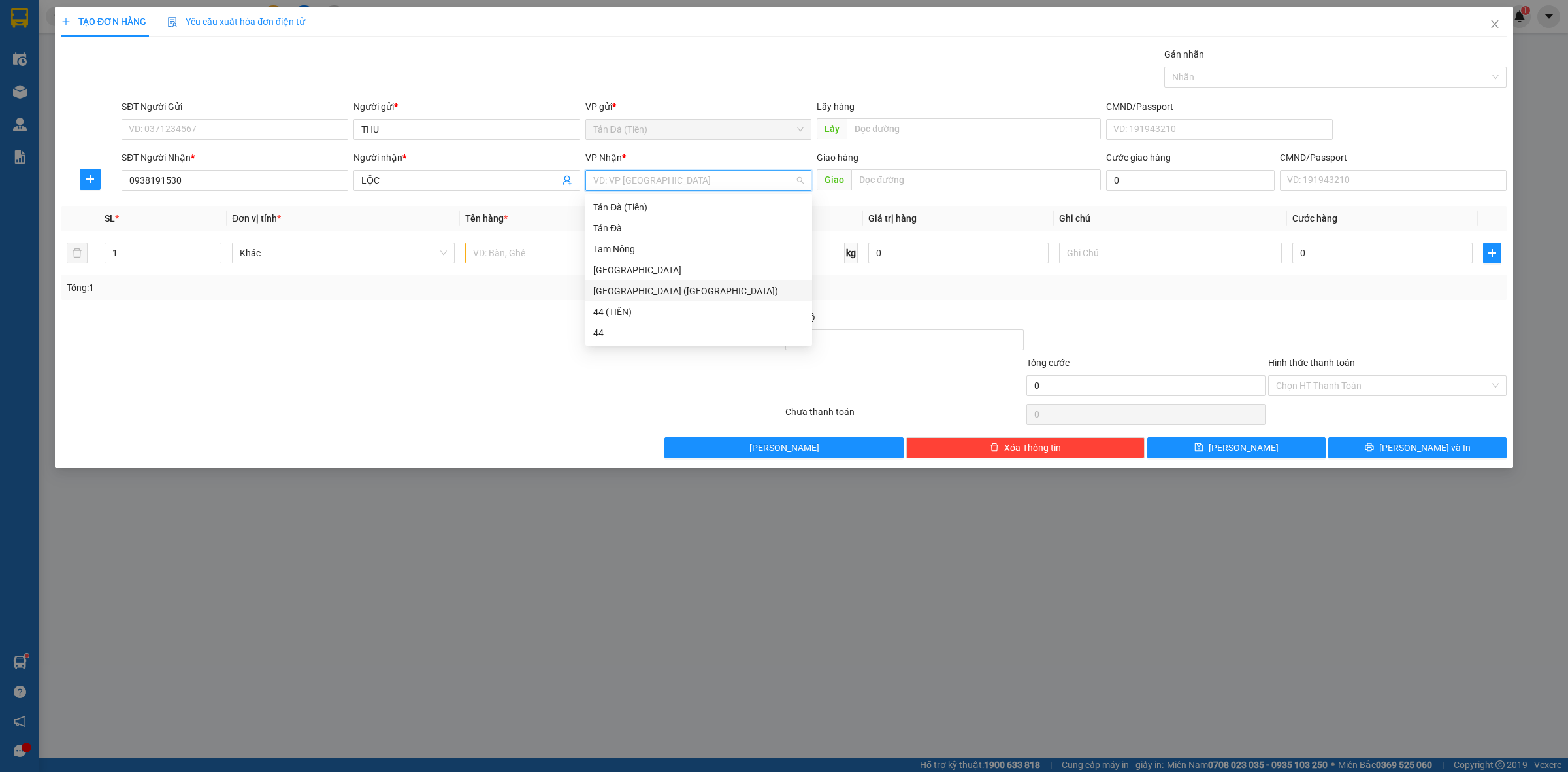
click at [655, 291] on div "[GEOGRAPHIC_DATA] ([GEOGRAPHIC_DATA])" at bounding box center [698, 291] width 211 height 14
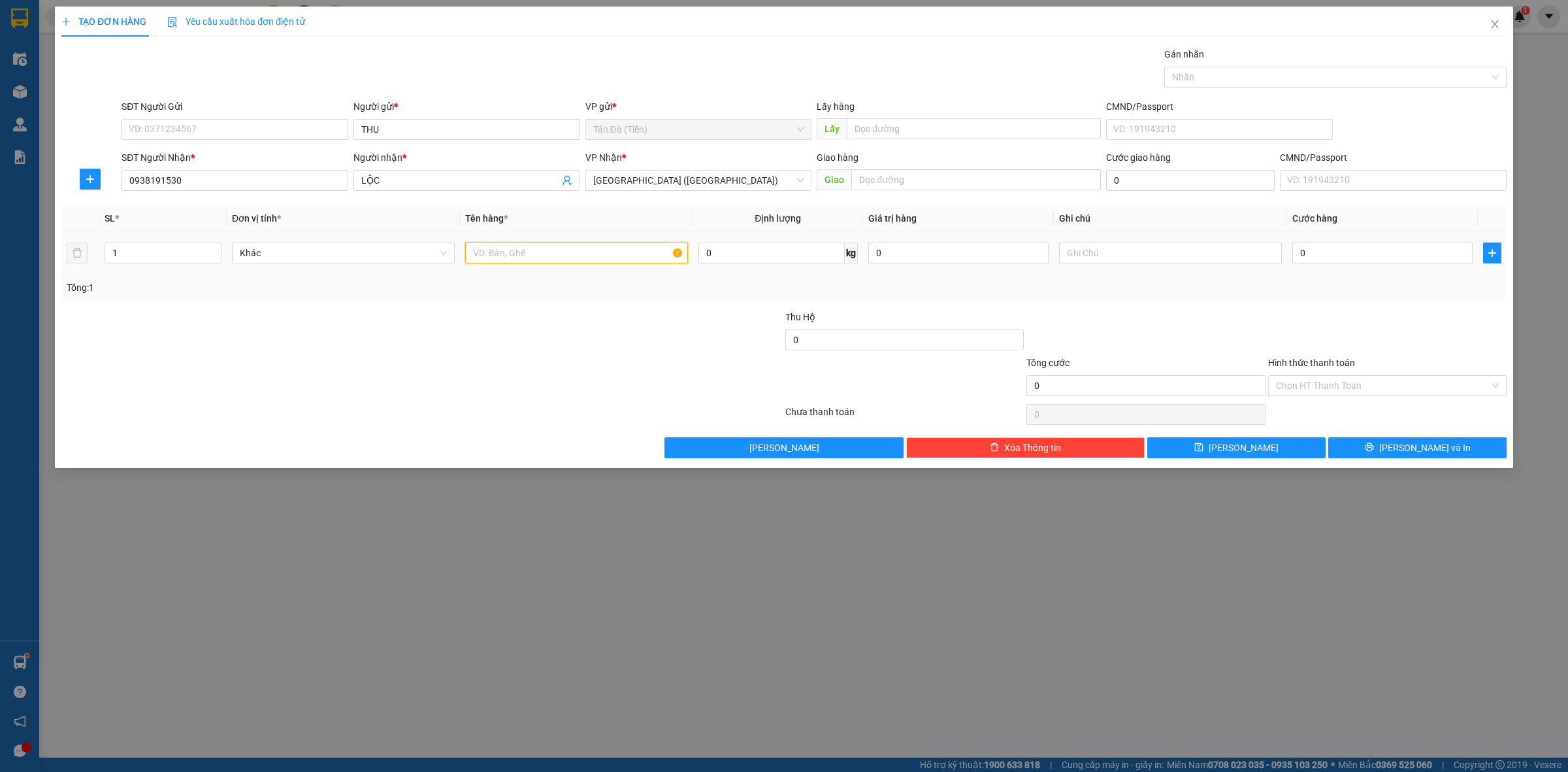
click at [549, 251] on input "text" at bounding box center [577, 253] width 222 height 21
type input "TT"
click at [950, 249] on input "0" at bounding box center [958, 253] width 180 height 21
type input "2.000.000"
click at [1104, 332] on div at bounding box center [1146, 332] width 241 height 45
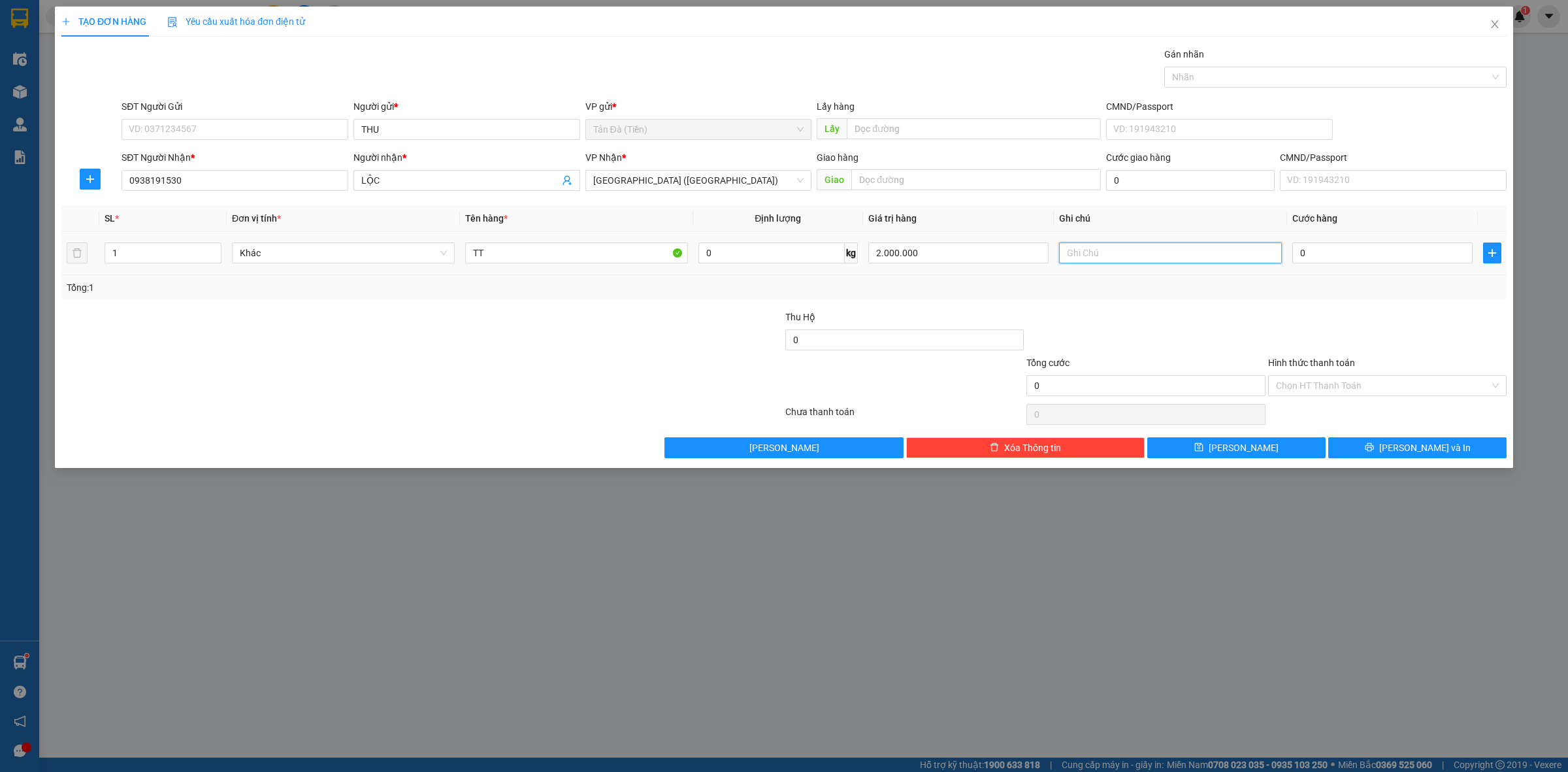
click at [1171, 248] on input "text" at bounding box center [1170, 253] width 222 height 21
click at [1092, 256] on input "NHẬN CCCD" at bounding box center [1170, 253] width 222 height 21
type input "NHẬN BẰNG CCCD"
click at [1303, 252] on input "0" at bounding box center [1383, 253] width 180 height 21
type input "002"
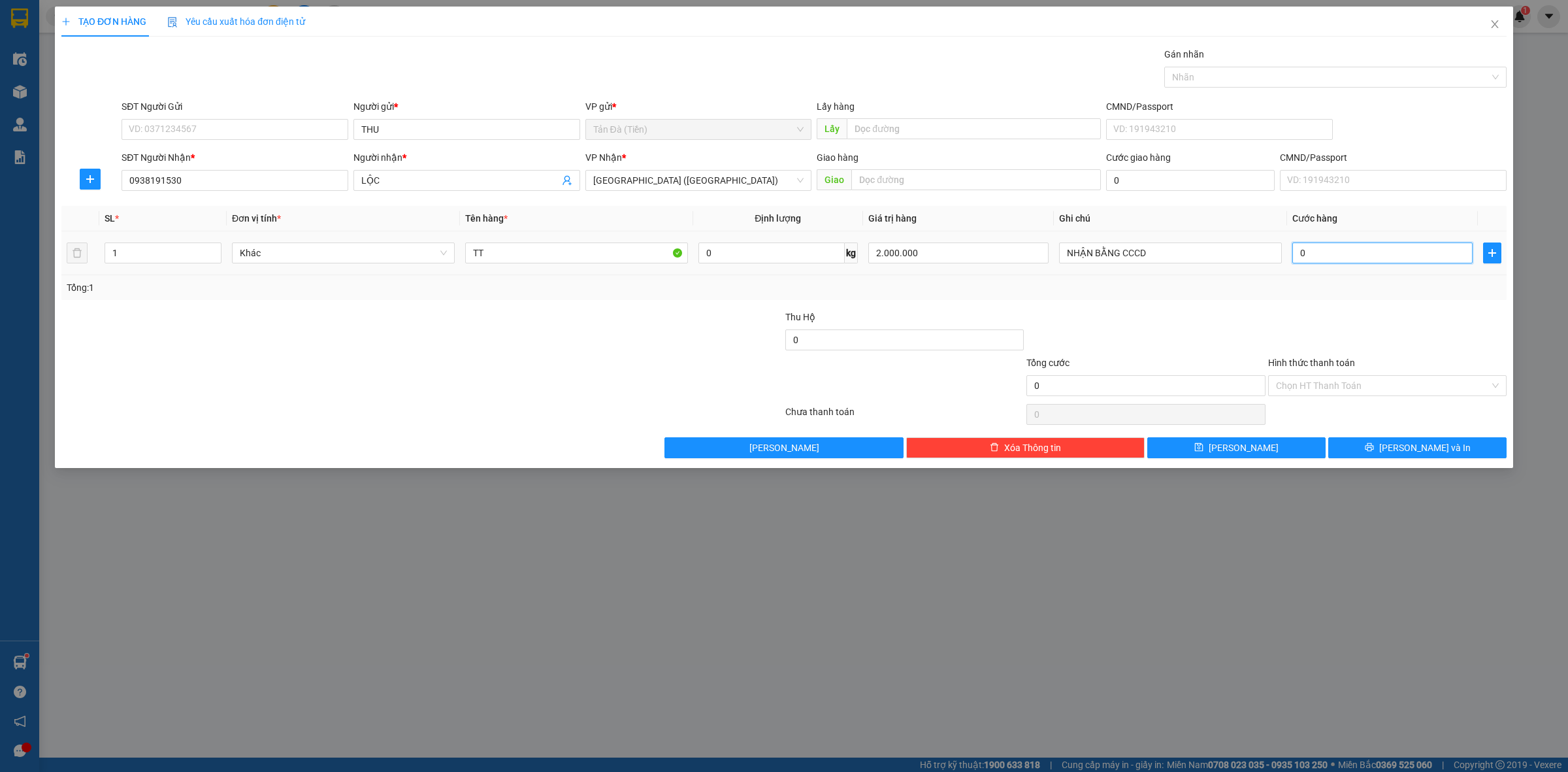
type input "2"
type input "0.020"
type input "20"
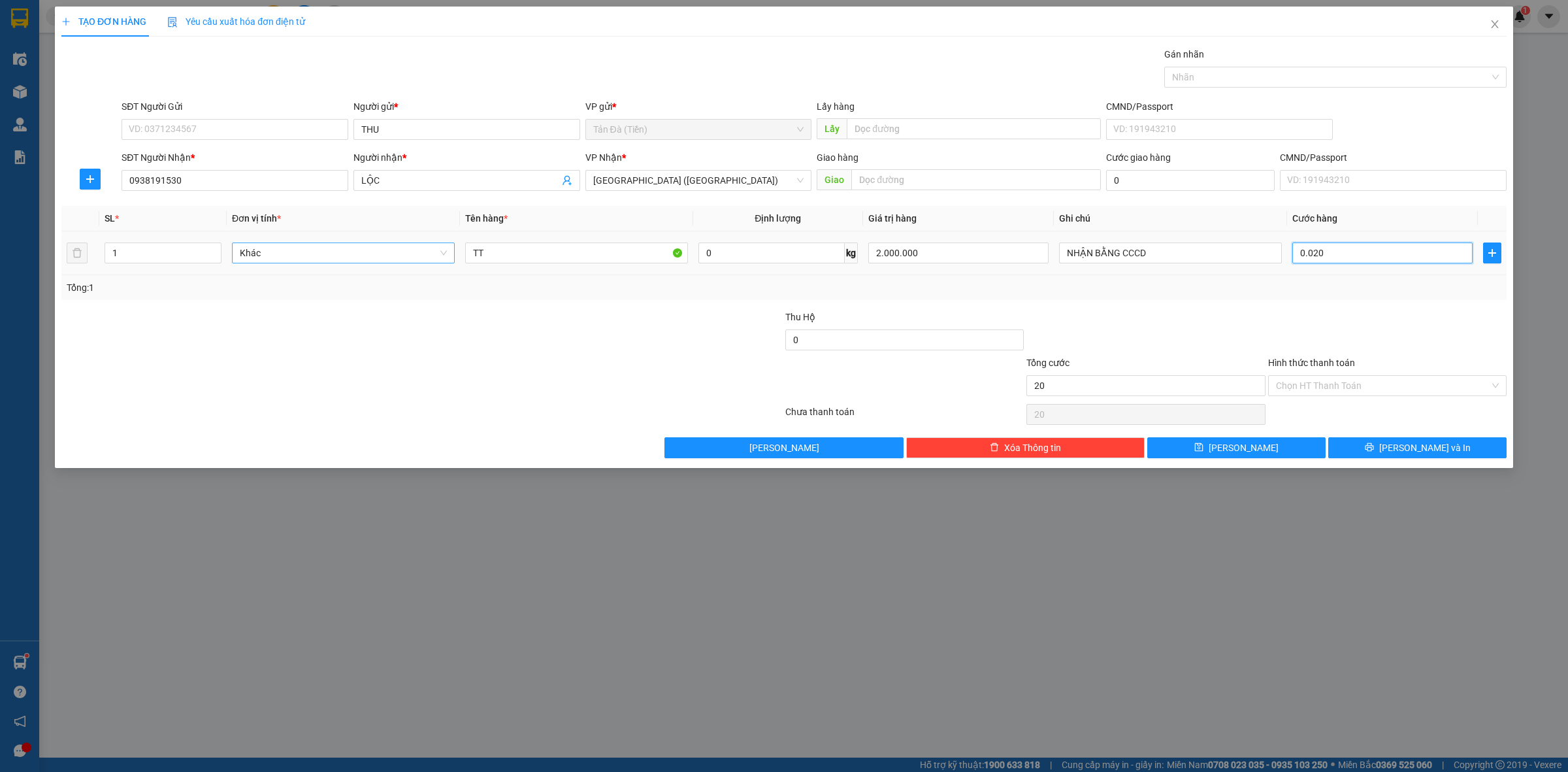
type input "0.020"
type input "20"
click at [332, 251] on span "Khác" at bounding box center [344, 253] width 207 height 20
type input "20.000"
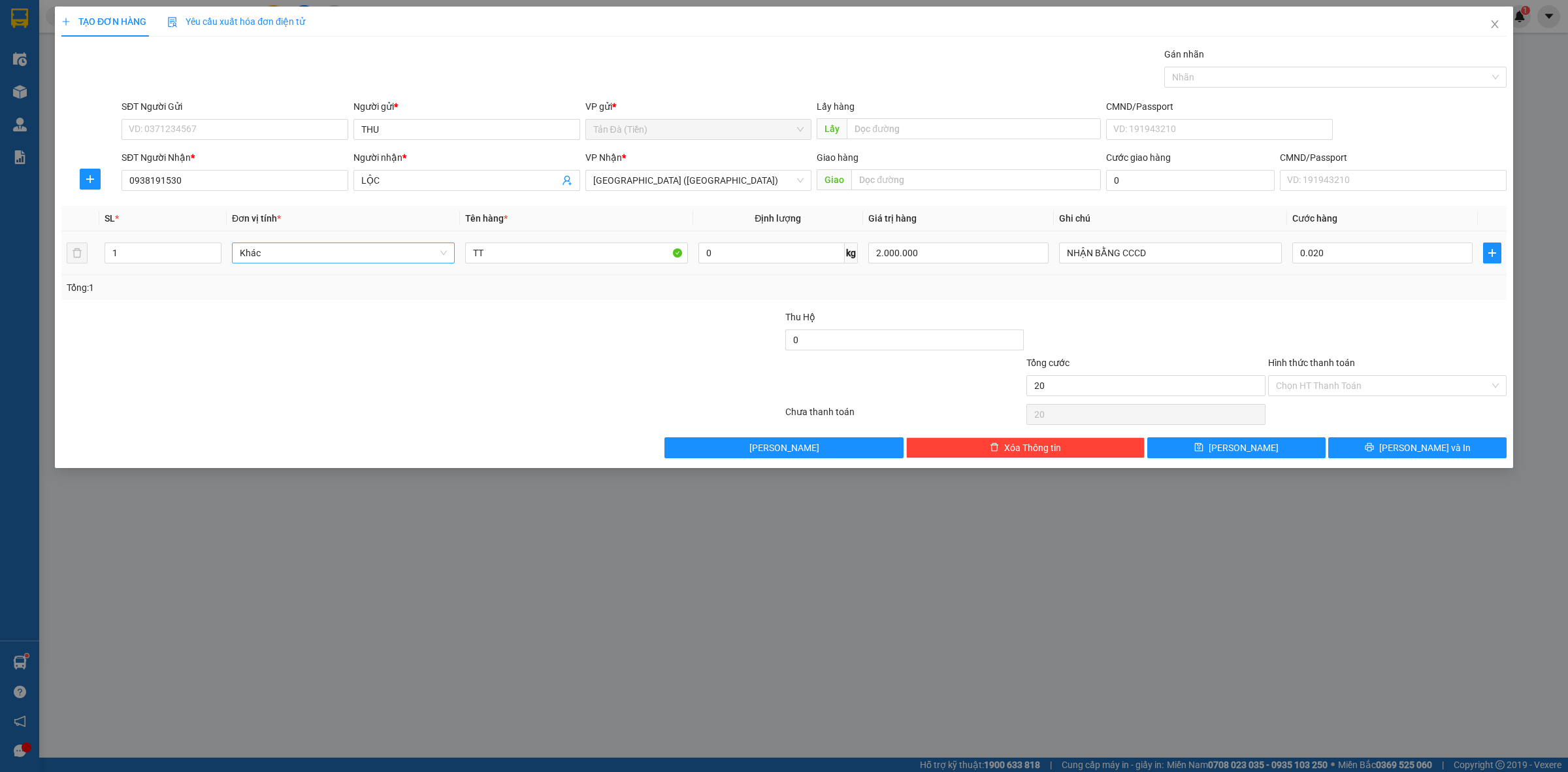
type input "20.000"
click at [733, 355] on div at bounding box center [663, 332] width 241 height 45
click at [1341, 383] on input "Hình thức thanh toán" at bounding box center [1383, 385] width 213 height 20
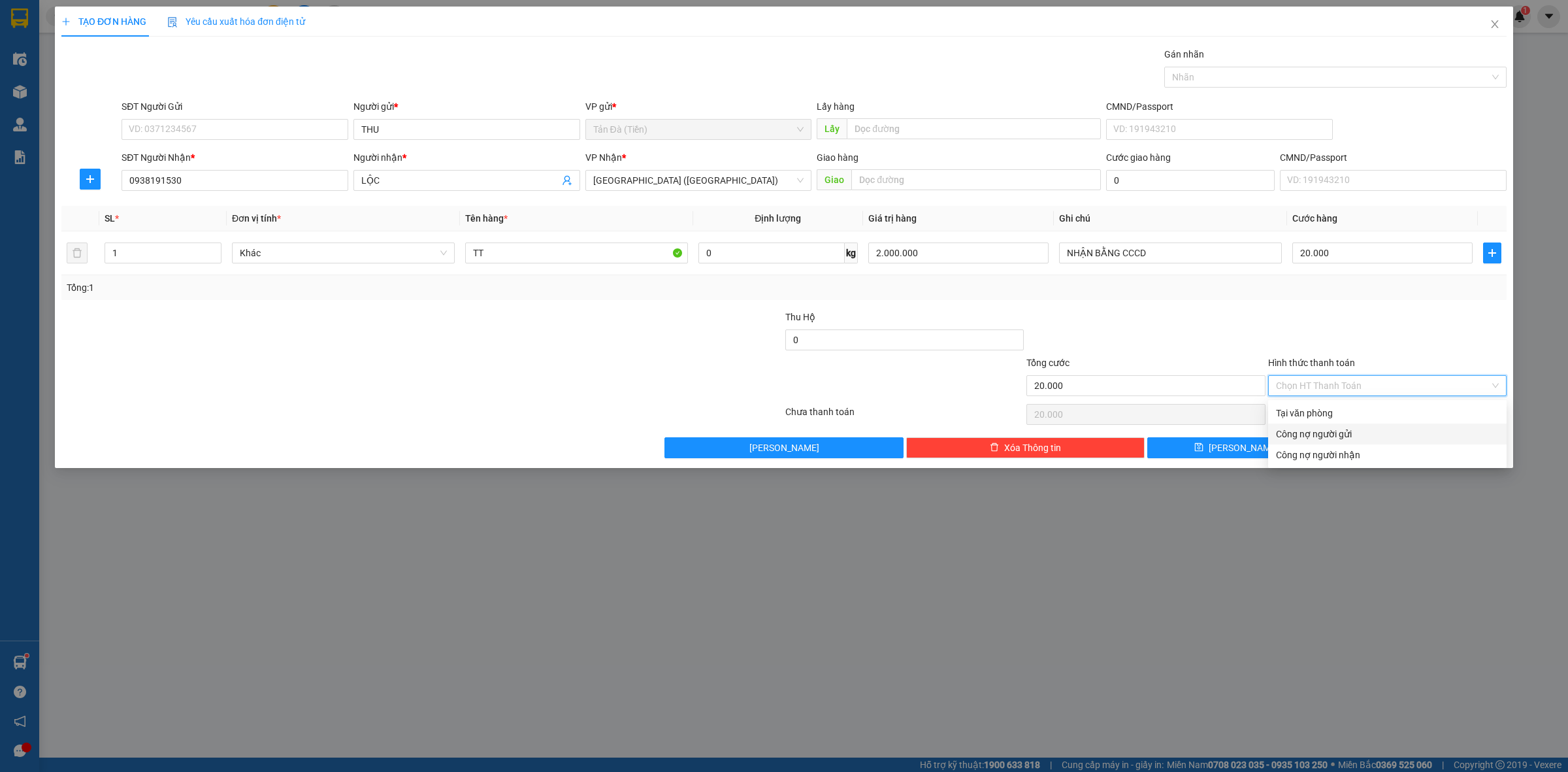
drag, startPoint x: 1333, startPoint y: 431, endPoint x: 1337, endPoint y: 419, distance: 12.6
click at [1333, 430] on div "Công nợ người gửi" at bounding box center [1387, 434] width 222 height 14
type input "0"
drag, startPoint x: 1343, startPoint y: 386, endPoint x: 1338, endPoint y: 409, distance: 23.5
click at [1344, 386] on span "Công nợ người gửi" at bounding box center [1387, 385] width 222 height 20
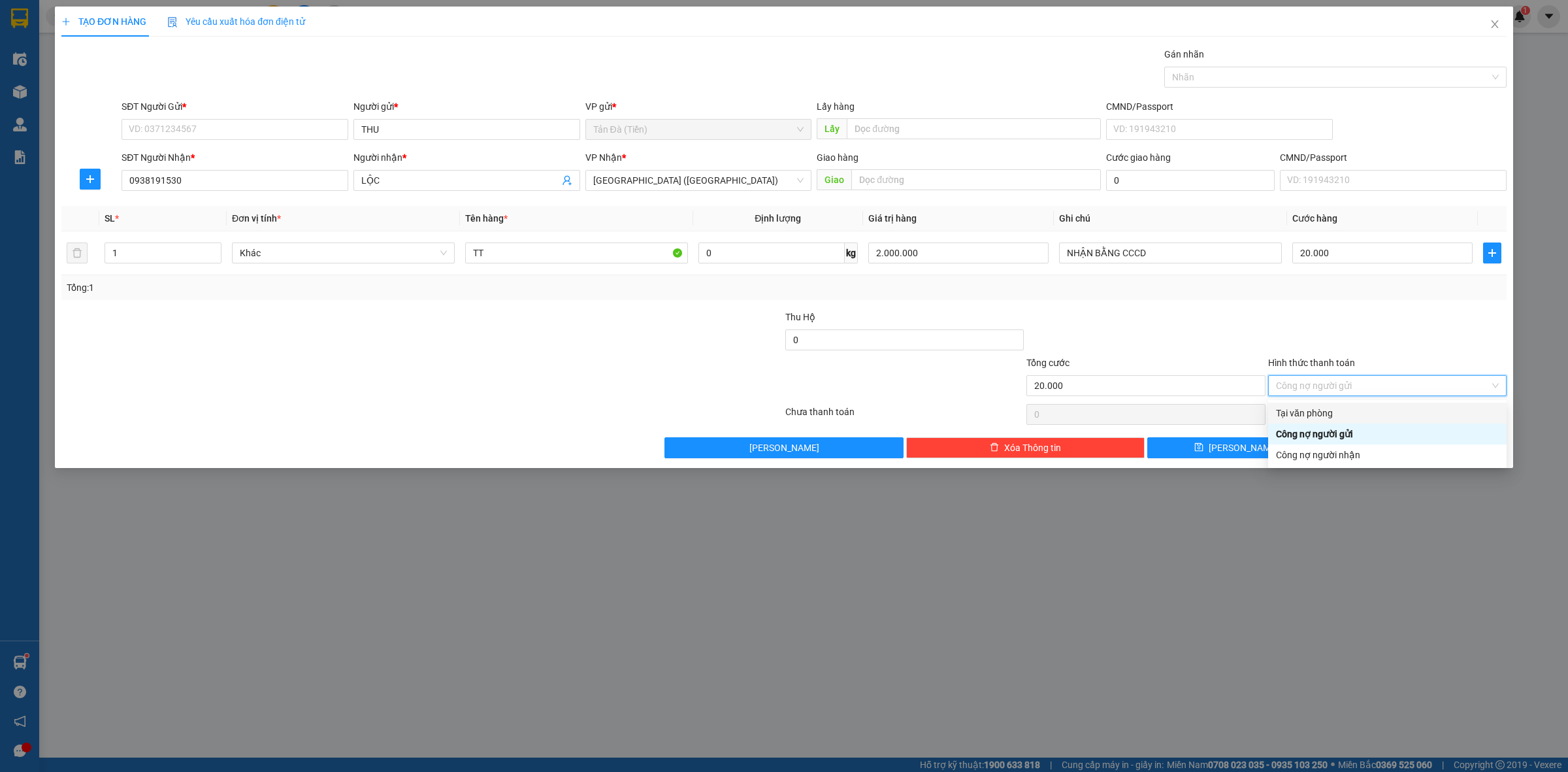
click at [1330, 416] on div "Tại văn phòng" at bounding box center [1387, 412] width 222 height 14
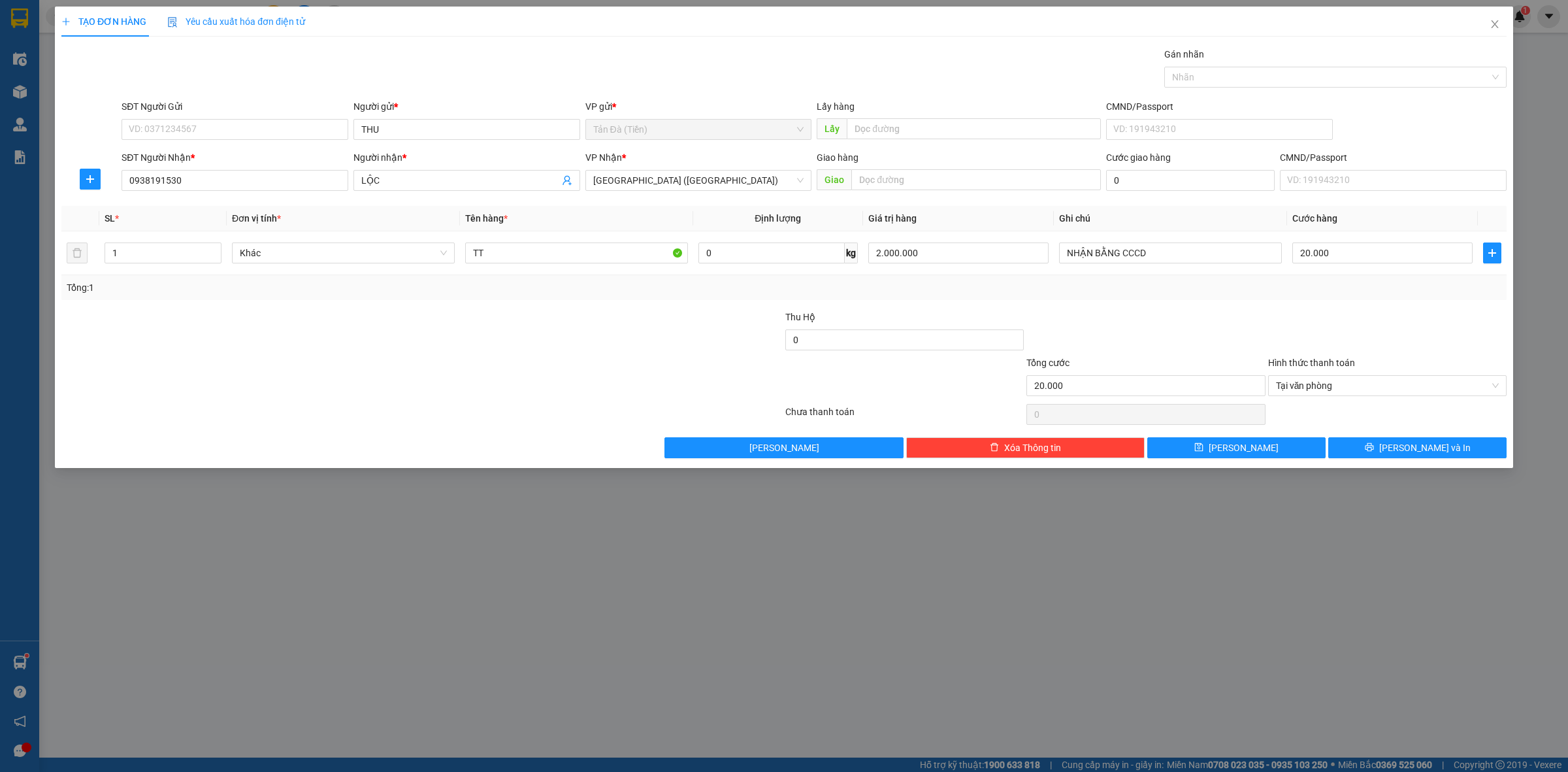
click at [1152, 303] on div "Transit Pickup Surcharge Ids Transit Deliver Surcharge Ids Transit Deliver Surc…" at bounding box center [784, 252] width 1445 height 411
click at [1414, 450] on span "[PERSON_NAME] và In" at bounding box center [1425, 447] width 92 height 14
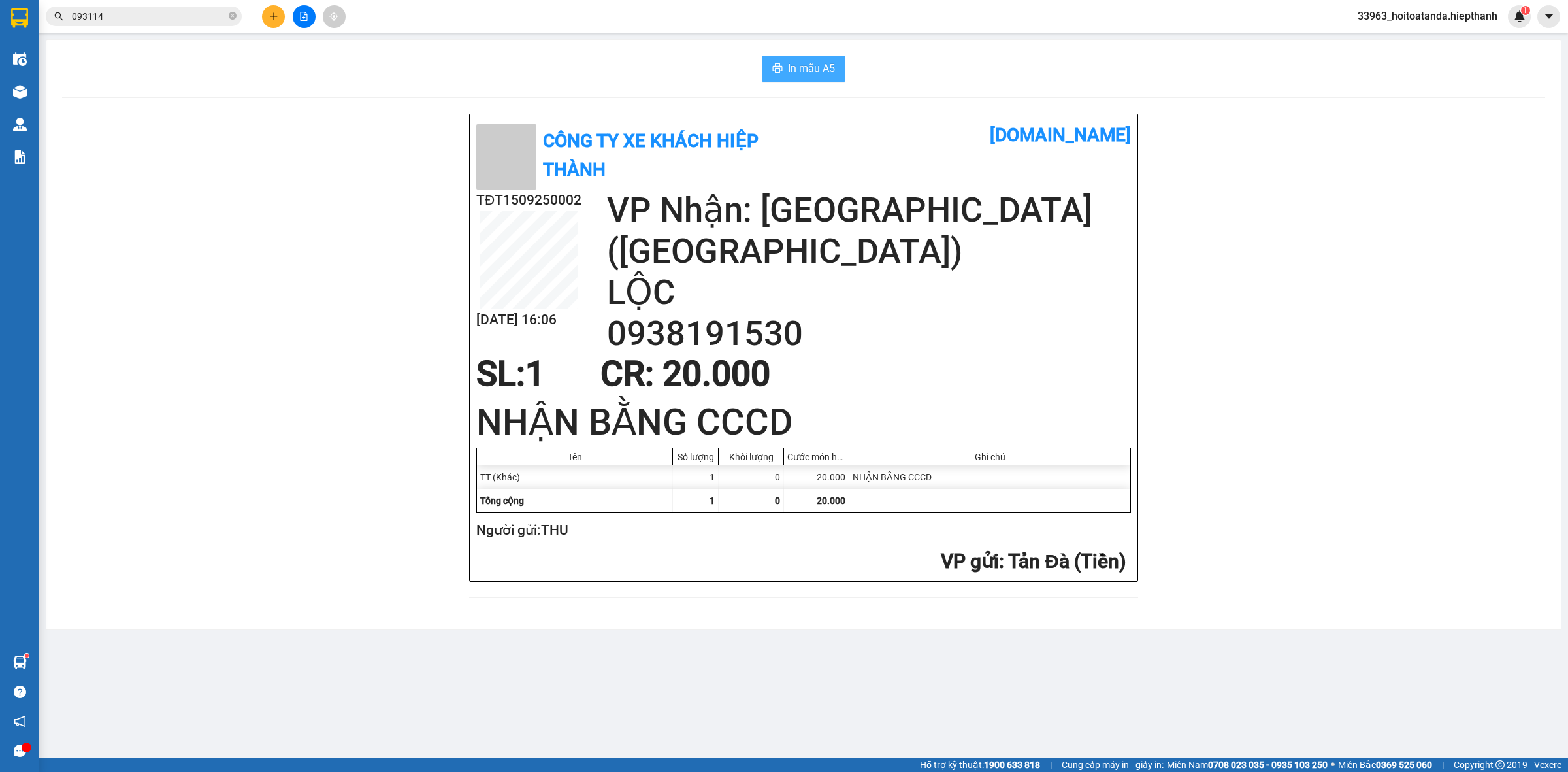
click at [807, 70] on span "In mẫu A5" at bounding box center [811, 68] width 47 height 17
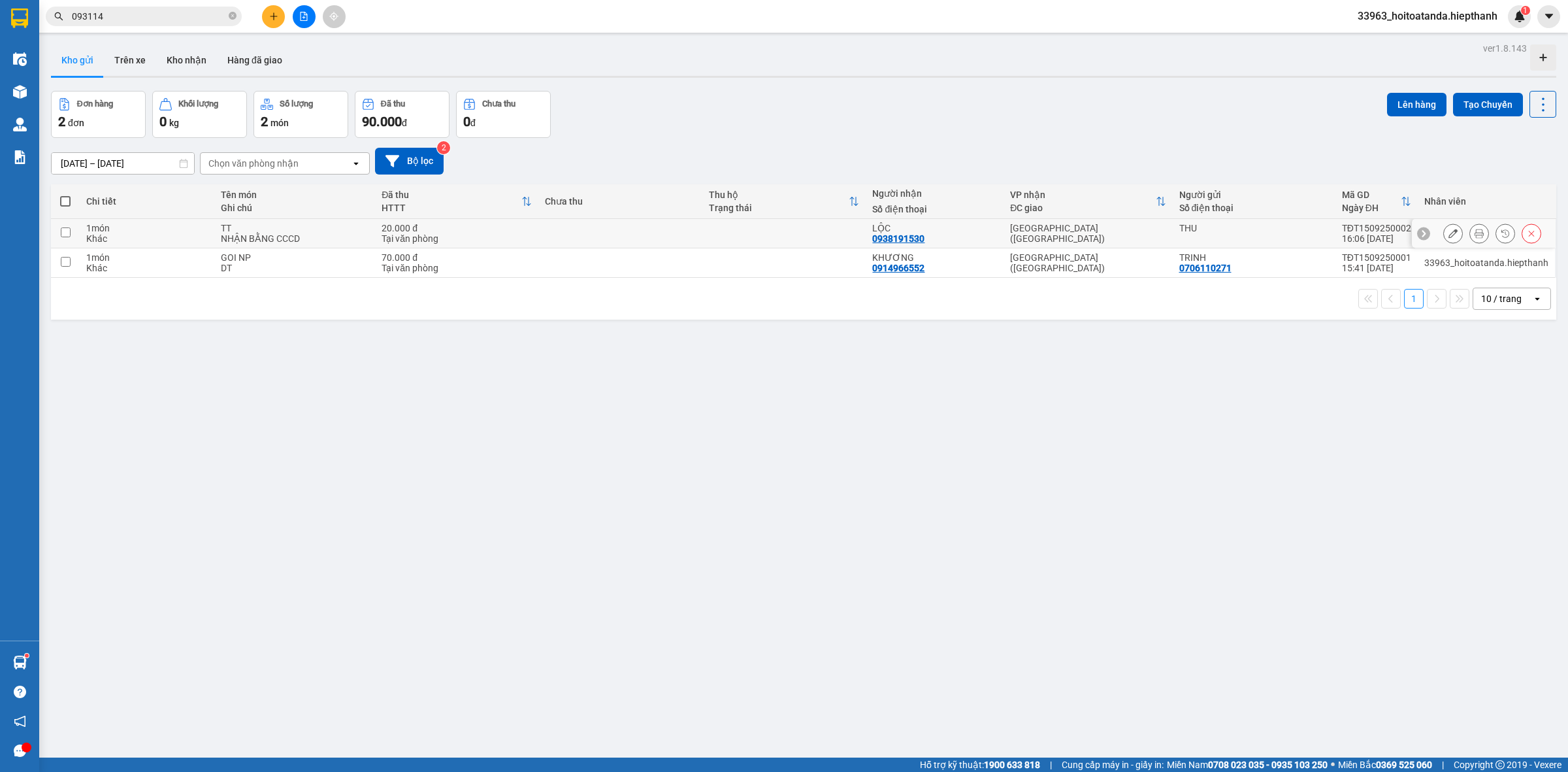
click at [1444, 227] on button at bounding box center [1453, 234] width 18 height 23
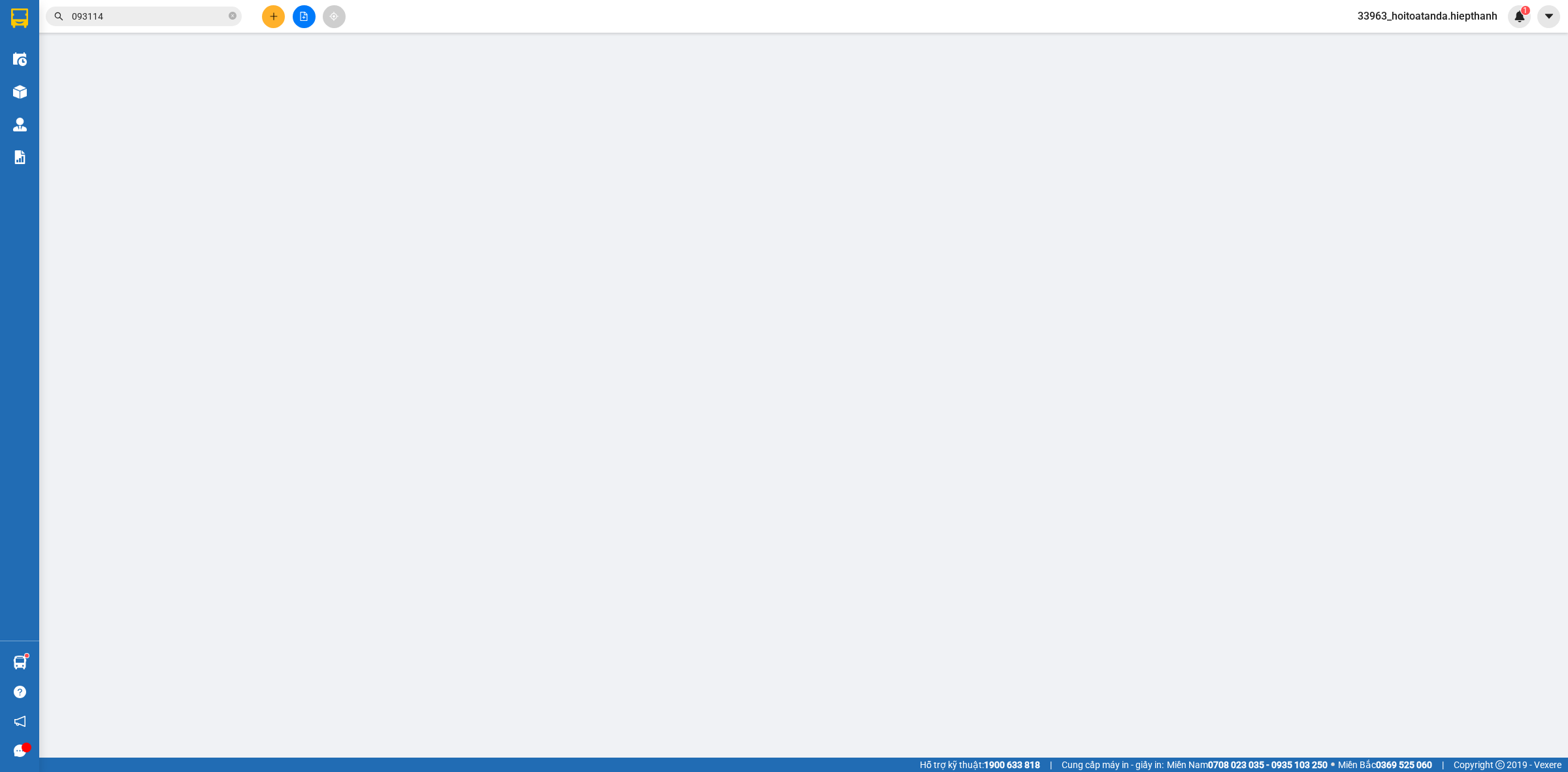
type input "0938191530"
type input "20.000"
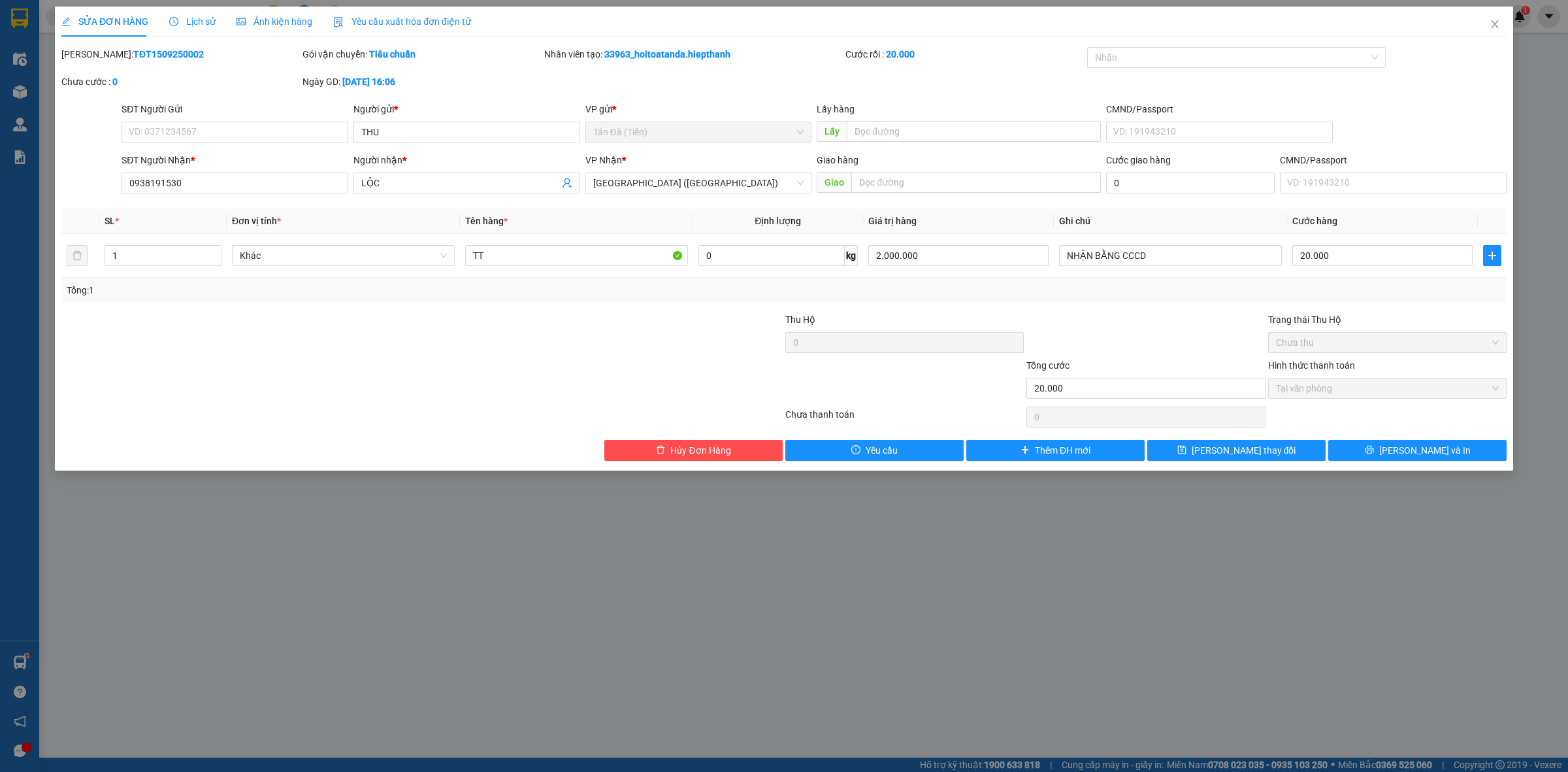
drag, startPoint x: 229, startPoint y: 189, endPoint x: 235, endPoint y: 197, distance: 10.0
click at [223, 191] on div "SĐT Người Nhận * 0938191530 Người nhận * LỘC VP Nhận * [GEOGRAPHIC_DATA] (Tiền…" at bounding box center [814, 176] width 1390 height 45
type input "[PERSON_NAME]"
click at [963, 404] on div at bounding box center [904, 381] width 241 height 45
click at [1307, 447] on button "[PERSON_NAME] thay đổi" at bounding box center [1237, 450] width 179 height 21
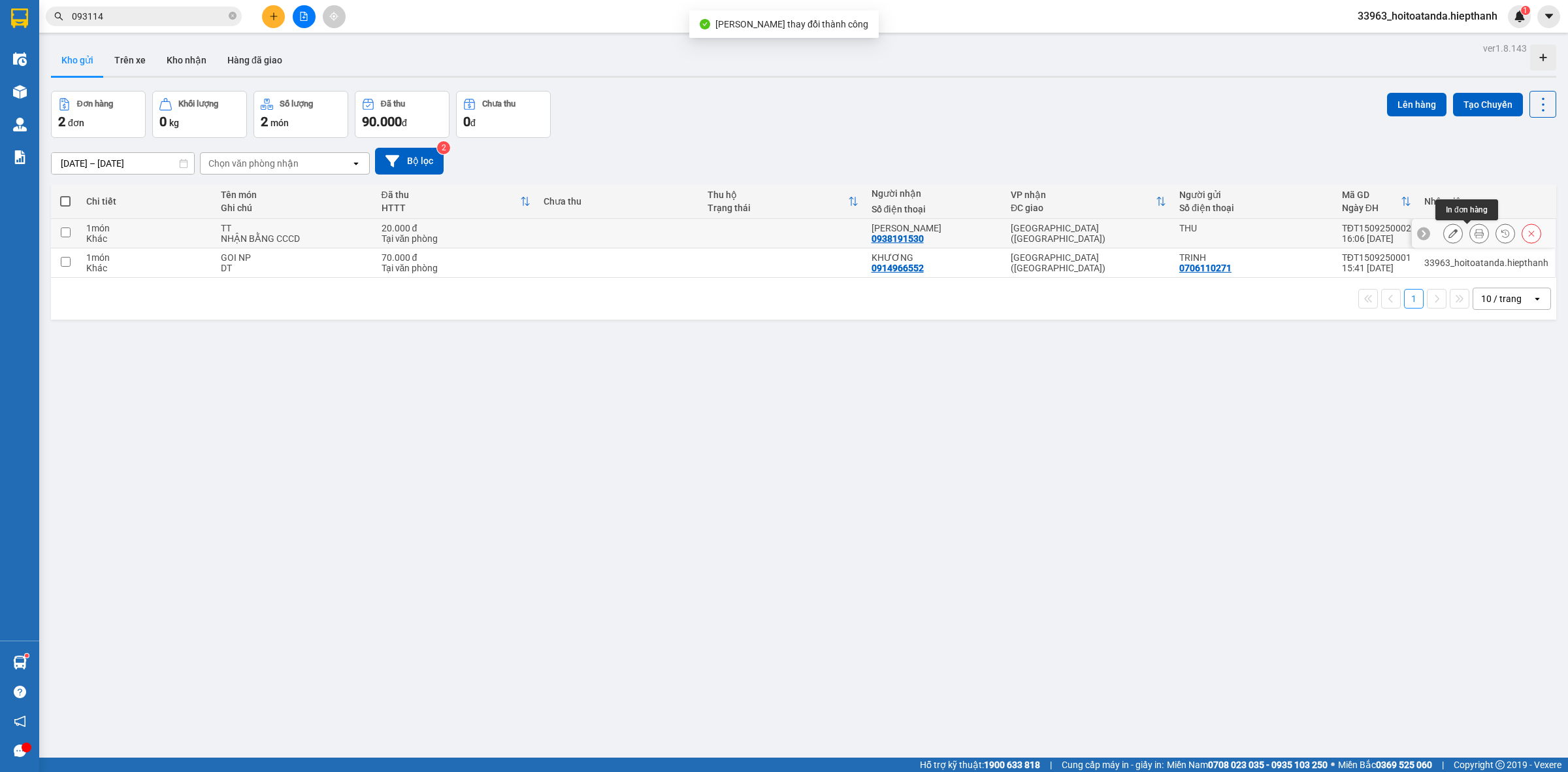
click at [1475, 232] on icon at bounding box center [1479, 233] width 9 height 9
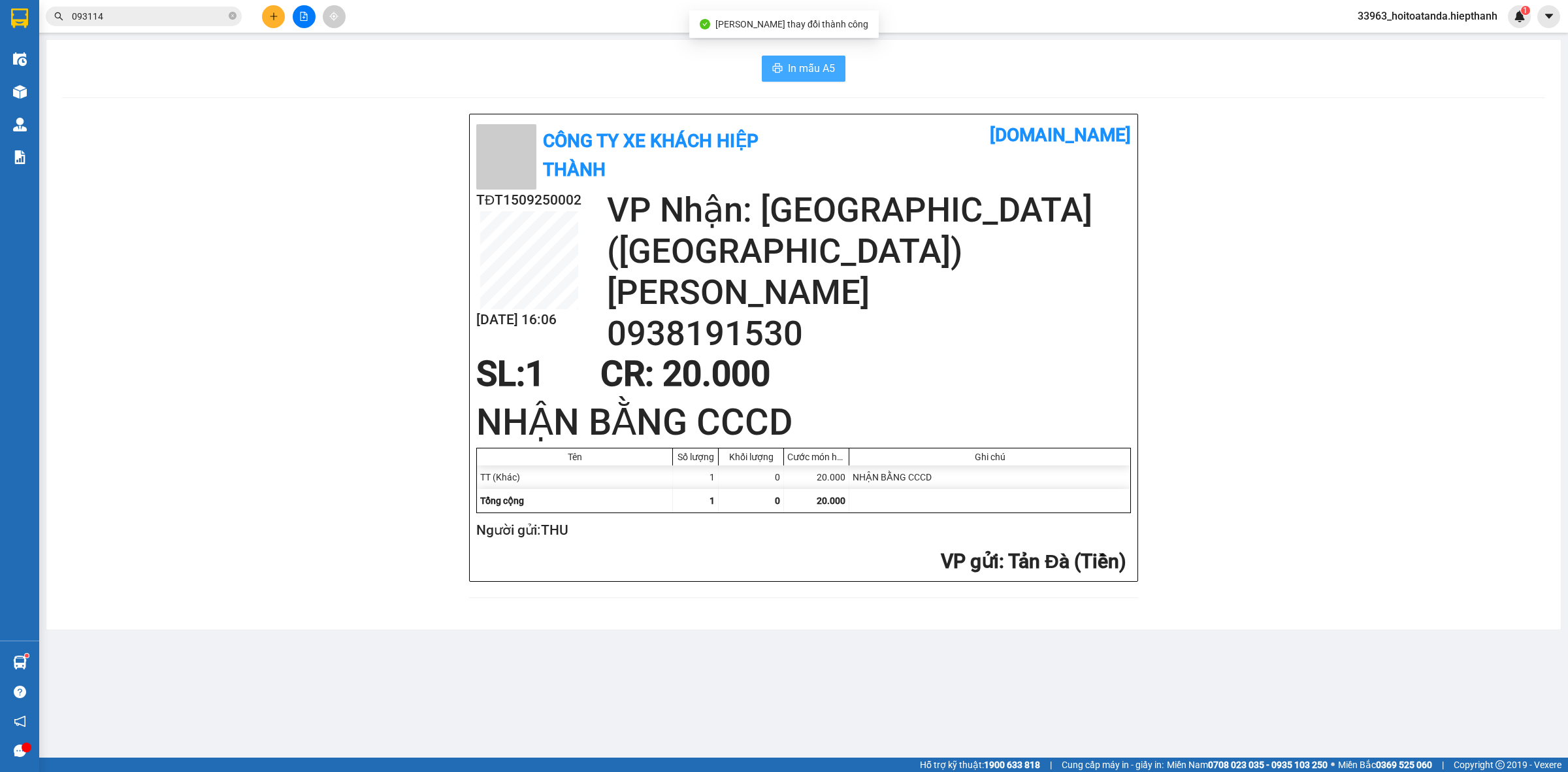
click at [788, 64] on span "In mẫu A5" at bounding box center [811, 68] width 47 height 17
